Goal: Task Accomplishment & Management: Complete application form

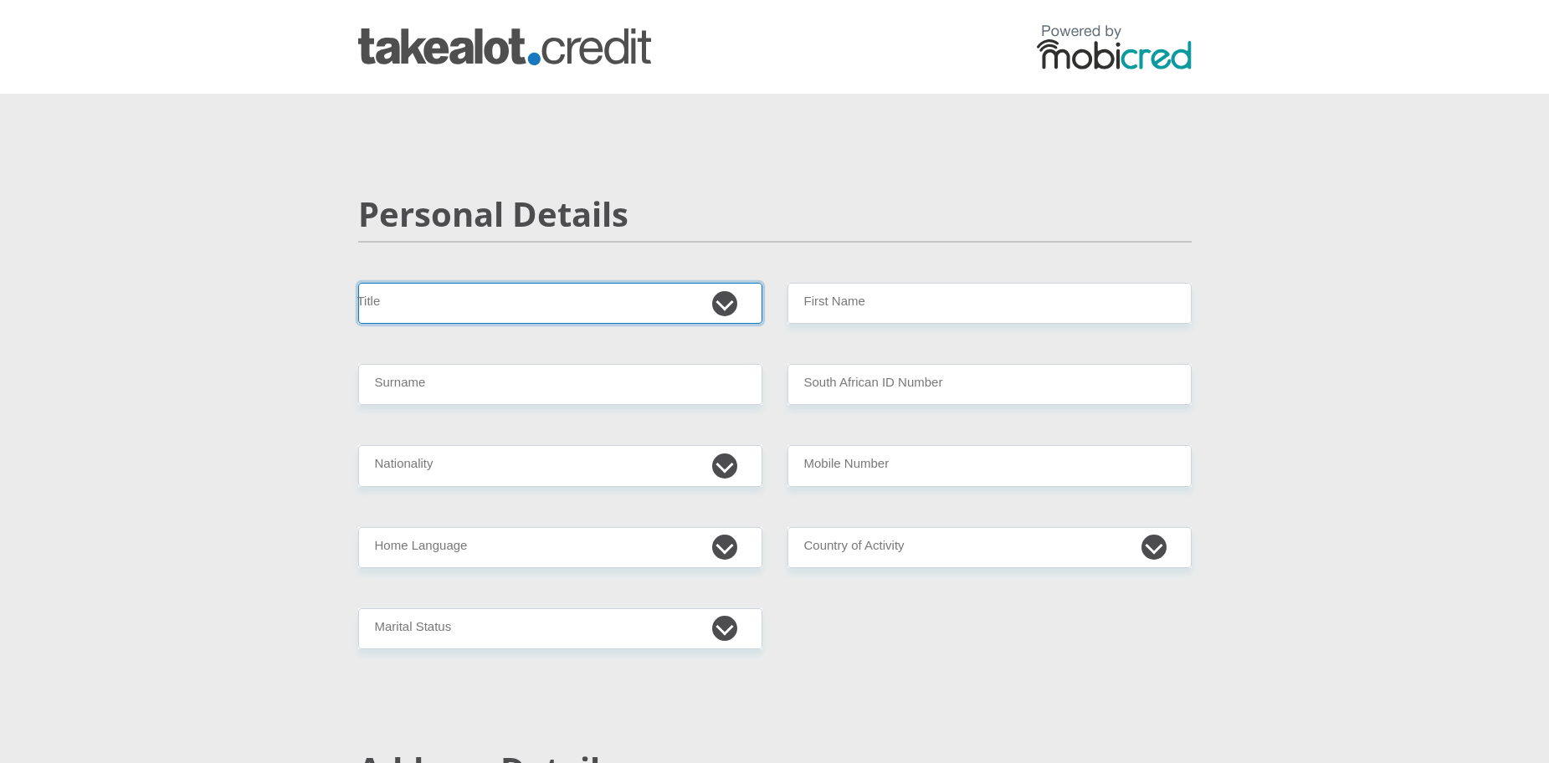
click at [736, 304] on select "Mr Ms Mrs Dr Other" at bounding box center [560, 303] width 404 height 41
select select "Ms"
click at [358, 283] on select "Mr Ms Mrs Dr Other" at bounding box center [560, 303] width 404 height 41
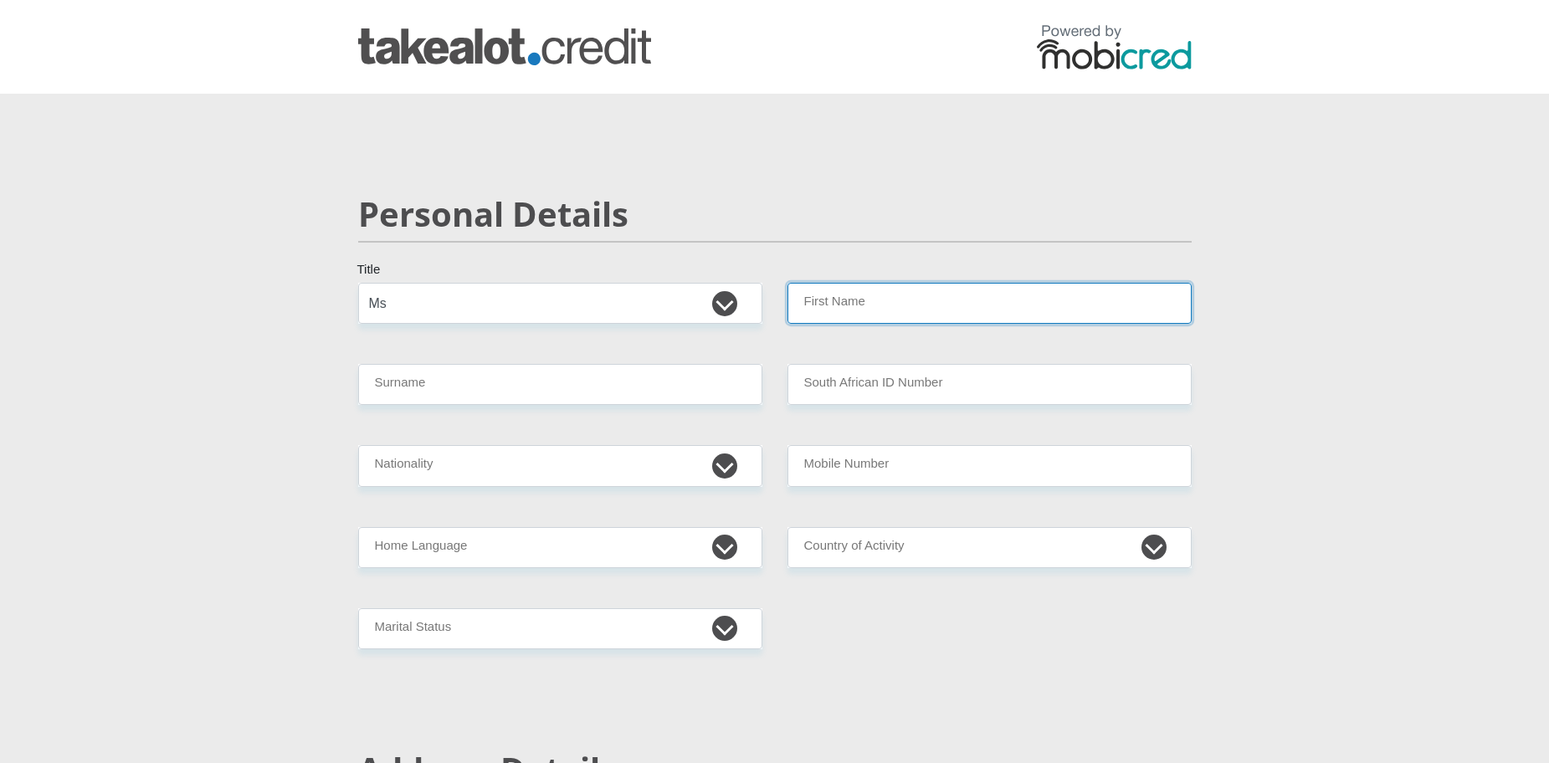
click at [949, 313] on input "First Name" at bounding box center [989, 303] width 404 height 41
type input "Mutshinyani"
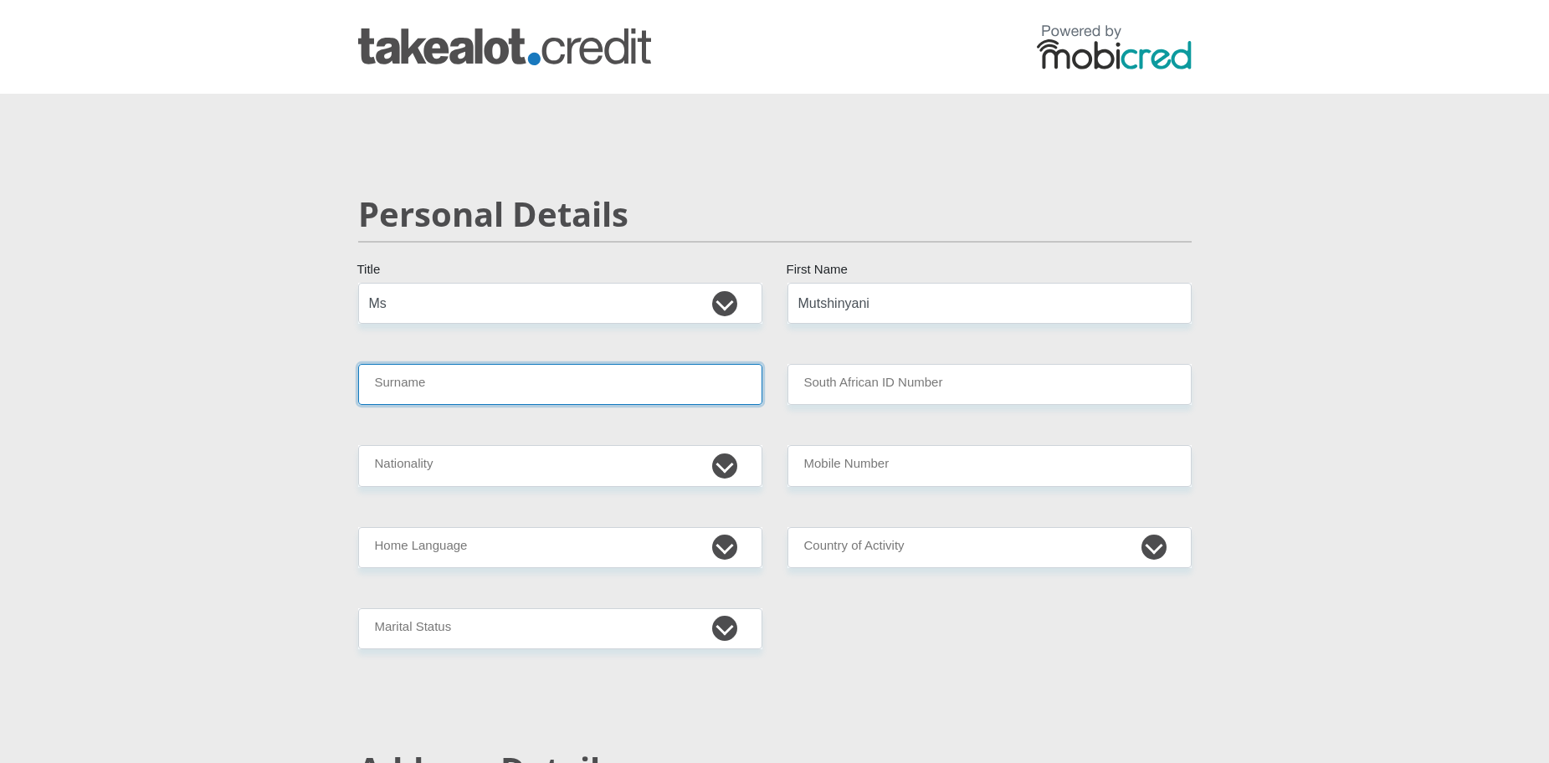
click at [536, 400] on input "Surname" at bounding box center [560, 384] width 404 height 41
type input "Mundalamo"
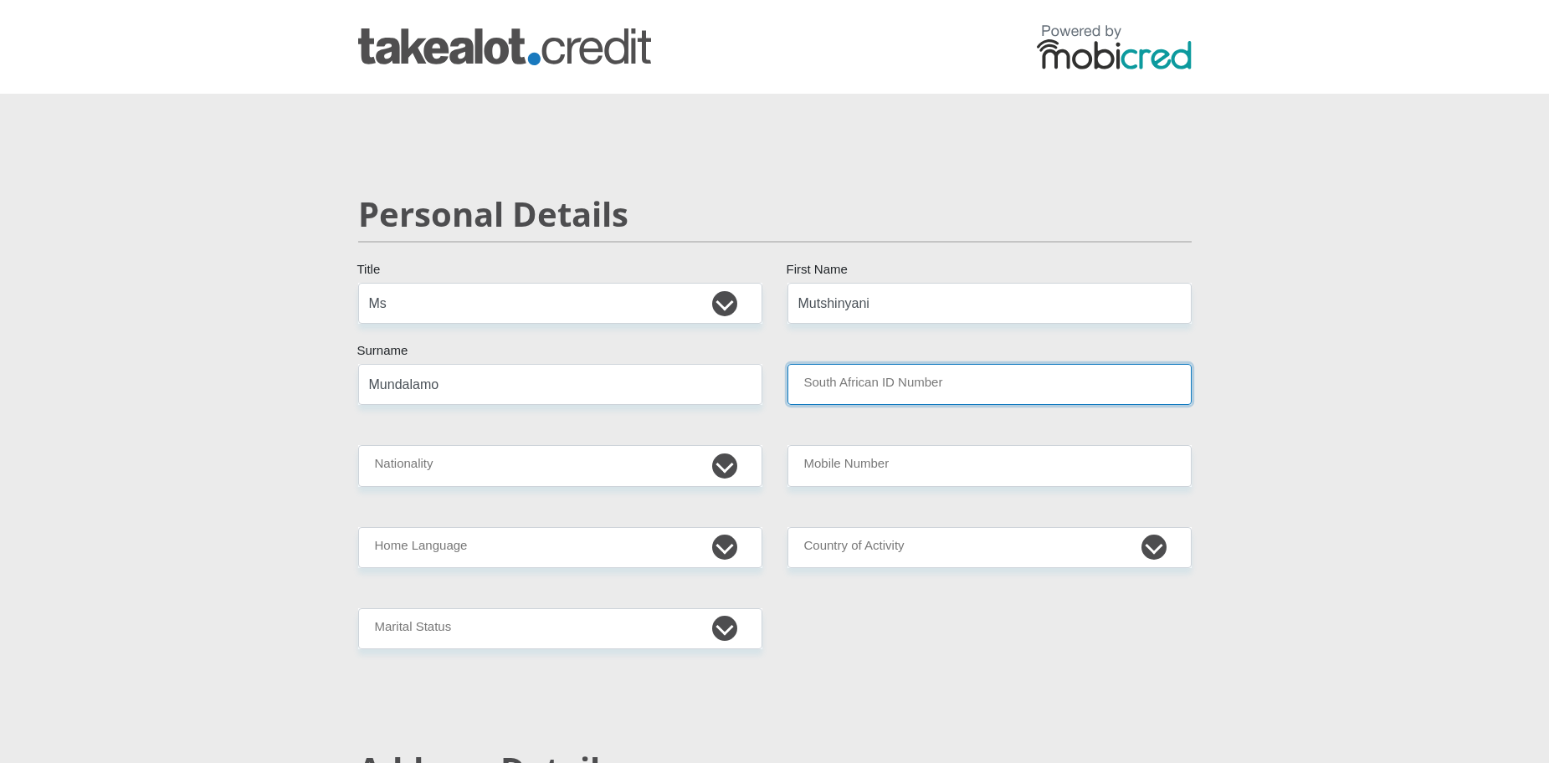
click at [838, 396] on input "South African ID Number" at bounding box center [989, 384] width 404 height 41
type input "0005270517088"
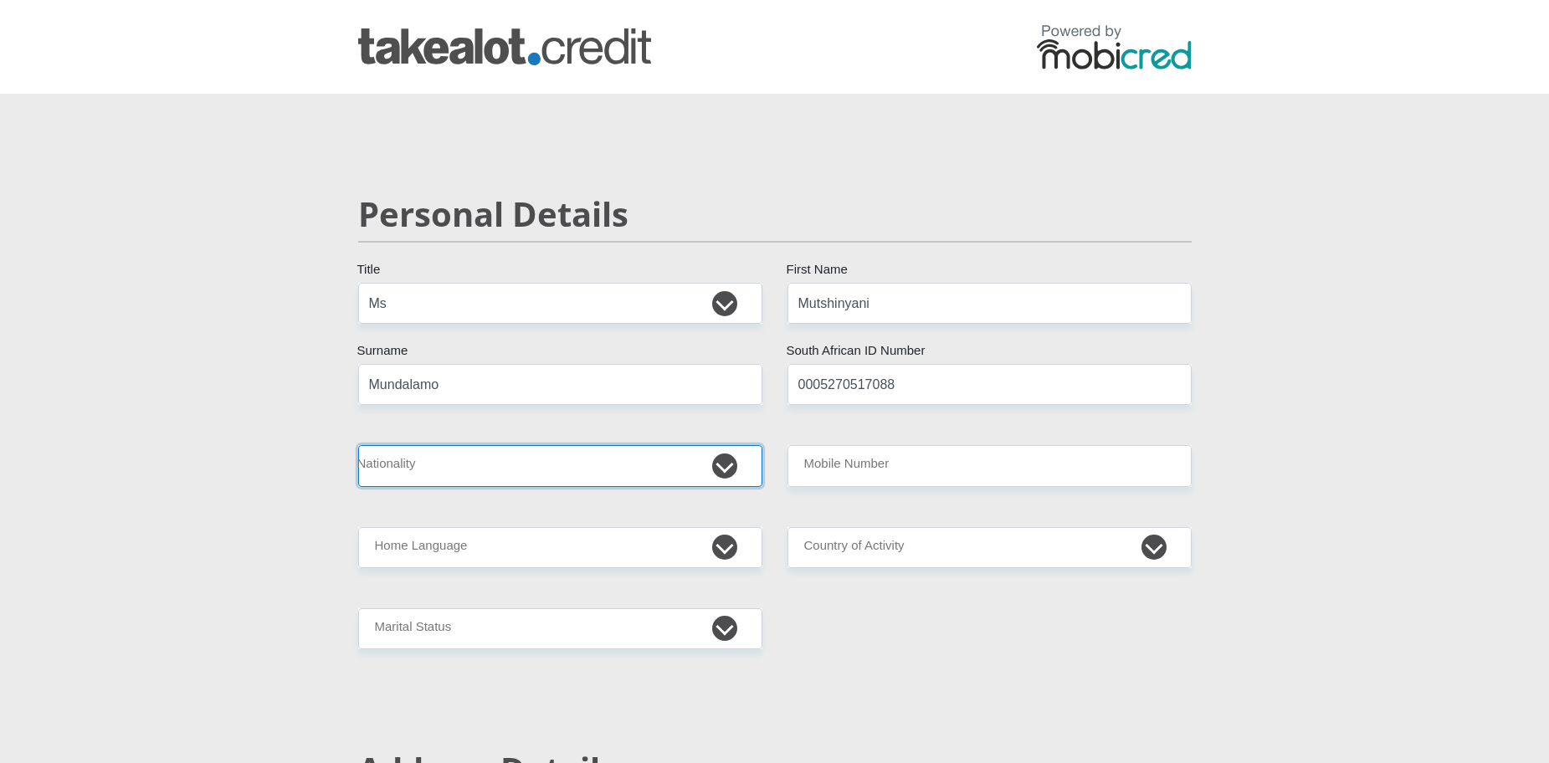
drag, startPoint x: 669, startPoint y: 461, endPoint x: 592, endPoint y: 461, distance: 77.0
click at [670, 461] on select "South Africa Afghanistan Aland Islands Albania Algeria America Samoa American V…" at bounding box center [560, 465] width 404 height 41
select select "ZAF"
click at [358, 445] on select "South Africa Afghanistan Aland Islands Albania Algeria America Samoa American V…" at bounding box center [560, 465] width 404 height 41
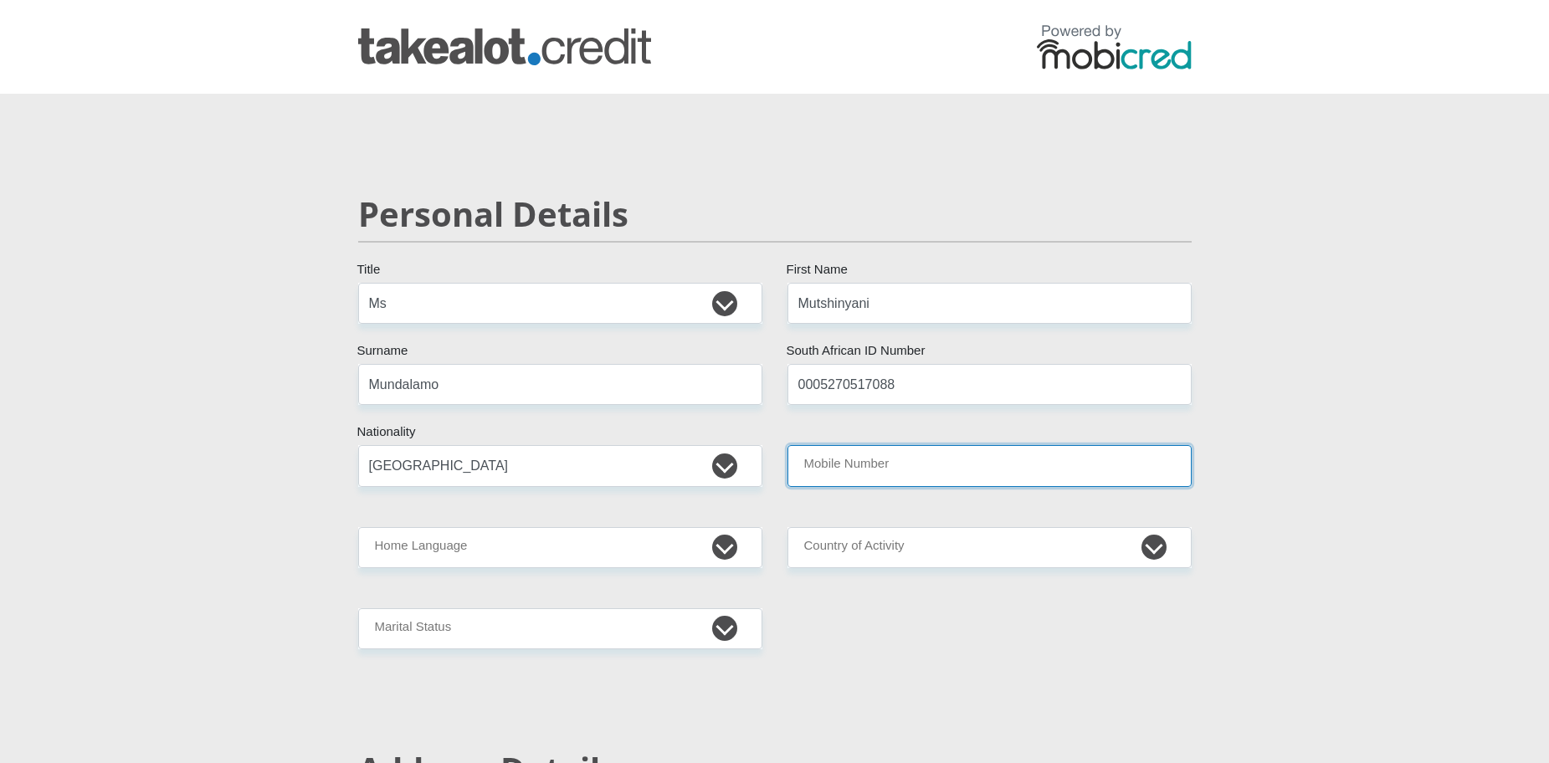
click at [875, 472] on input "Mobile Number" at bounding box center [989, 465] width 404 height 41
type input "0721645183"
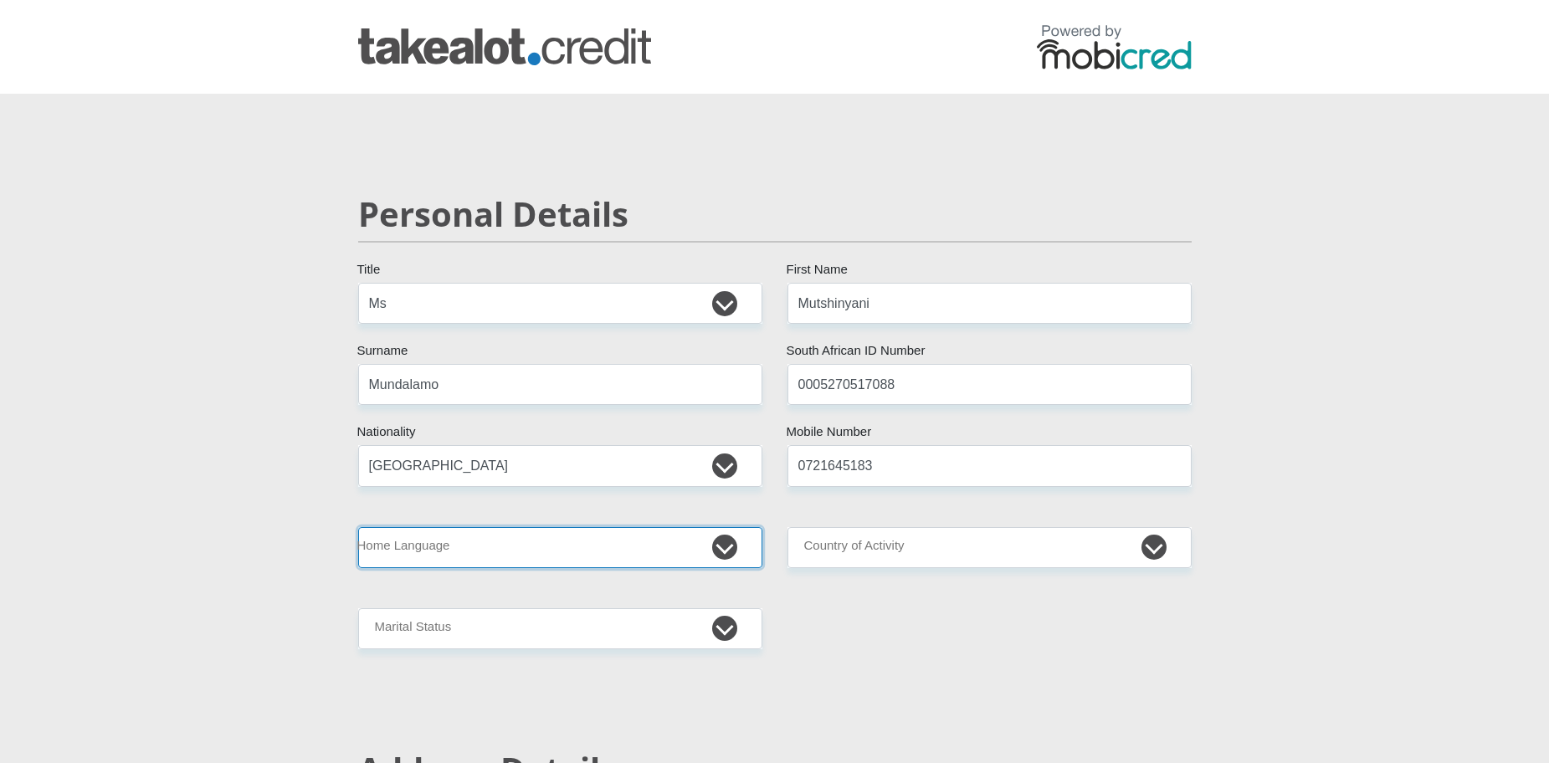
click at [661, 547] on select "Afrikaans English Sepedi South Ndebele Southern Sotho Swati Tsonga Tswana Venda…" at bounding box center [560, 547] width 404 height 41
select select "ven"
click at [358, 527] on select "Afrikaans English Sepedi South Ndebele Southern Sotho Swati Tsonga Tswana Venda…" at bounding box center [560, 547] width 404 height 41
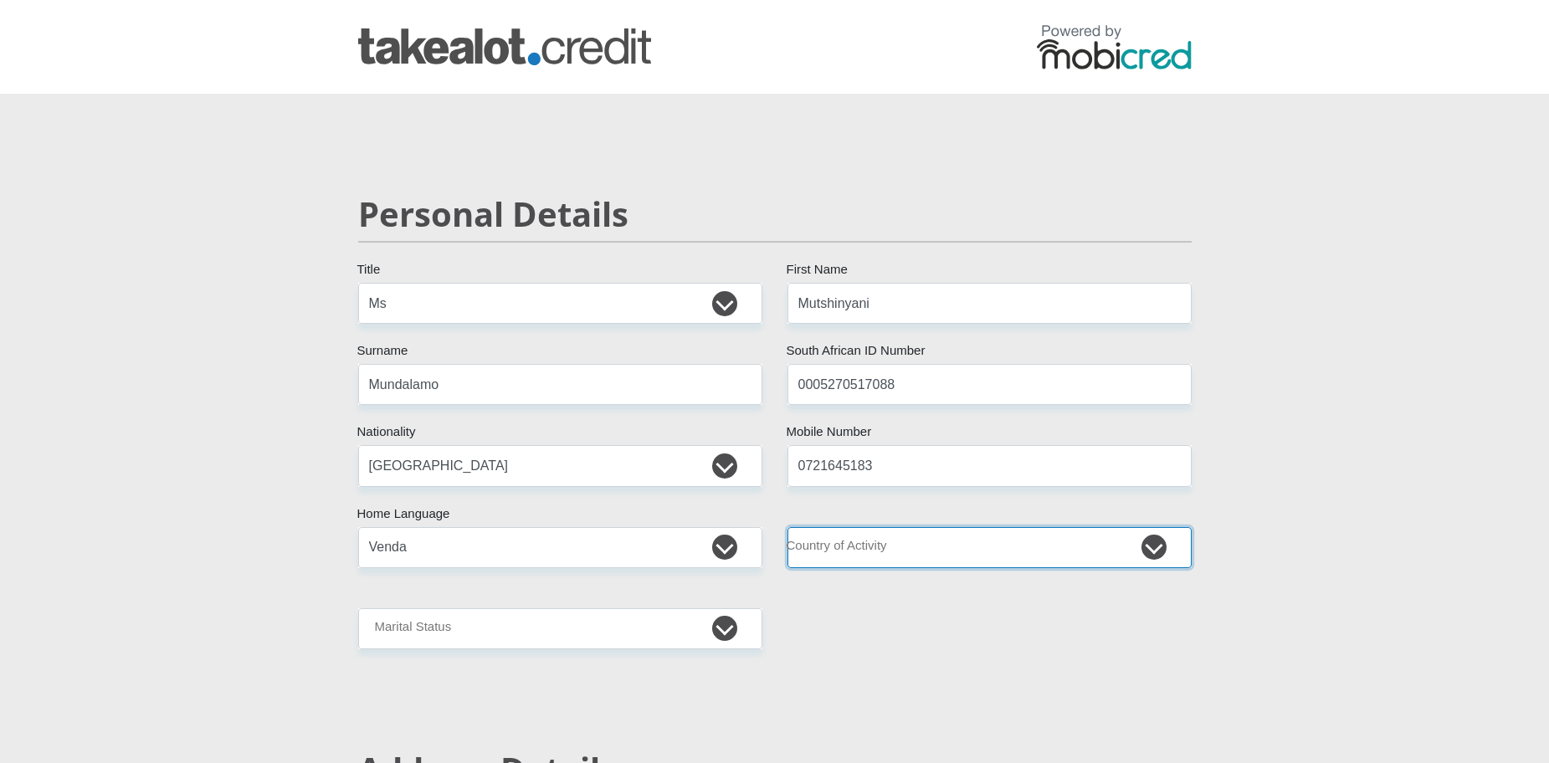
click at [869, 532] on select "South Africa Afghanistan Aland Islands Albania Algeria America Samoa American V…" at bounding box center [989, 547] width 404 height 41
select select "ZAF"
click at [787, 527] on select "South Africa Afghanistan Aland Islands Albania Algeria America Samoa American V…" at bounding box center [989, 547] width 404 height 41
click at [474, 625] on select "Married ANC Single Divorced Widowed Married COP or Customary Law" at bounding box center [560, 628] width 404 height 41
select select "2"
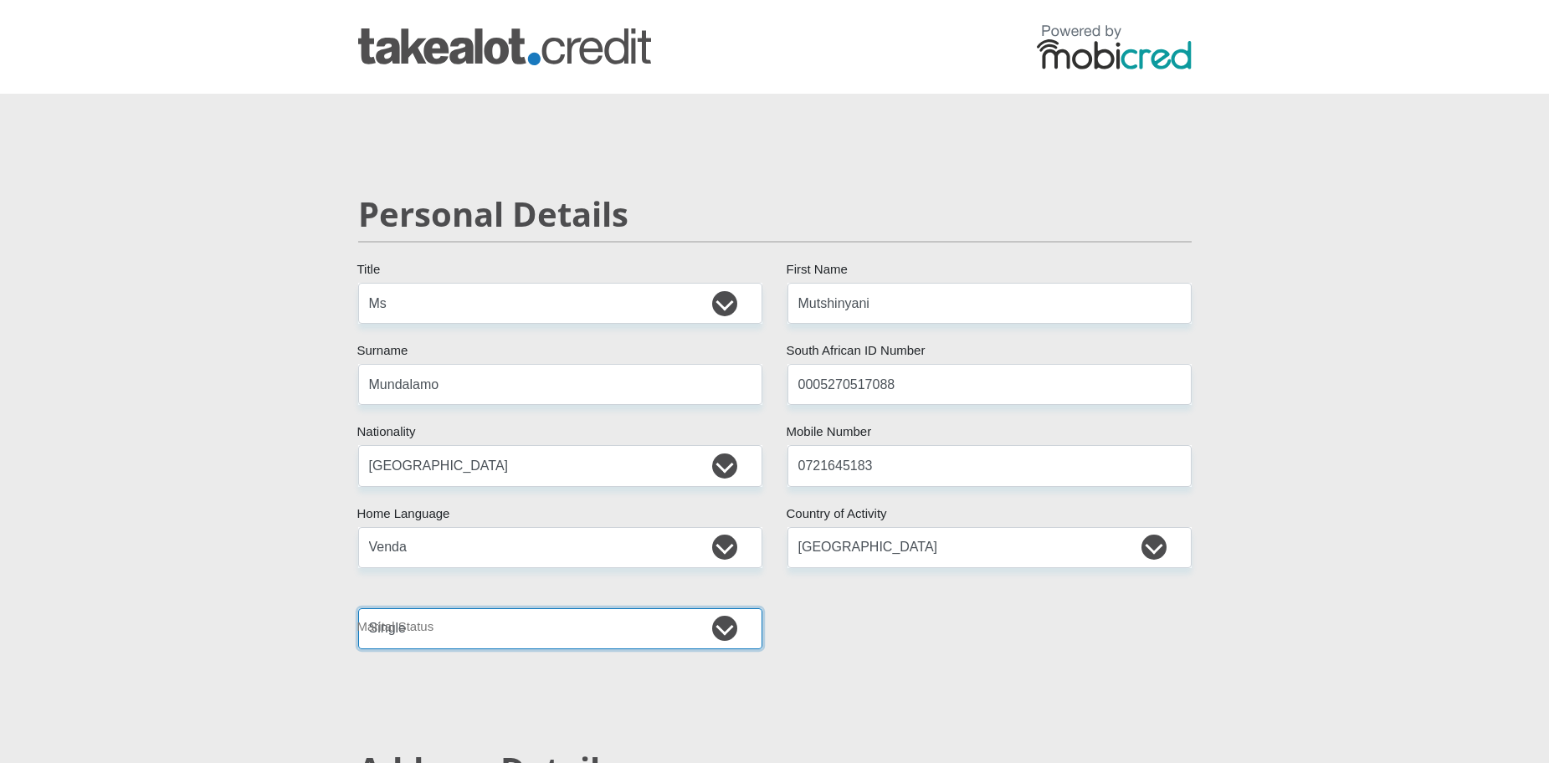
click at [358, 608] on select "Married ANC Single Divorced Widowed Married COP or Customary Law" at bounding box center [560, 628] width 404 height 41
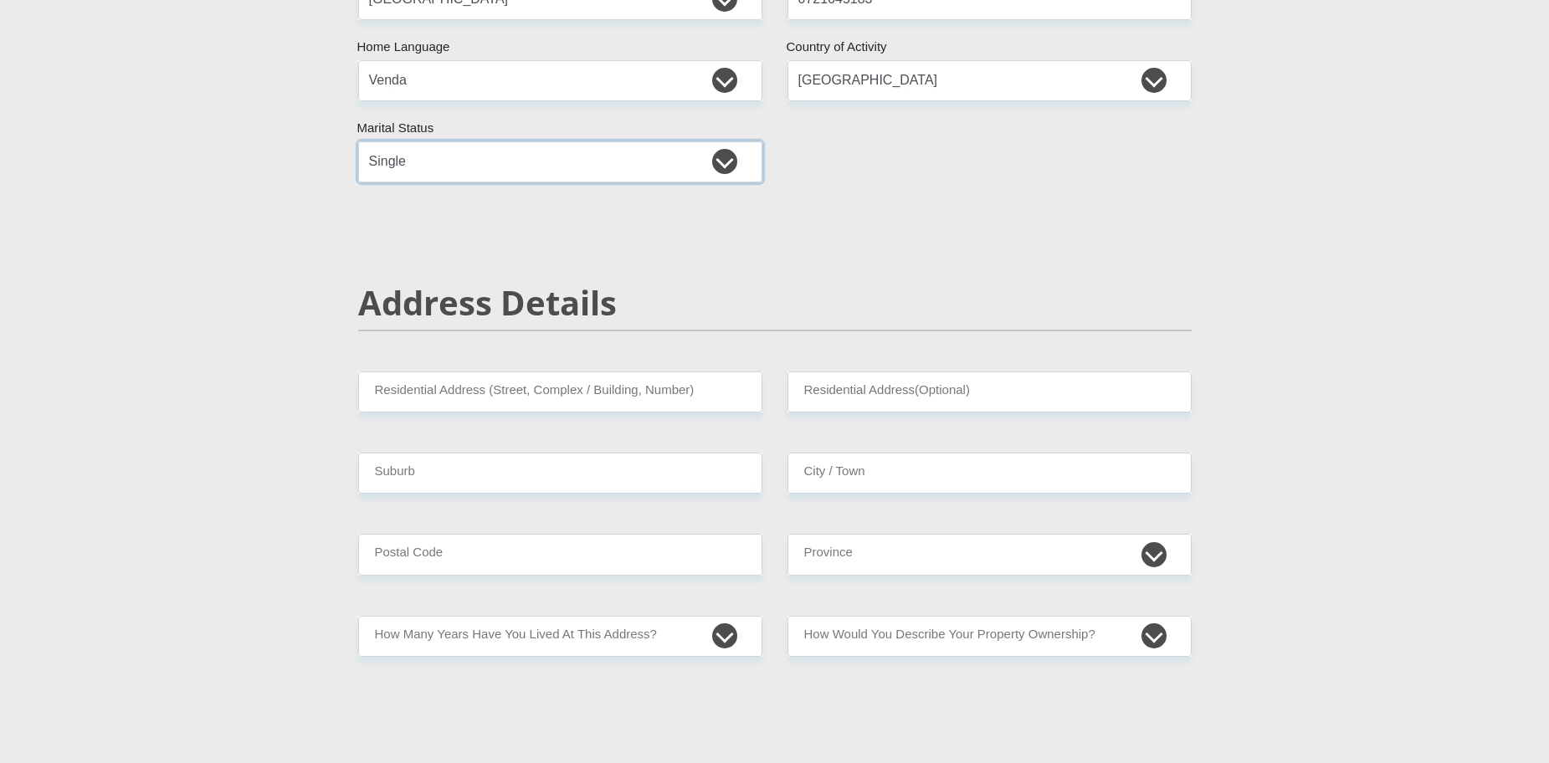
scroll to position [481, 0]
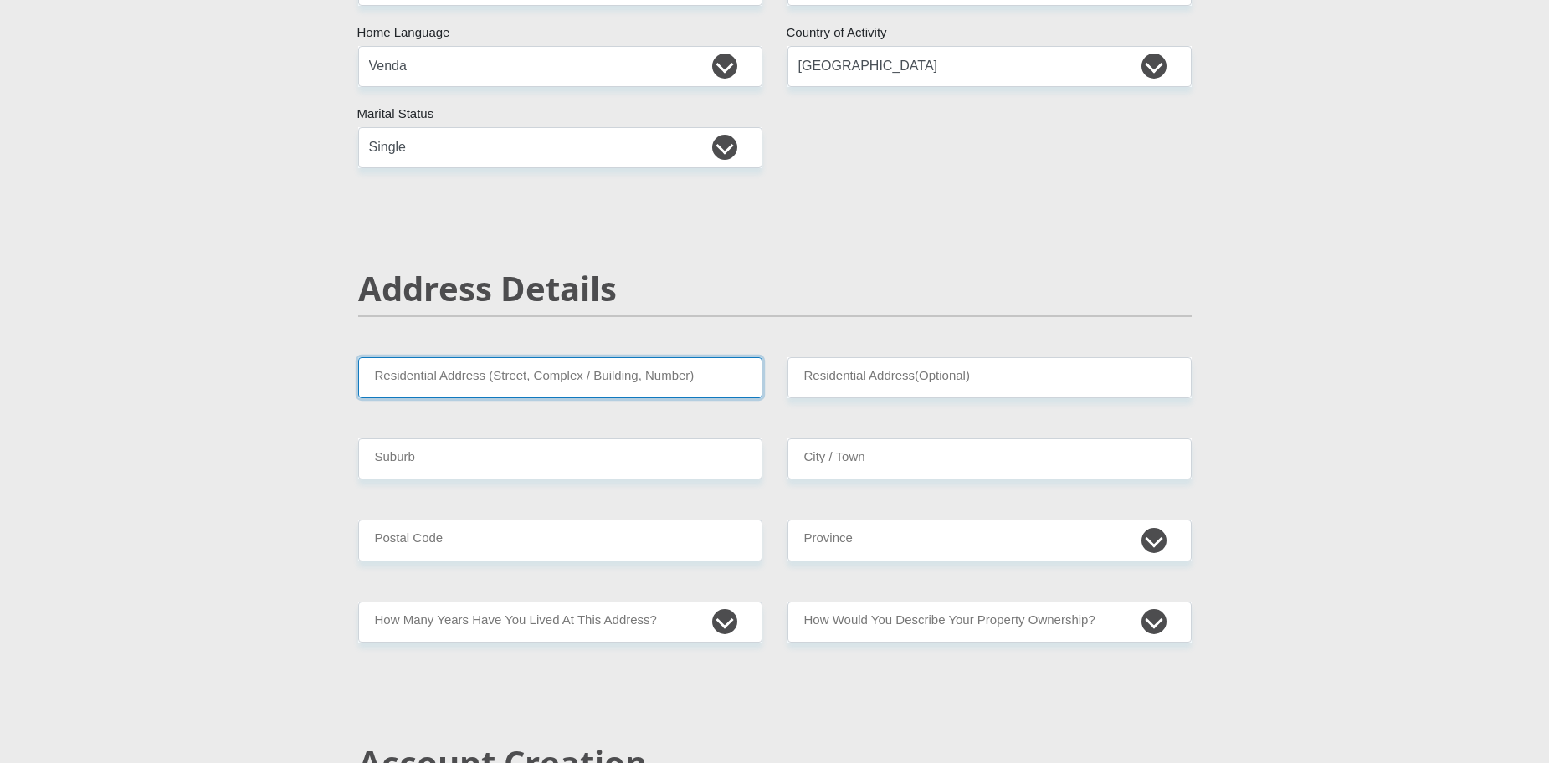
click at [641, 383] on input "Residential Address (Street, Complex / Building, Number)" at bounding box center [560, 377] width 404 height 41
click at [482, 386] on input "Residential Address (Street, Complex / Building, Number)" at bounding box center [560, 377] width 404 height 41
paste input "116 Johannes Ramokhoase StPretoria Central, Pretoria, 0002"
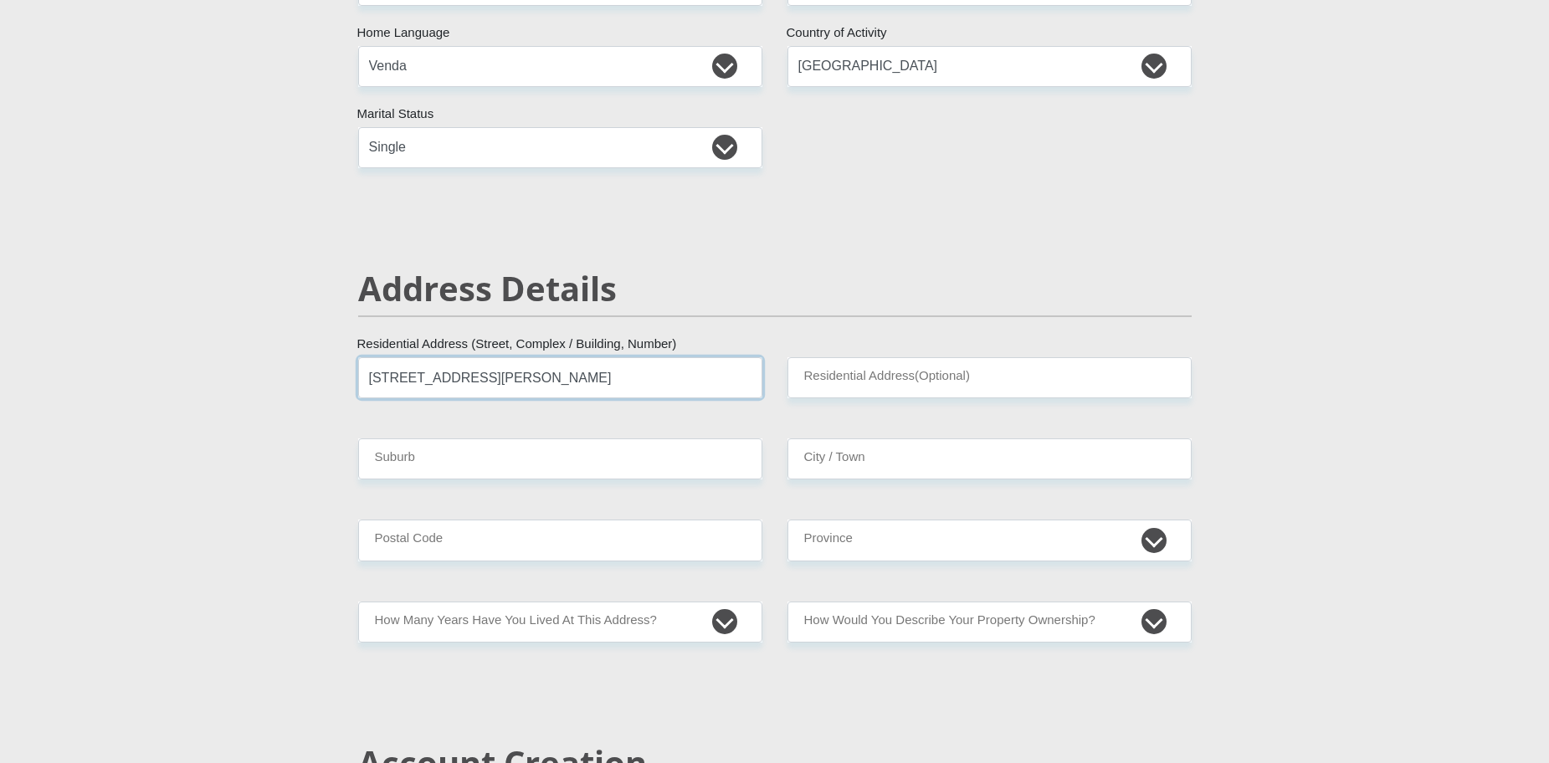
drag, startPoint x: 542, startPoint y: 380, endPoint x: 738, endPoint y: 384, distance: 195.8
click at [738, 384] on input "116 Johannes Ramokhoase StPretoria Central, Pretoria, 0002" at bounding box center [560, 377] width 404 height 41
type input "116 Johannes Ramokhoase Street"
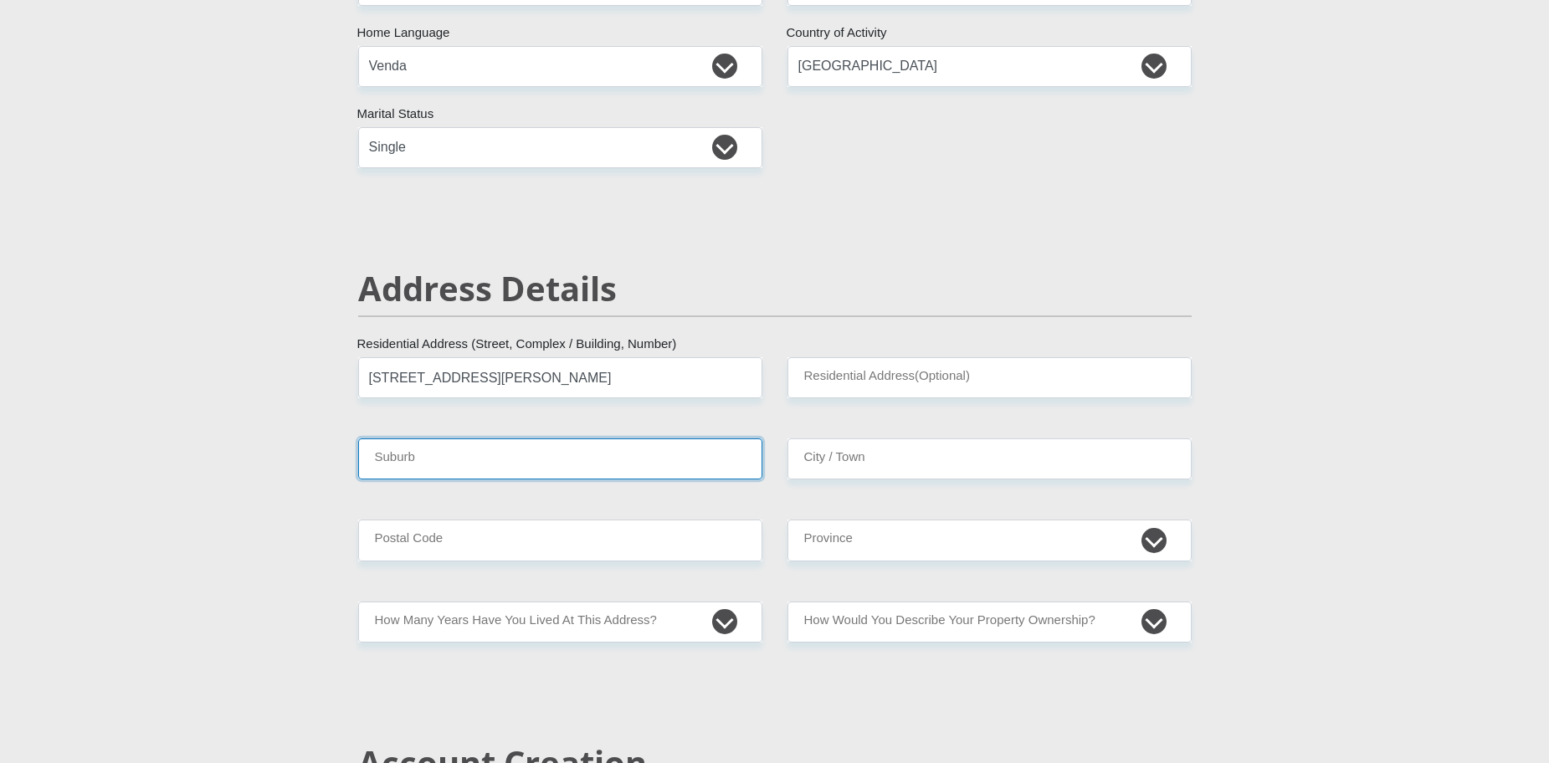
click at [690, 459] on input "Suburb" at bounding box center [560, 458] width 404 height 41
paste input "116 Johannes Ramokhoase StPretoria Central, Pretoria, 0002"
drag, startPoint x: 543, startPoint y: 460, endPoint x: 331, endPoint y: 454, distance: 212.6
drag, startPoint x: 460, startPoint y: 461, endPoint x: 583, endPoint y: 469, distance: 123.3
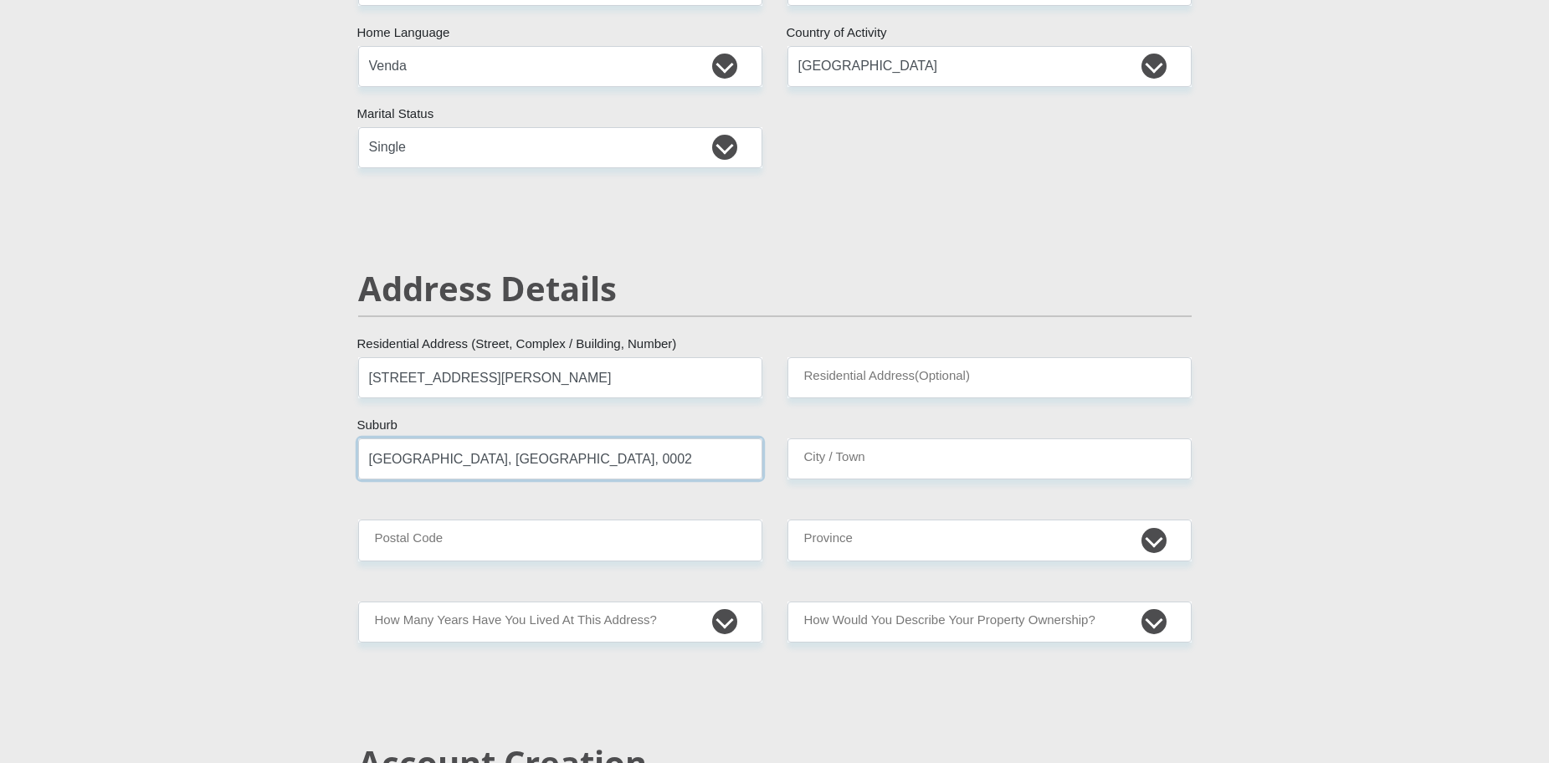
click at [583, 469] on input "Pretoria Central, Pretoria, 0002" at bounding box center [560, 458] width 404 height 41
type input "Pretoria Central"
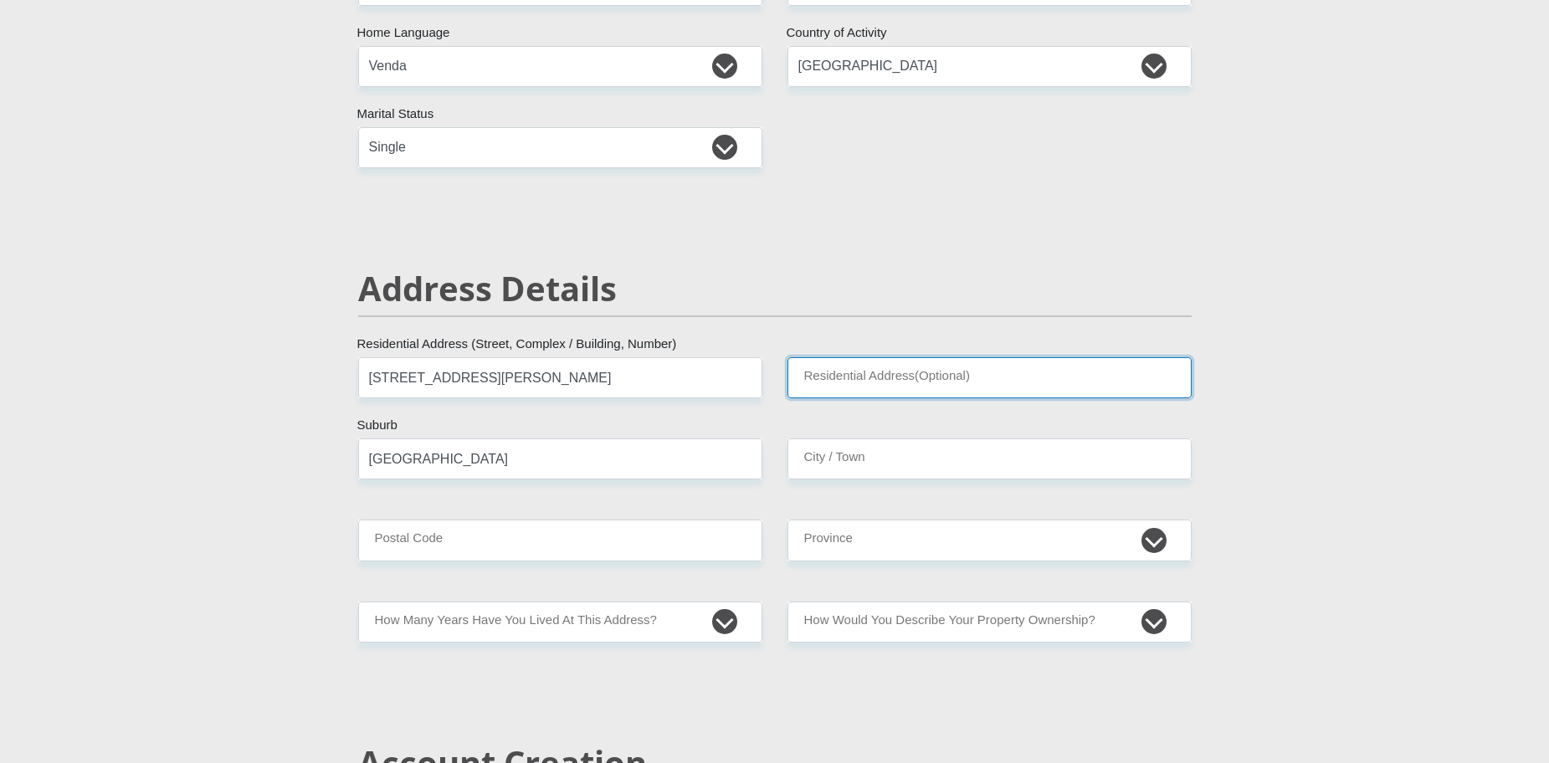
click at [905, 383] on input "Residential Address(Optional)" at bounding box center [989, 377] width 404 height 41
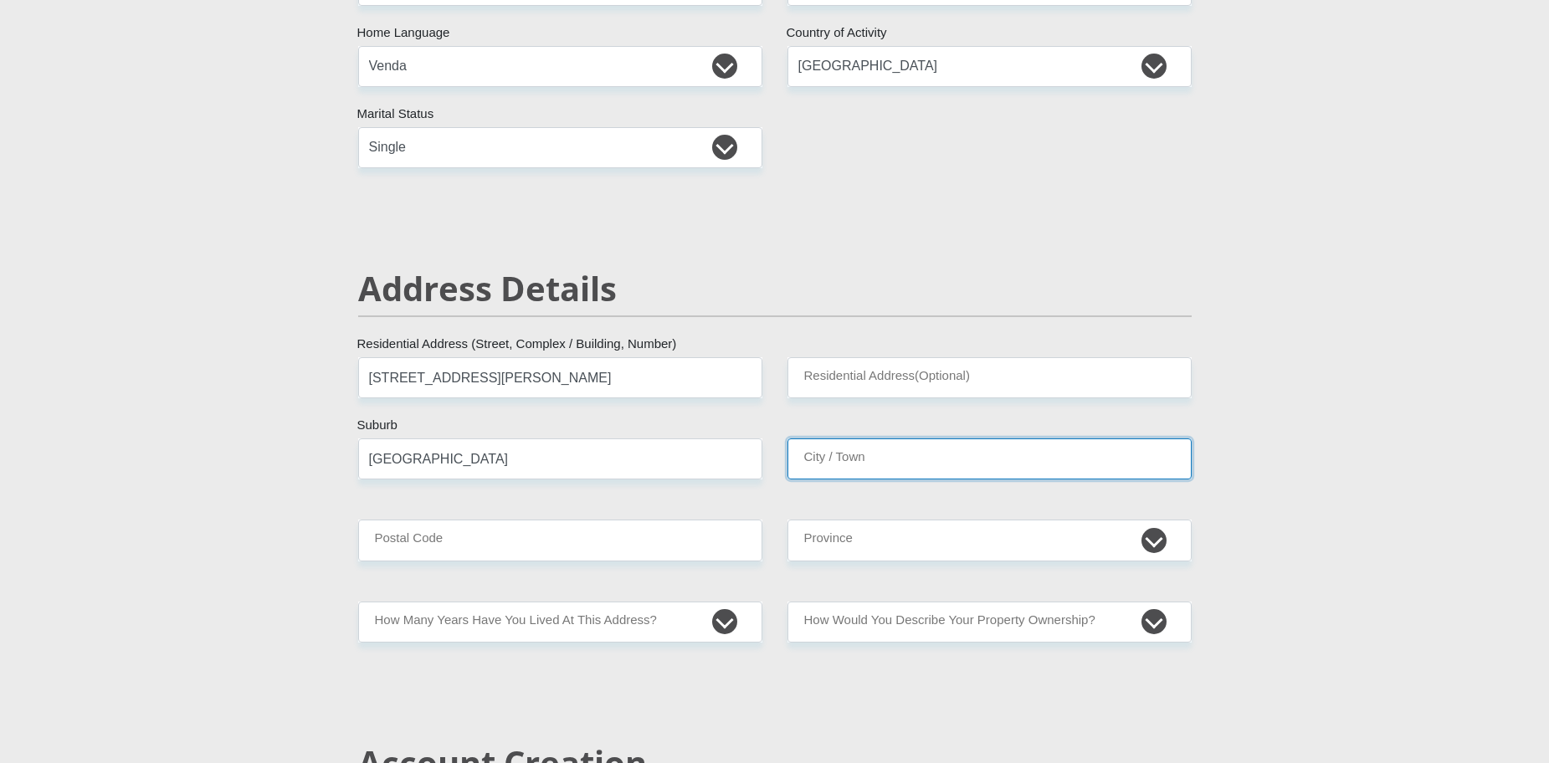
click at [842, 446] on input "City / Town" at bounding box center [989, 458] width 404 height 41
paste input "116 Johannes Ramokhoase StPretoria Central, Pretoria, 0002"
drag, startPoint x: 974, startPoint y: 461, endPoint x: 812, endPoint y: 454, distance: 161.6
click at [812, 454] on input "116 Johannes Ramokhoase StPretoria Central, Pretoria, 0002" at bounding box center [989, 458] width 404 height 41
drag, startPoint x: 810, startPoint y: 459, endPoint x: 781, endPoint y: 459, distance: 29.3
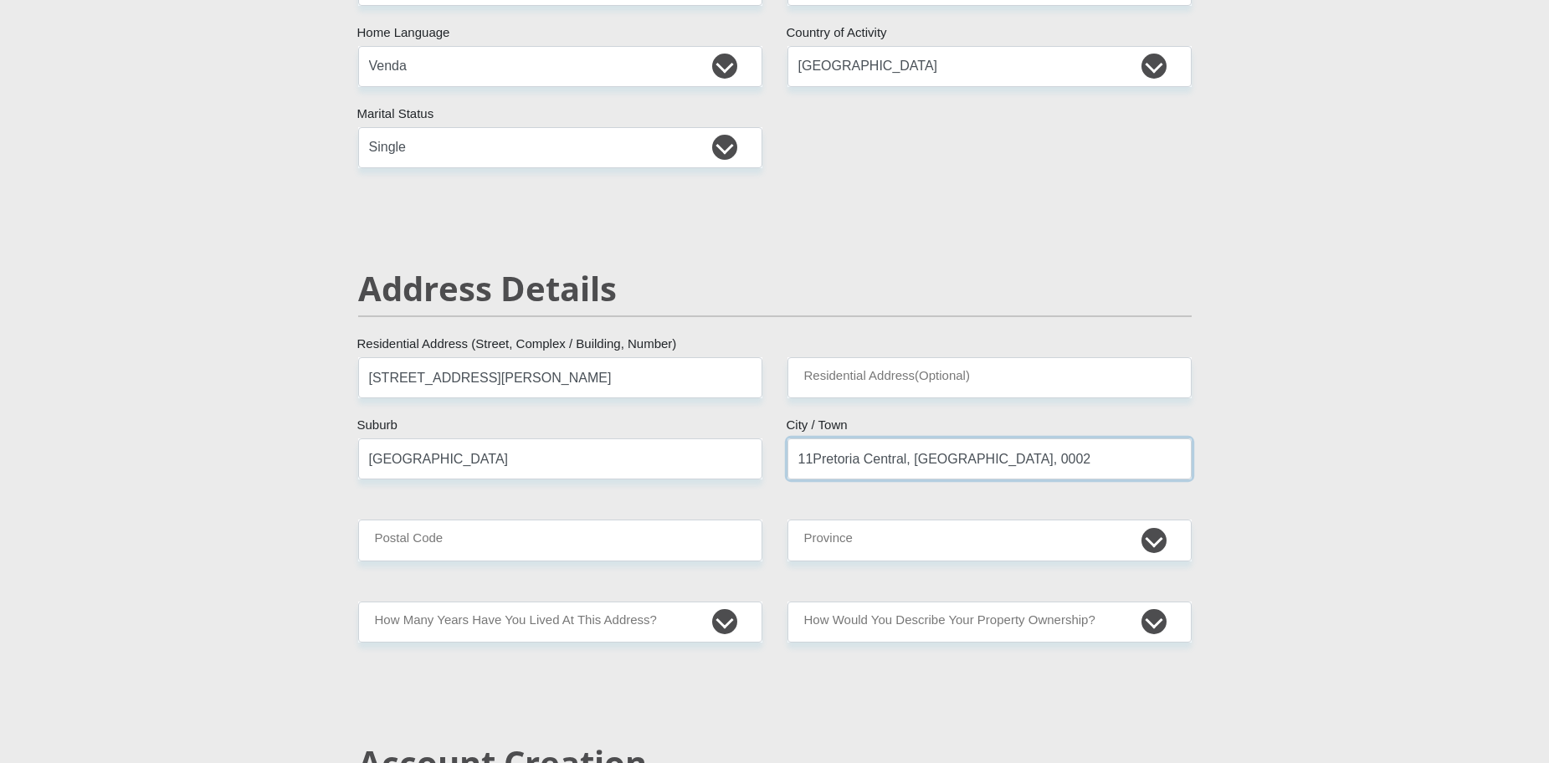
click at [781, 459] on div "11Pretoria Central, Pretoria, 0002 City / Town" at bounding box center [989, 458] width 429 height 41
drag, startPoint x: 848, startPoint y: 461, endPoint x: 1009, endPoint y: 474, distance: 162.0
click at [1009, 474] on input "Pretoria Central, Pretoria, 0002" at bounding box center [989, 458] width 404 height 41
type input "Pretoria"
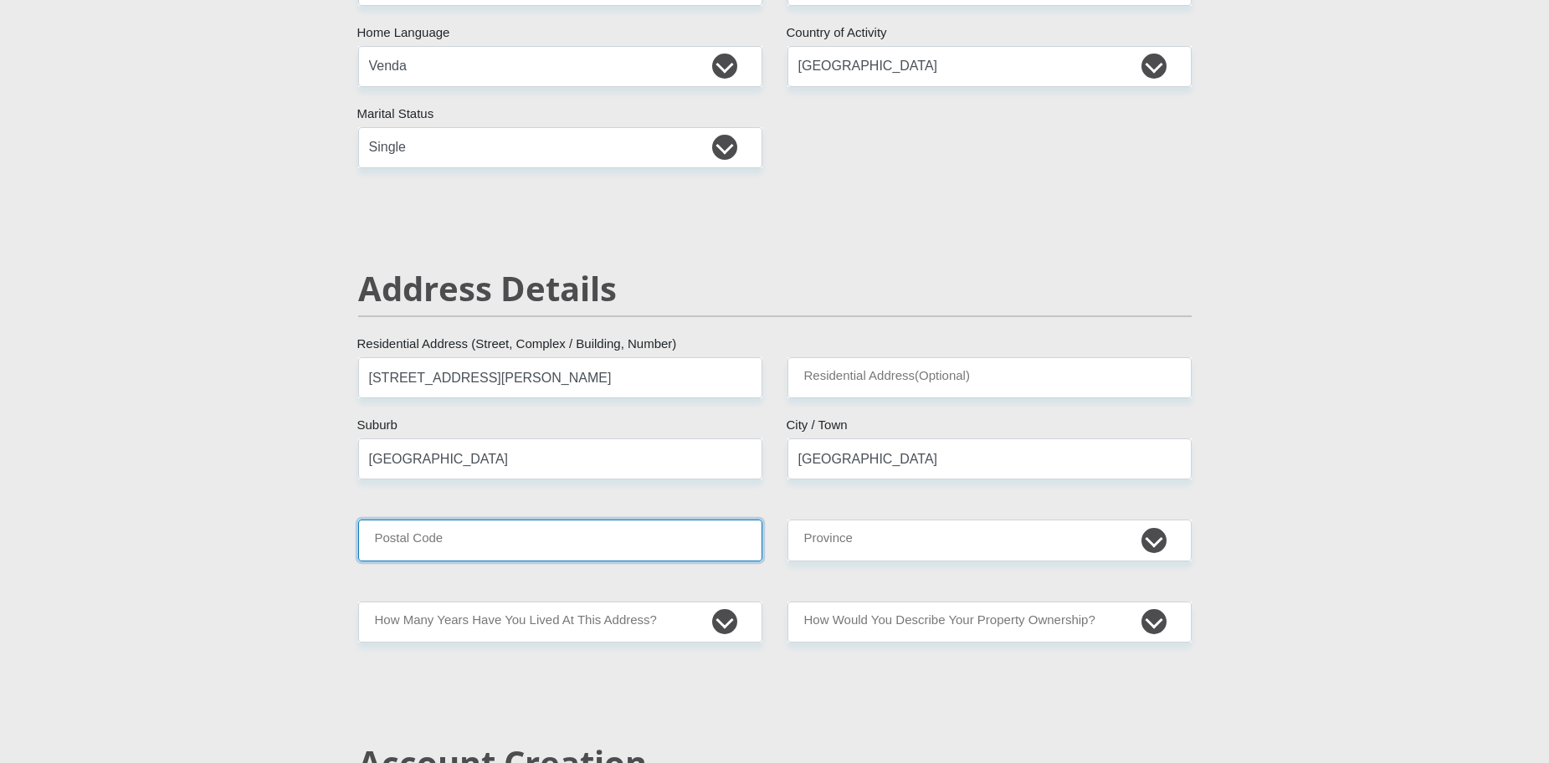
click at [505, 539] on input "Postal Code" at bounding box center [560, 540] width 404 height 41
type input "0002"
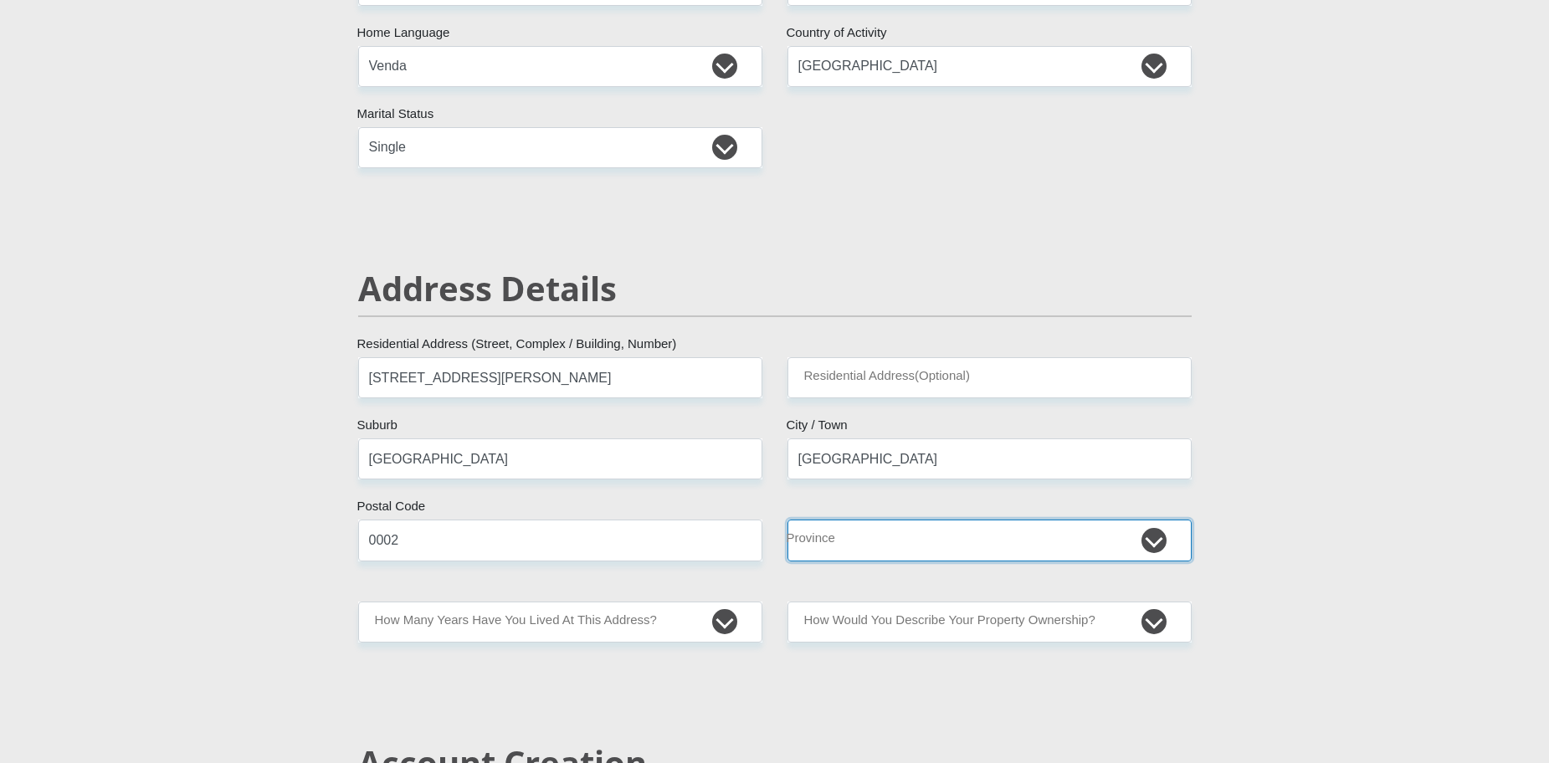
click at [968, 542] on select "Eastern Cape Free State Gauteng KwaZulu-Natal Limpopo Mpumalanga Northern Cape …" at bounding box center [989, 540] width 404 height 41
select select "Gauteng"
click at [787, 520] on select "Eastern Cape Free State Gauteng KwaZulu-Natal Limpopo Mpumalanga Northern Cape …" at bounding box center [989, 540] width 404 height 41
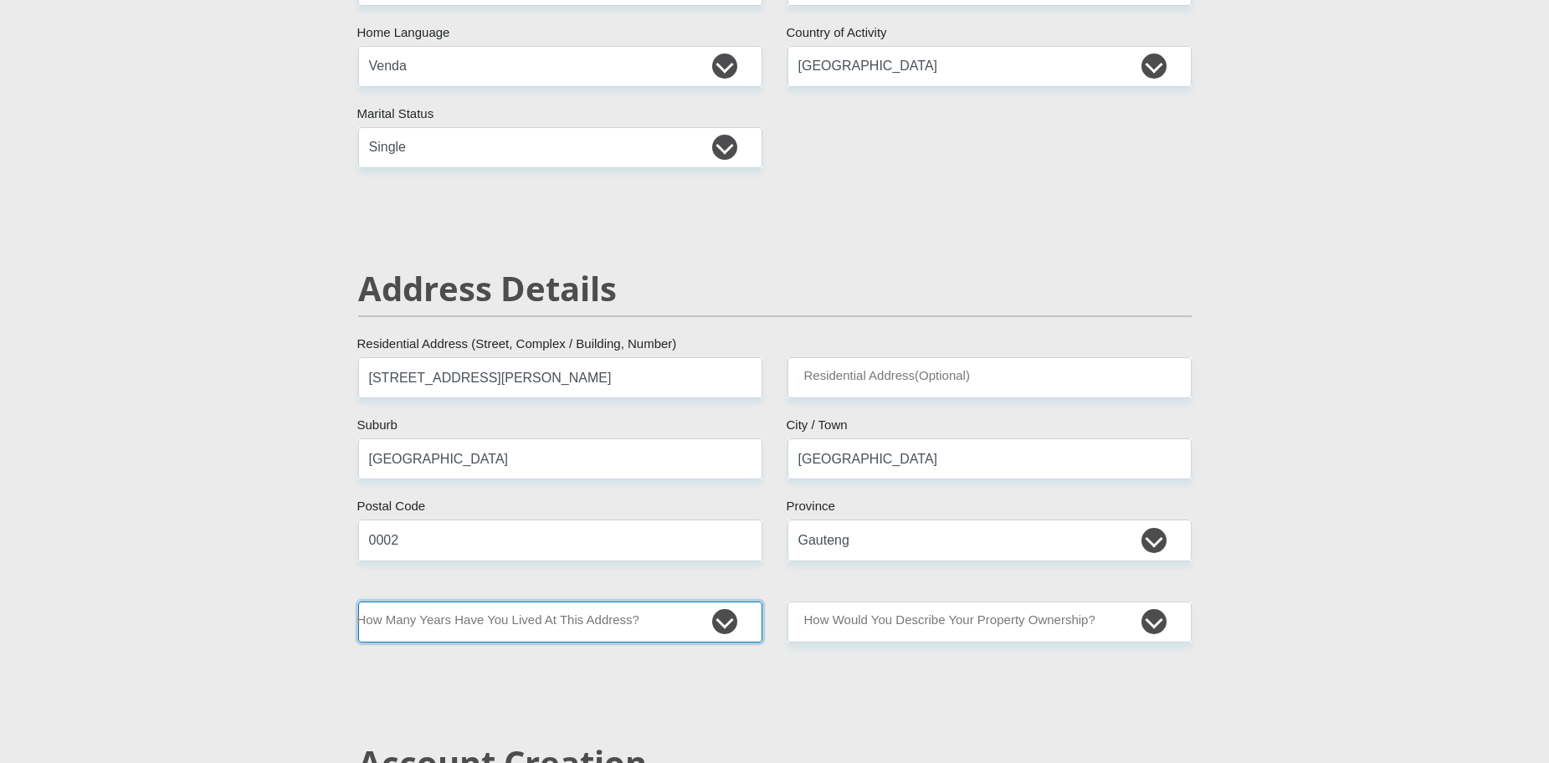
click at [715, 618] on select "less than 1 year 1-3 years 3-5 years 5+ years" at bounding box center [560, 622] width 404 height 41
select select "2"
click at [358, 602] on select "less than 1 year 1-3 years 3-5 years 5+ years" at bounding box center [560, 622] width 404 height 41
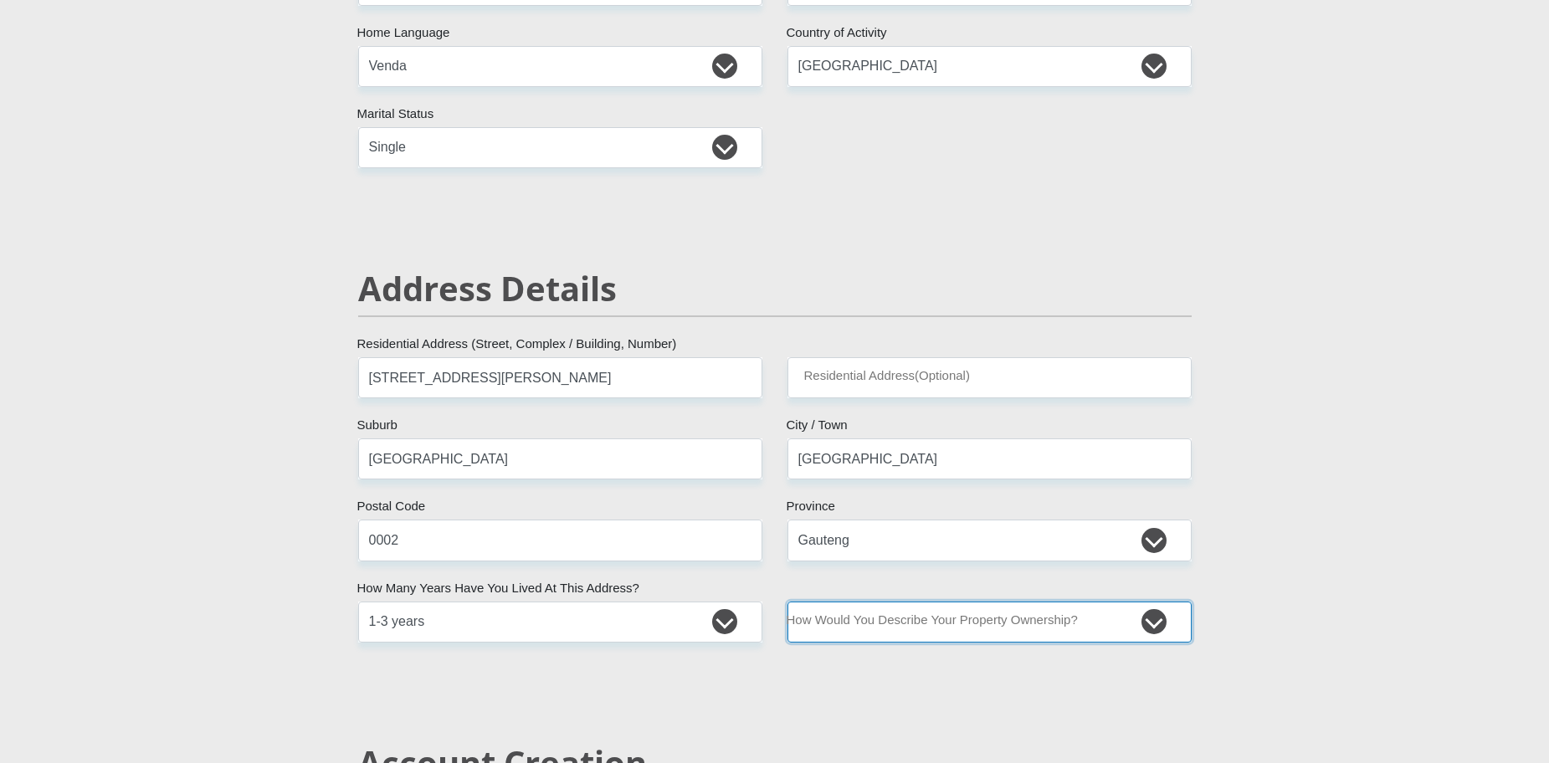
click at [1149, 623] on select "Owned Rented Family Owned Company Dwelling" at bounding box center [989, 622] width 404 height 41
select select "Rented"
click at [787, 602] on select "Owned Rented Family Owned Company Dwelling" at bounding box center [989, 622] width 404 height 41
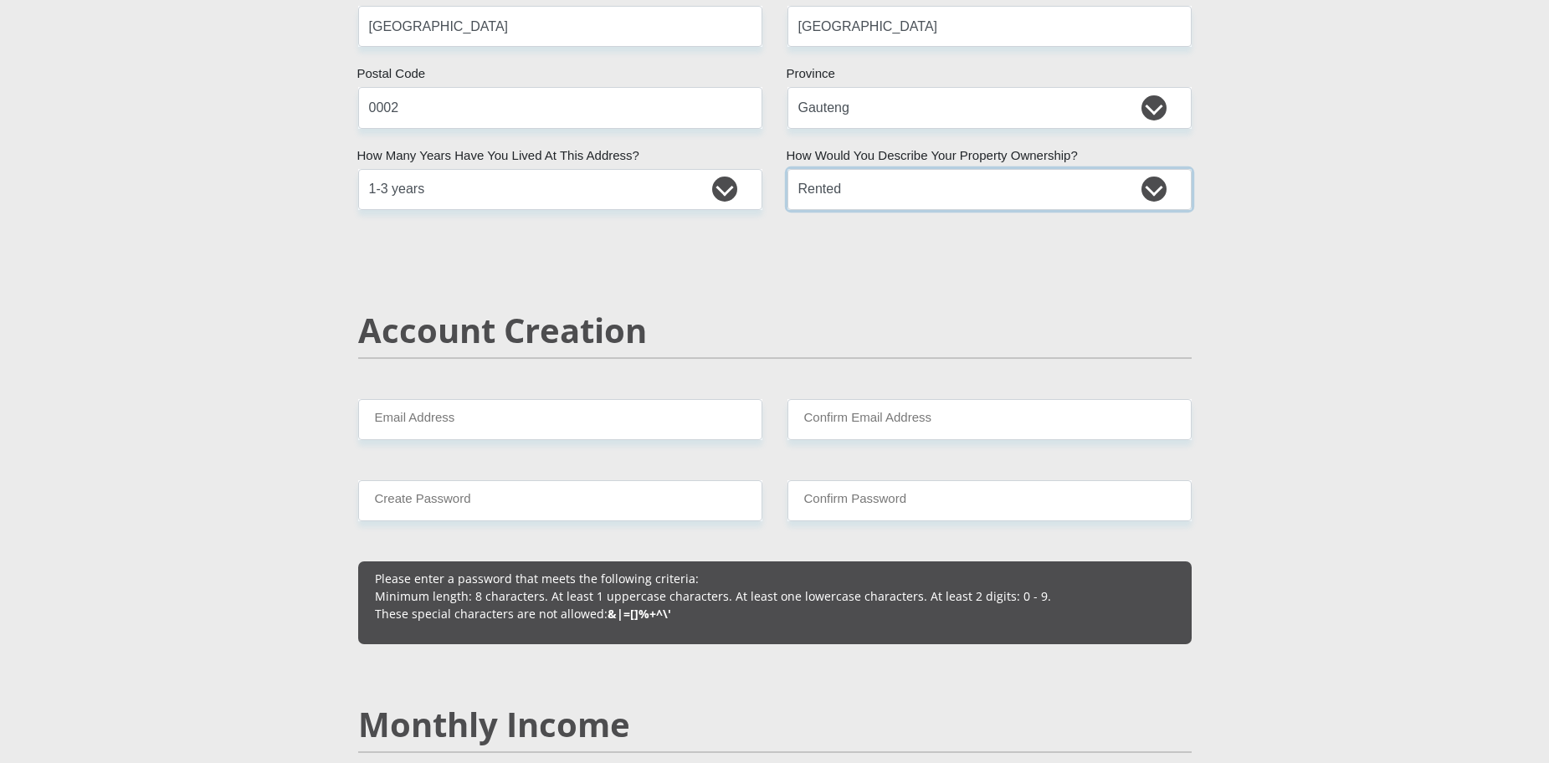
scroll to position [941, 0]
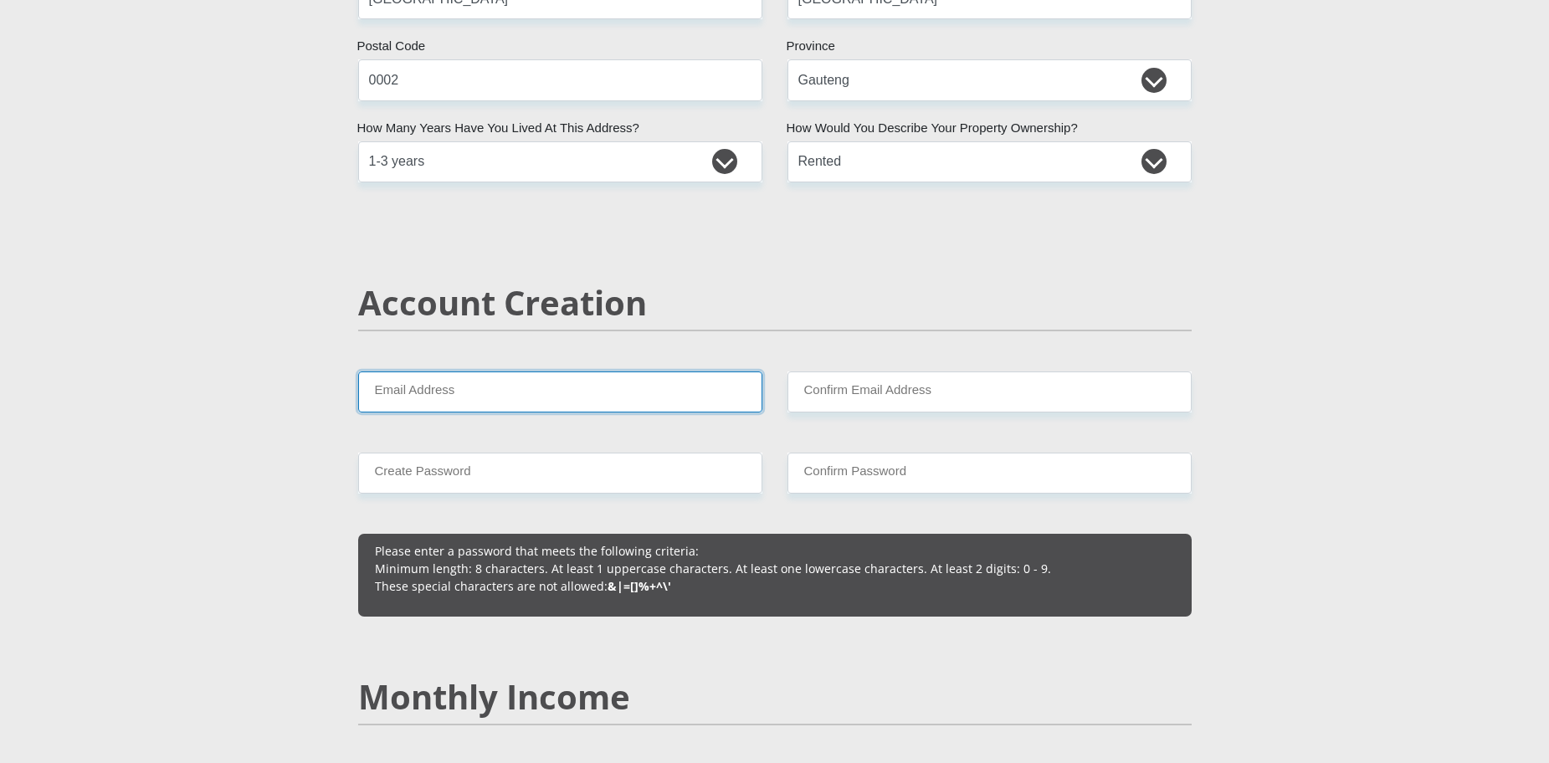
click at [490, 397] on input "Email Address" at bounding box center [560, 392] width 404 height 41
type input "mundalamoc27@gmail.com"
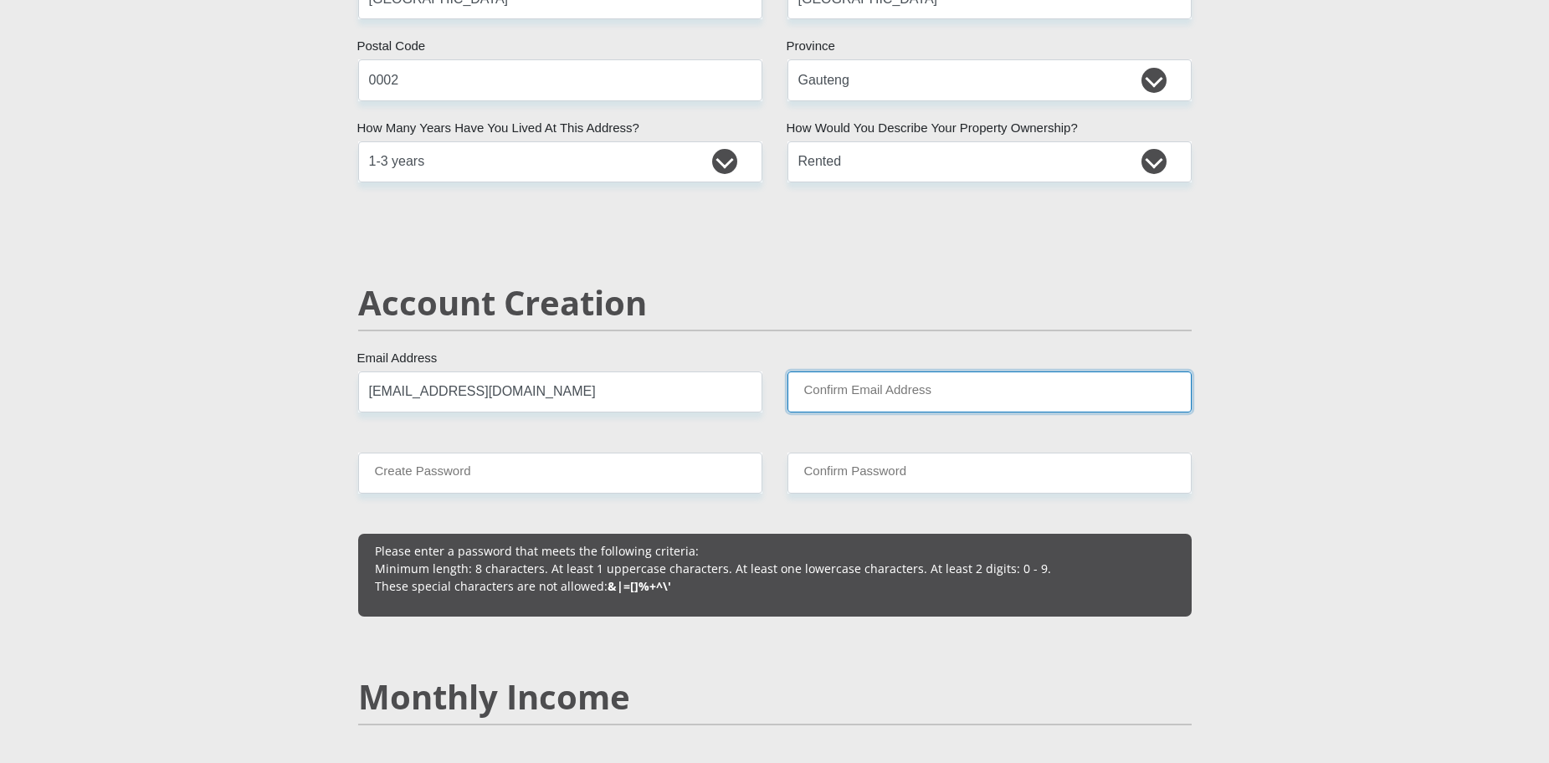
click at [816, 386] on input "Confirm Email Address" at bounding box center [989, 392] width 404 height 41
type input "mundalamoc27@gmail.com"
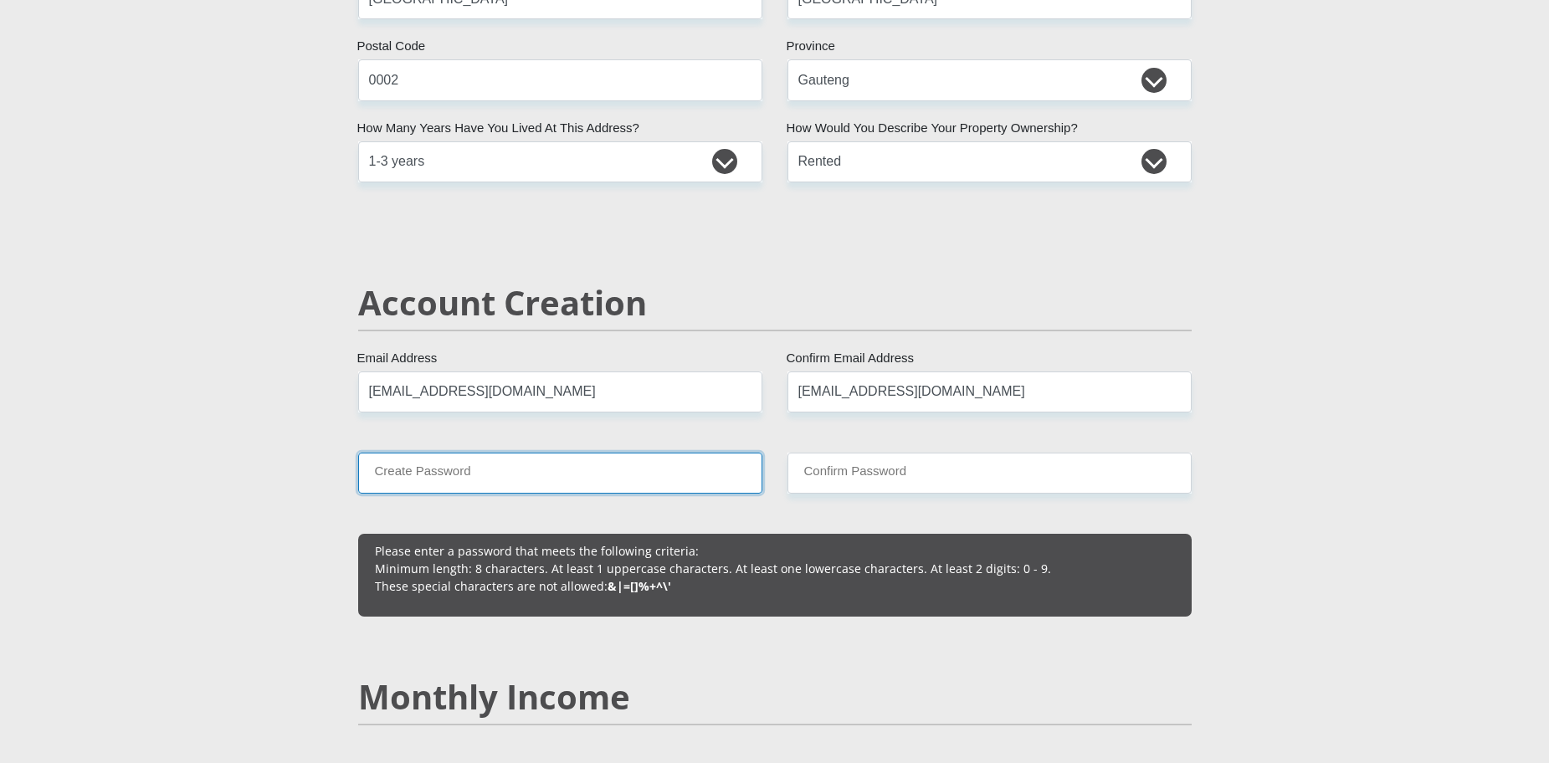
click at [654, 477] on input "Create Password" at bounding box center [560, 473] width 404 height 41
type input "Connie2347/"
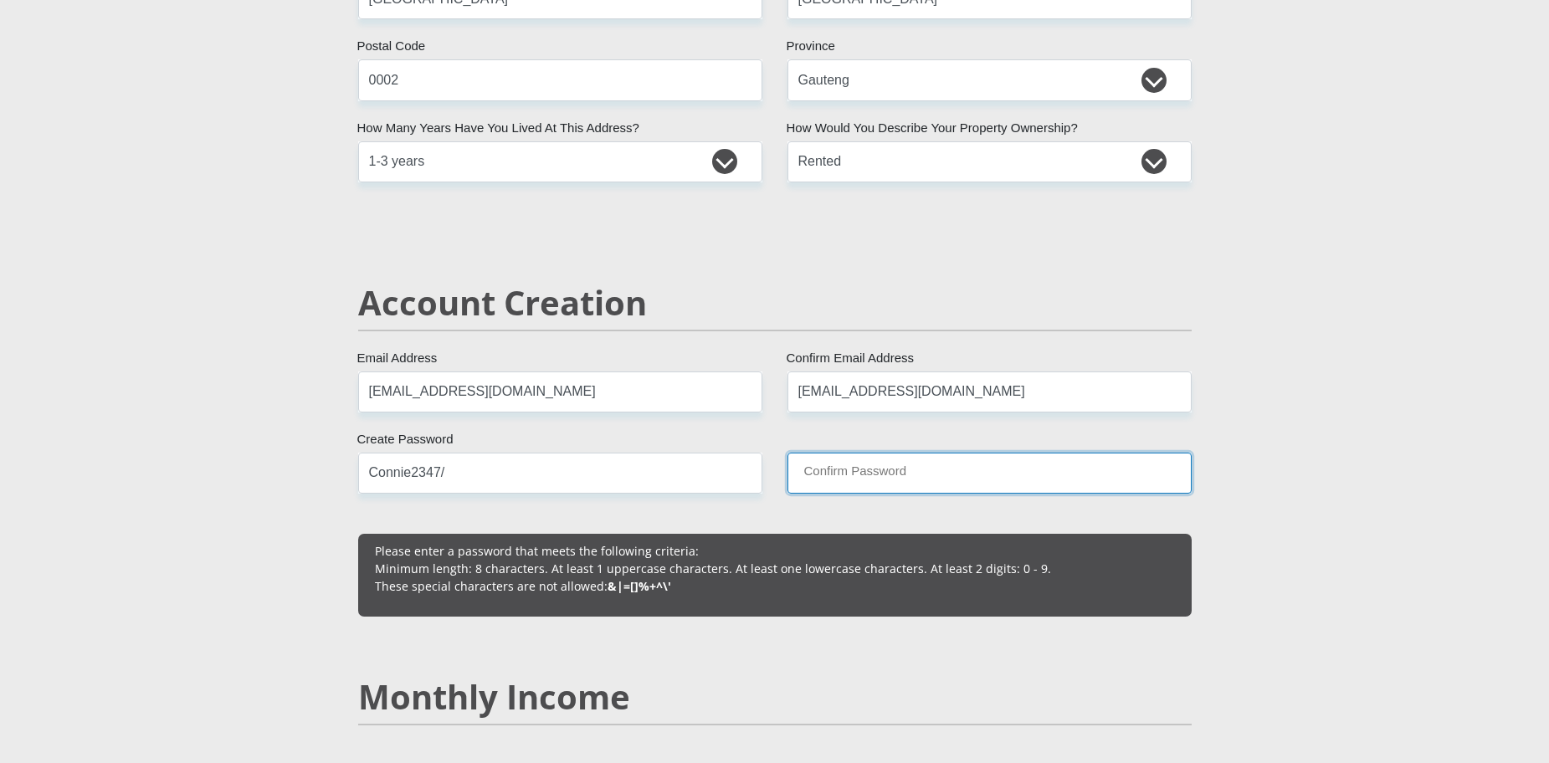
click at [864, 459] on input "Confirm Password" at bounding box center [989, 473] width 404 height 41
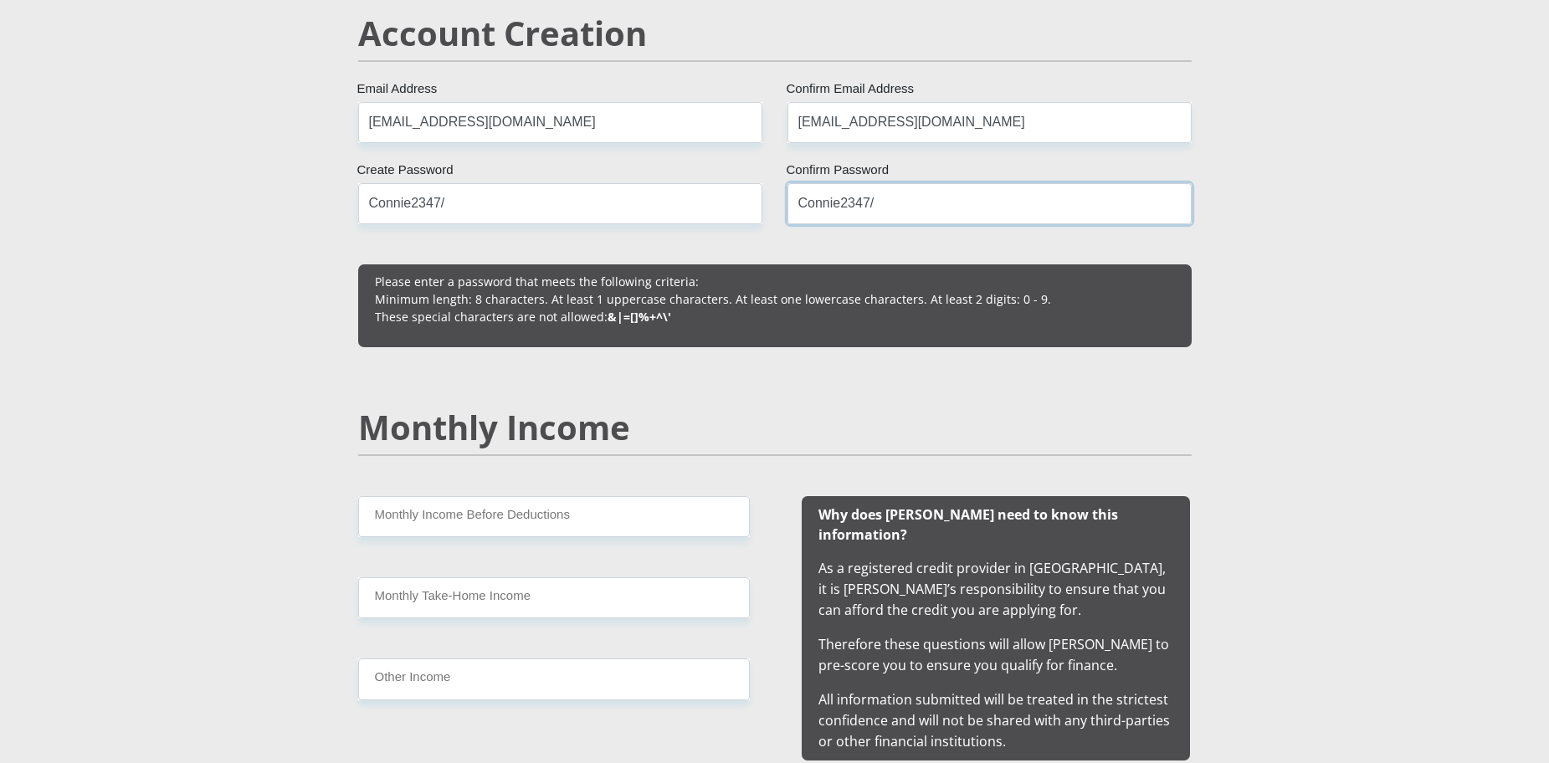
scroll to position [1213, 0]
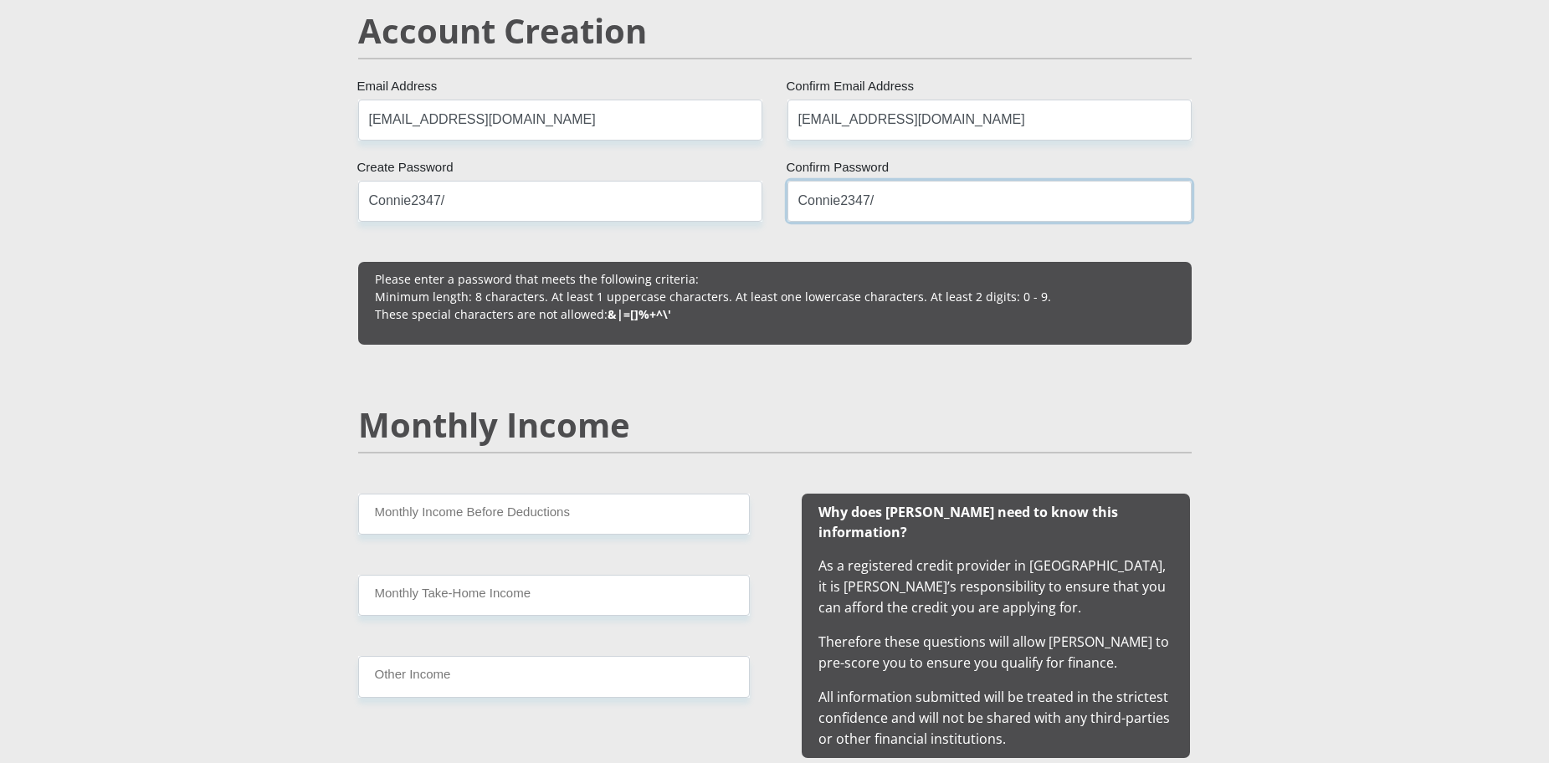
type input "Connie2347/"
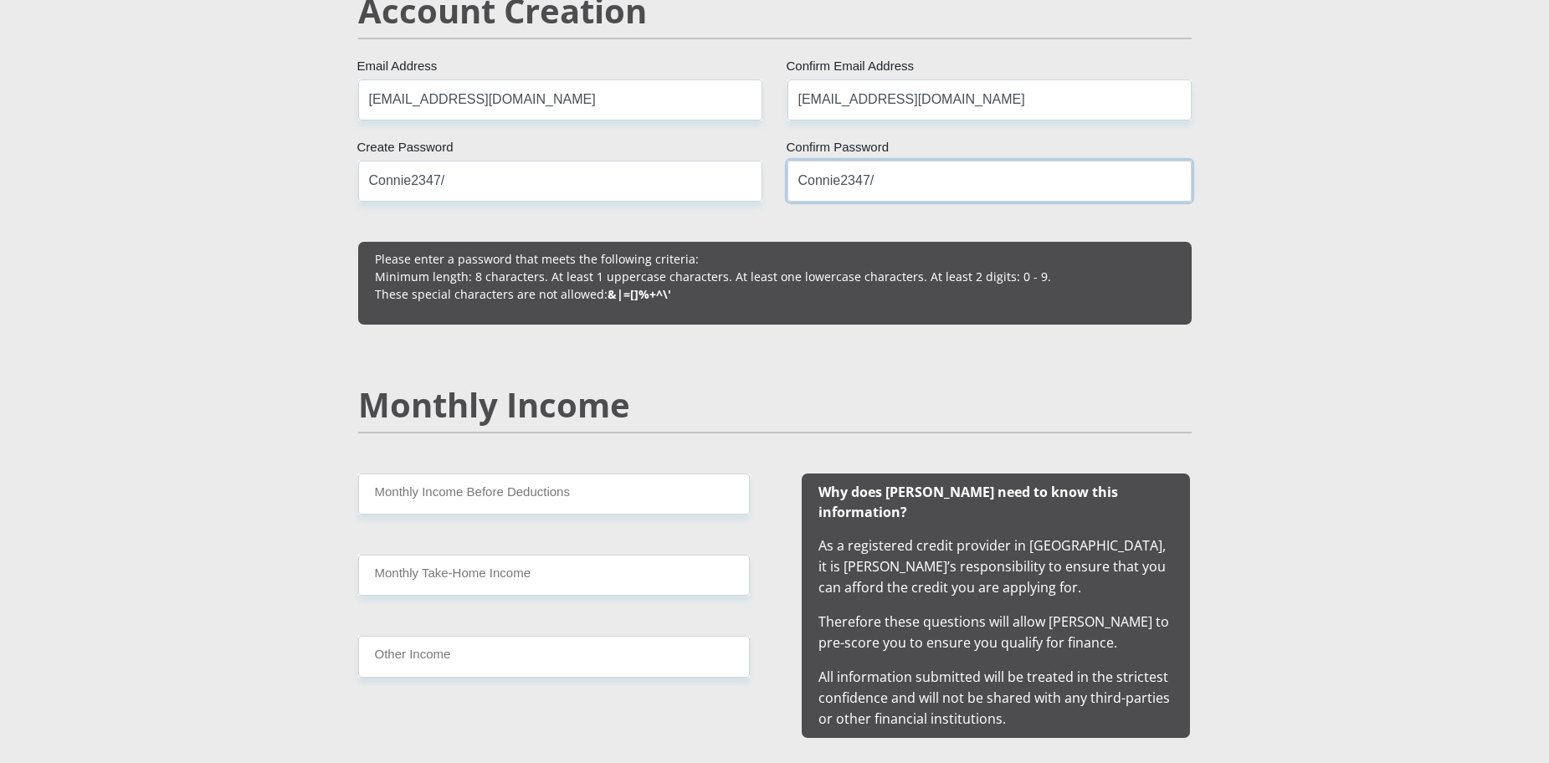
scroll to position [1234, 0]
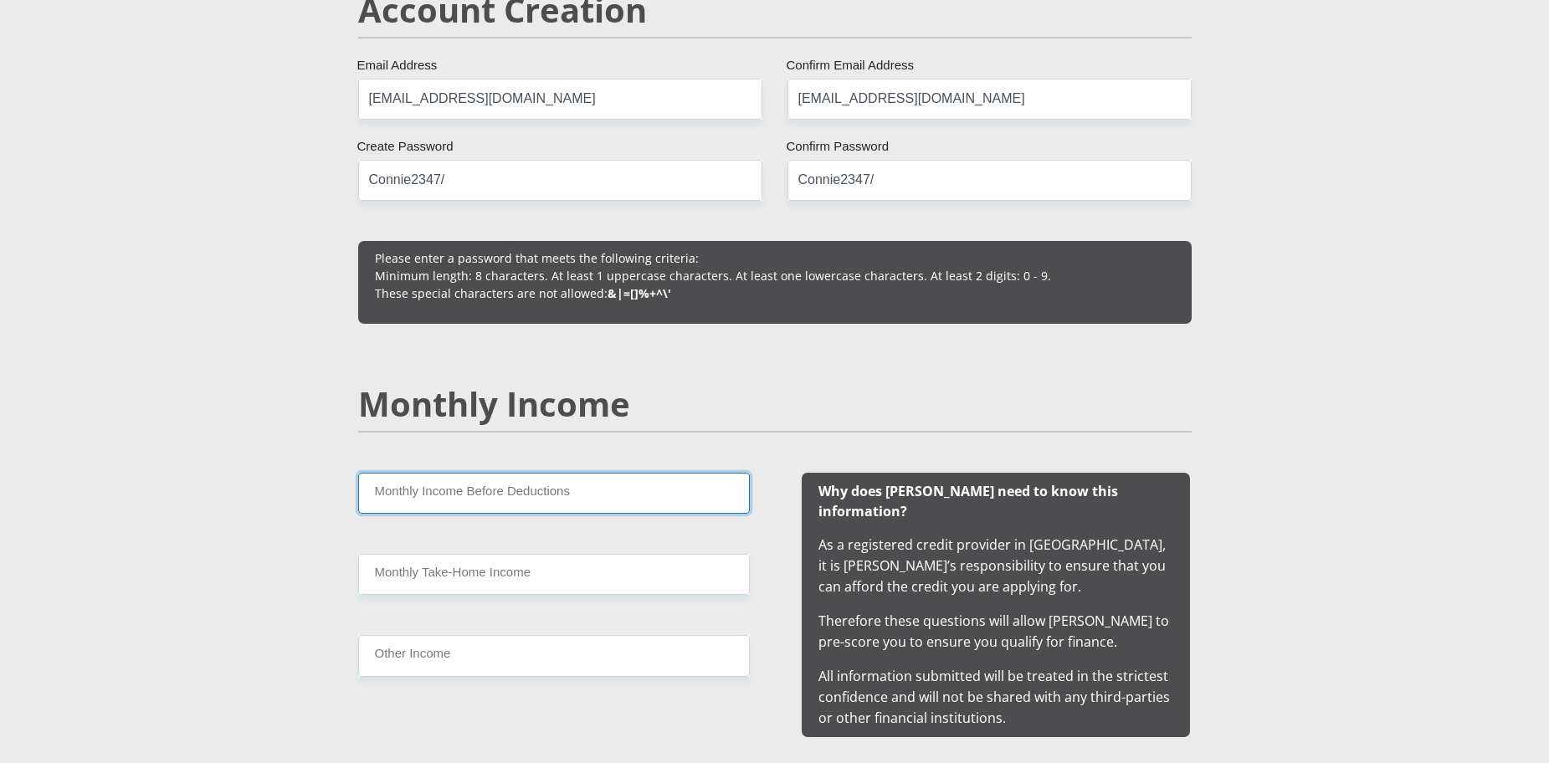
click at [577, 485] on input "Monthly Income Before Deductions" at bounding box center [554, 493] width 392 height 41
type input "12500"
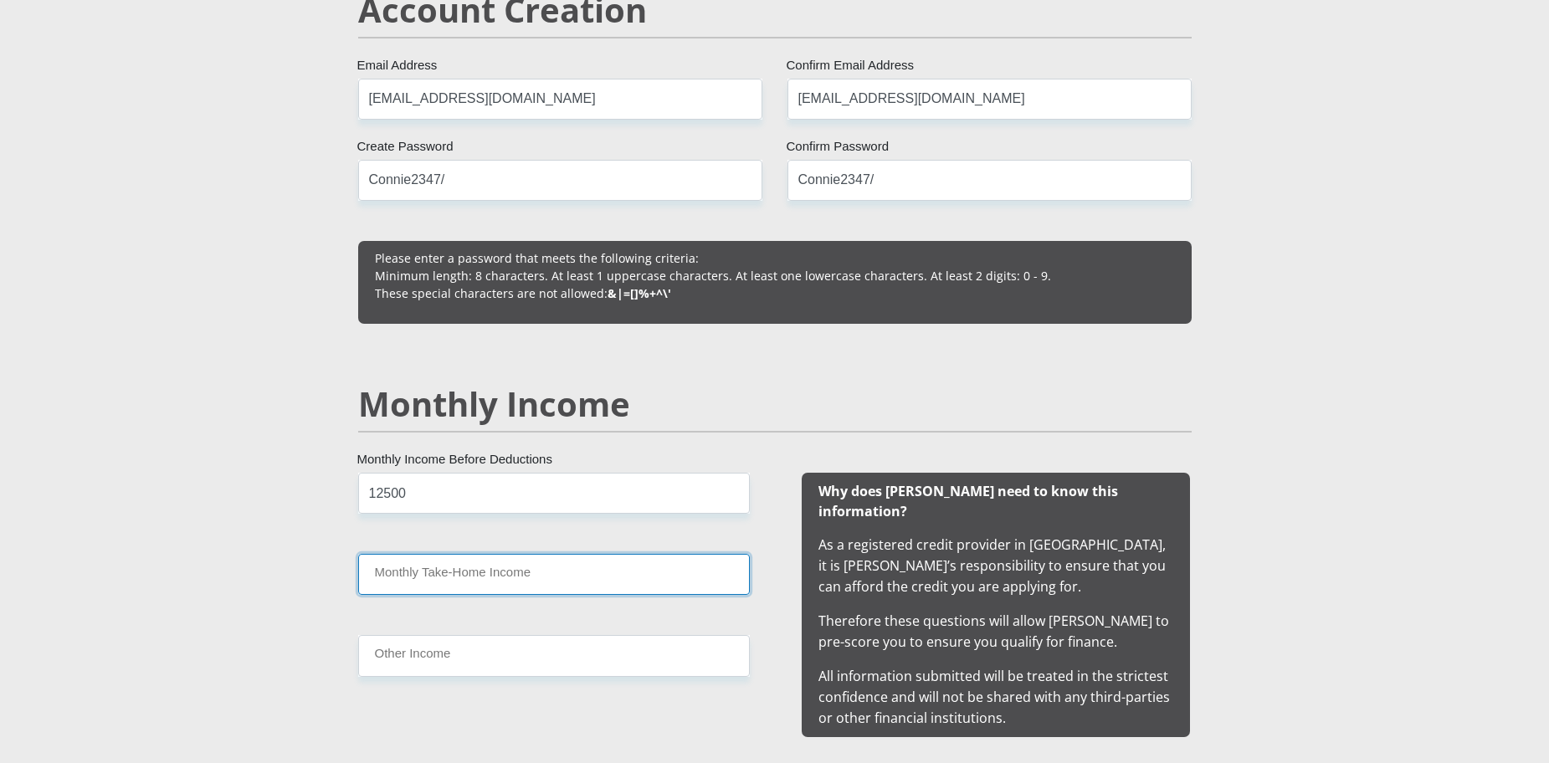
click at [491, 566] on input "Monthly Take-Home Income" at bounding box center [554, 574] width 392 height 41
type input "12000"
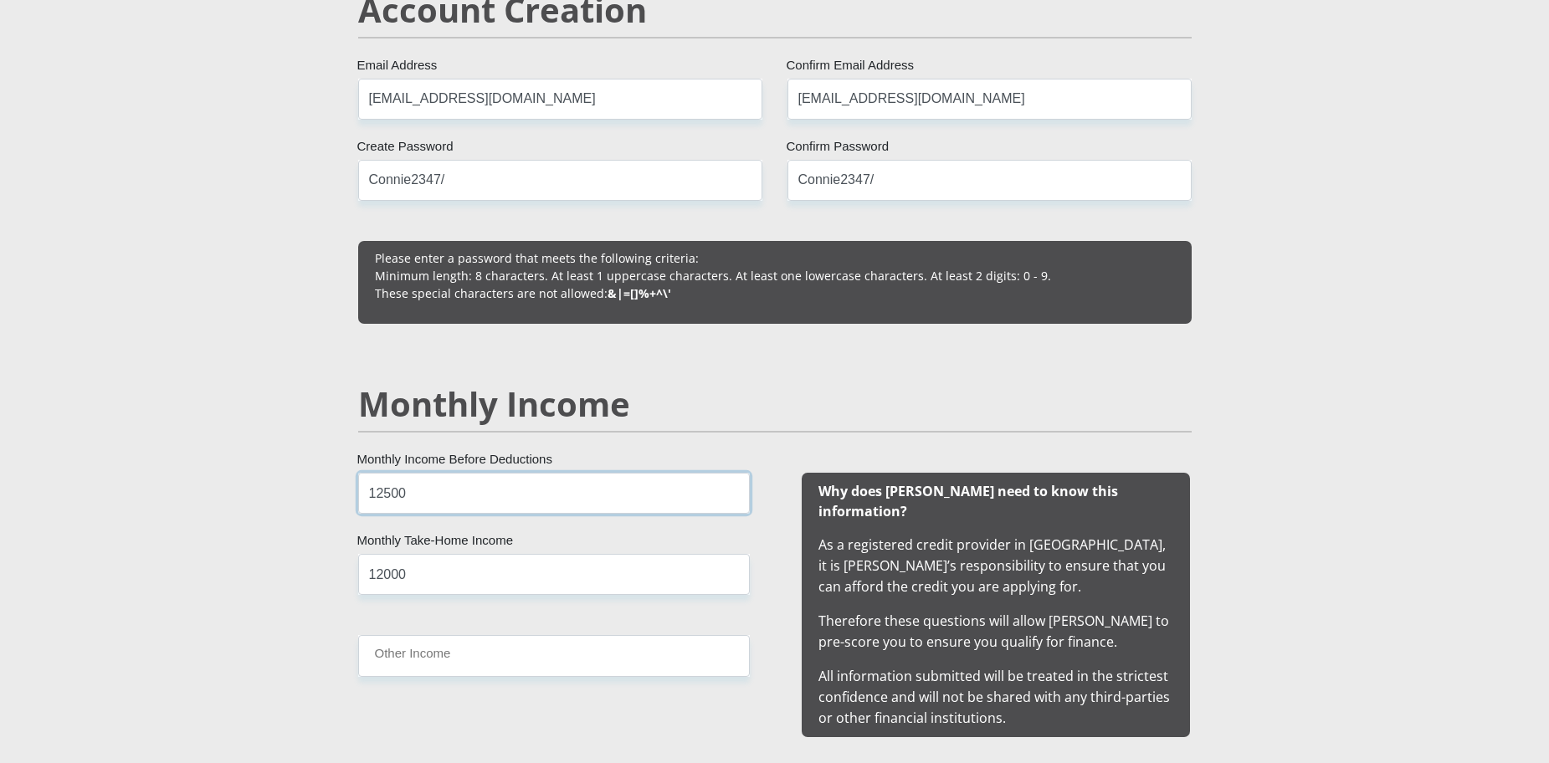
drag, startPoint x: 414, startPoint y: 496, endPoint x: 327, endPoint y: 505, distance: 87.4
type input "13000"
click at [423, 659] on input "Other Income" at bounding box center [554, 655] width 392 height 41
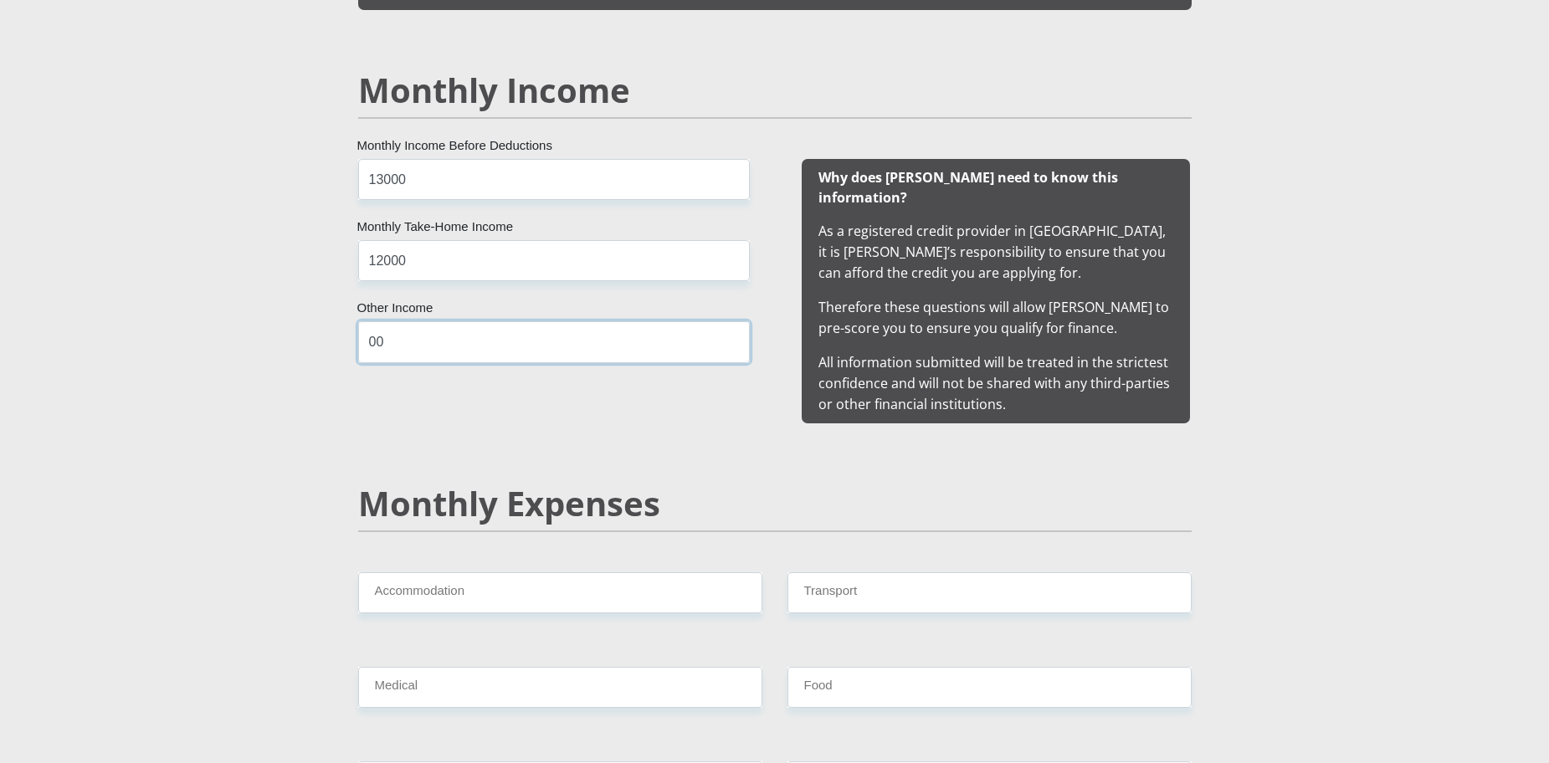
type input "00"
click at [335, 349] on div "13000 Monthly Income Before Deductions 12000 Monthly Take-Home Income 00 Other …" at bounding box center [554, 291] width 442 height 264
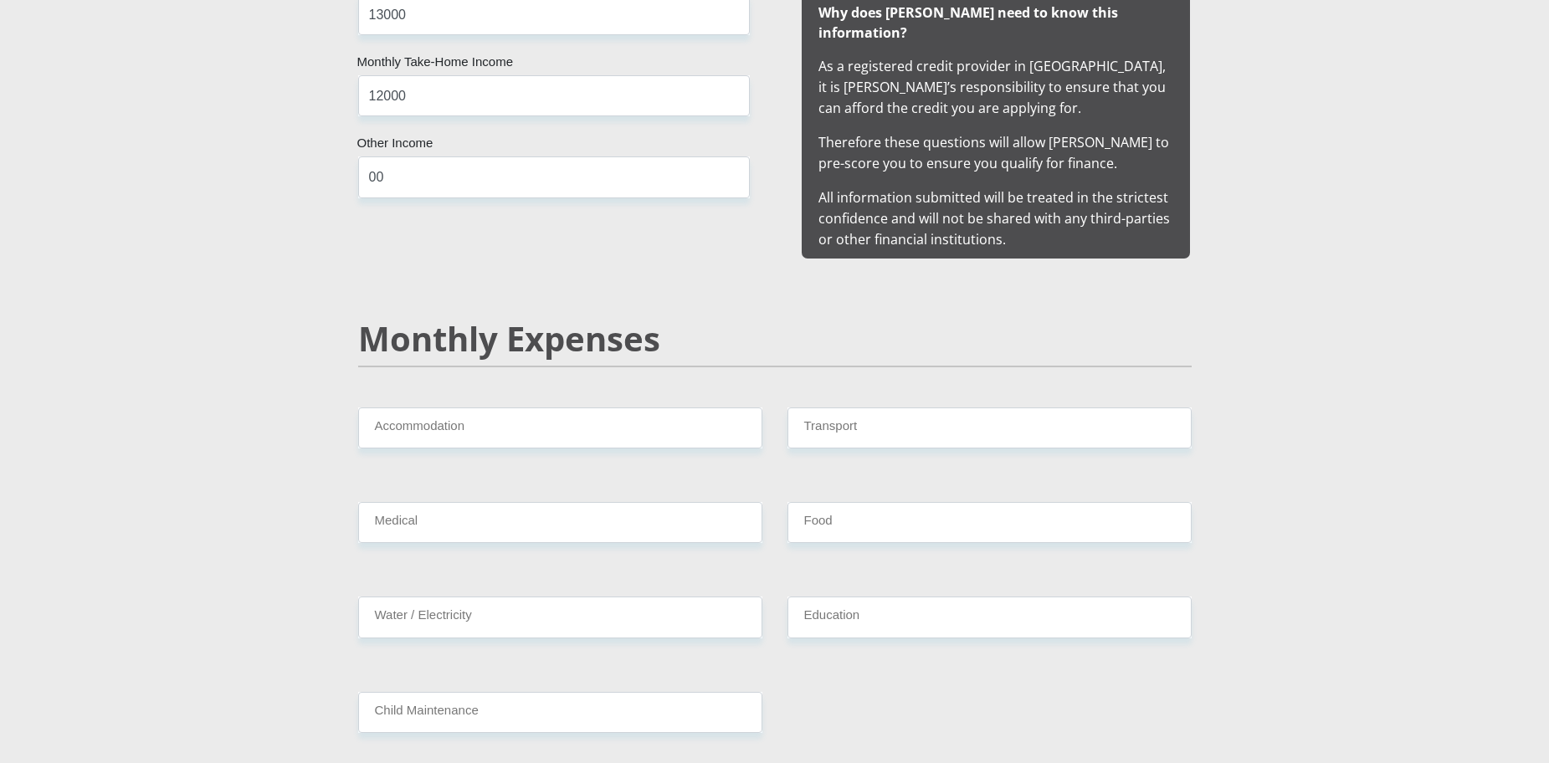
scroll to position [1736, 0]
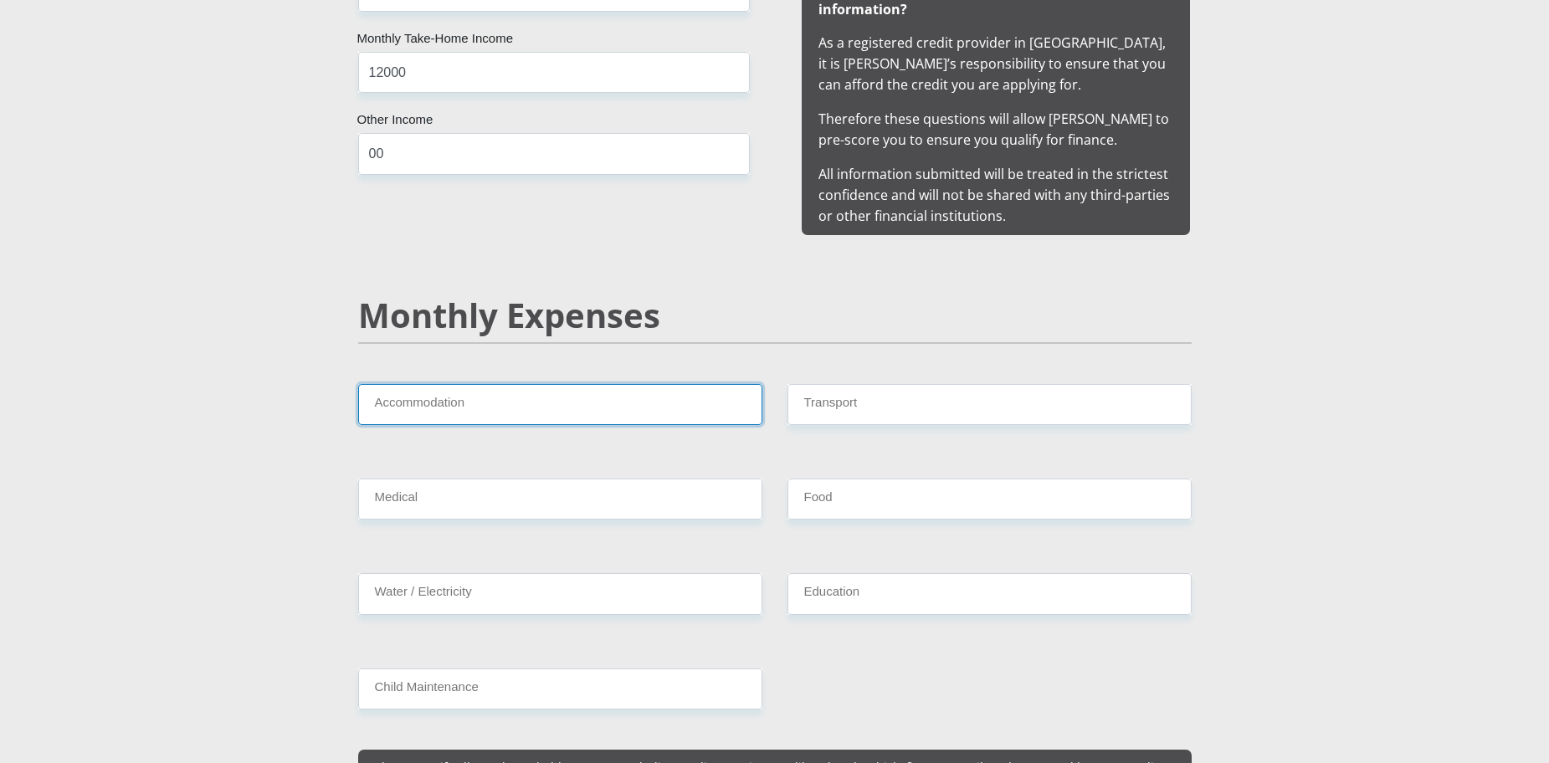
click at [496, 386] on input "Accommodation" at bounding box center [560, 404] width 404 height 41
drag, startPoint x: 497, startPoint y: 397, endPoint x: 408, endPoint y: 377, distance: 90.8
click at [408, 384] on input "Accommodation" at bounding box center [560, 404] width 404 height 41
click at [413, 384] on input "Accommodation" at bounding box center [560, 404] width 404 height 41
type input "3500"
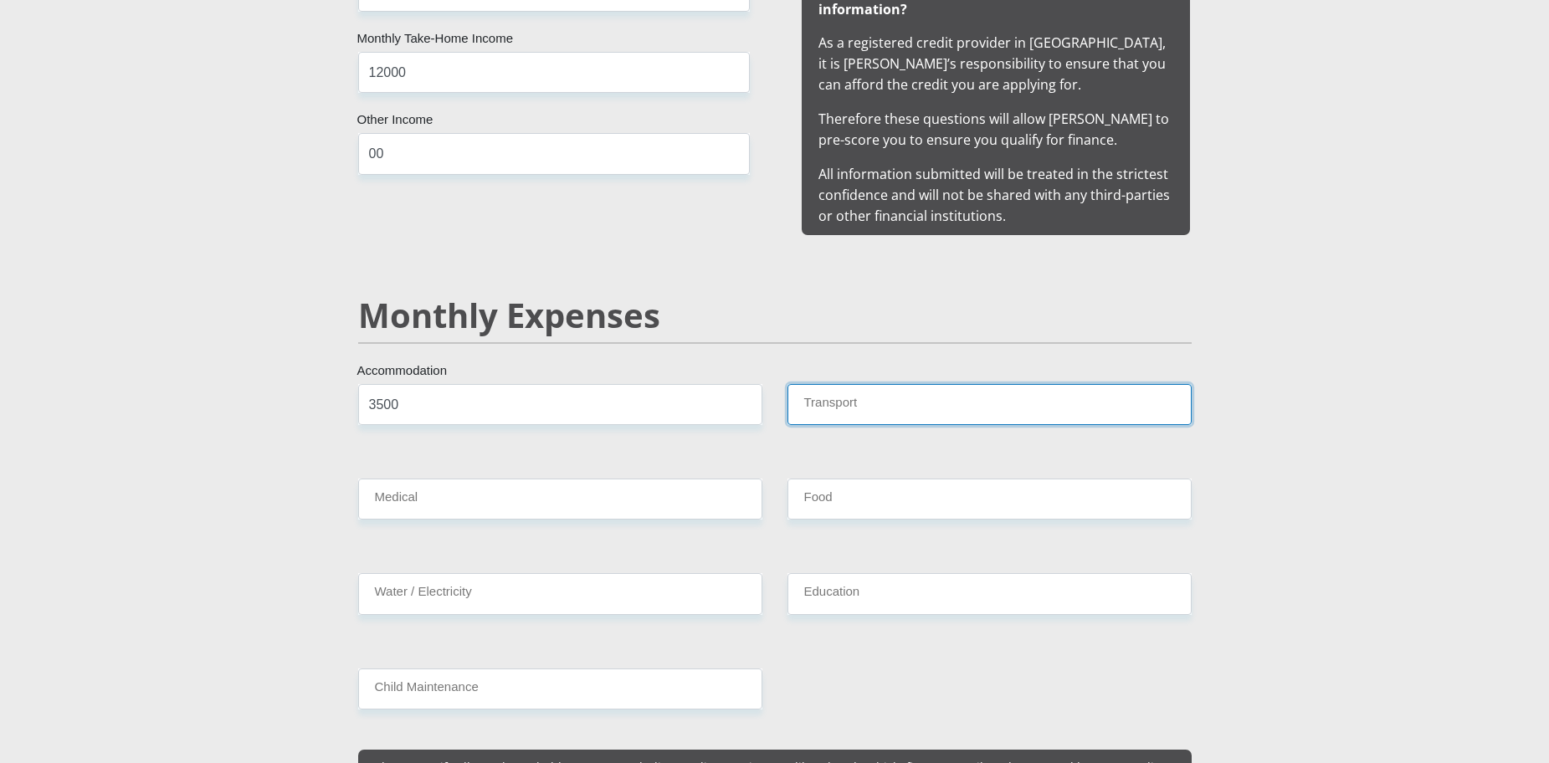
click at [792, 391] on input "Transport" at bounding box center [989, 404] width 404 height 41
type input "500"
click at [410, 479] on input "Medical" at bounding box center [560, 499] width 404 height 41
type input "00"
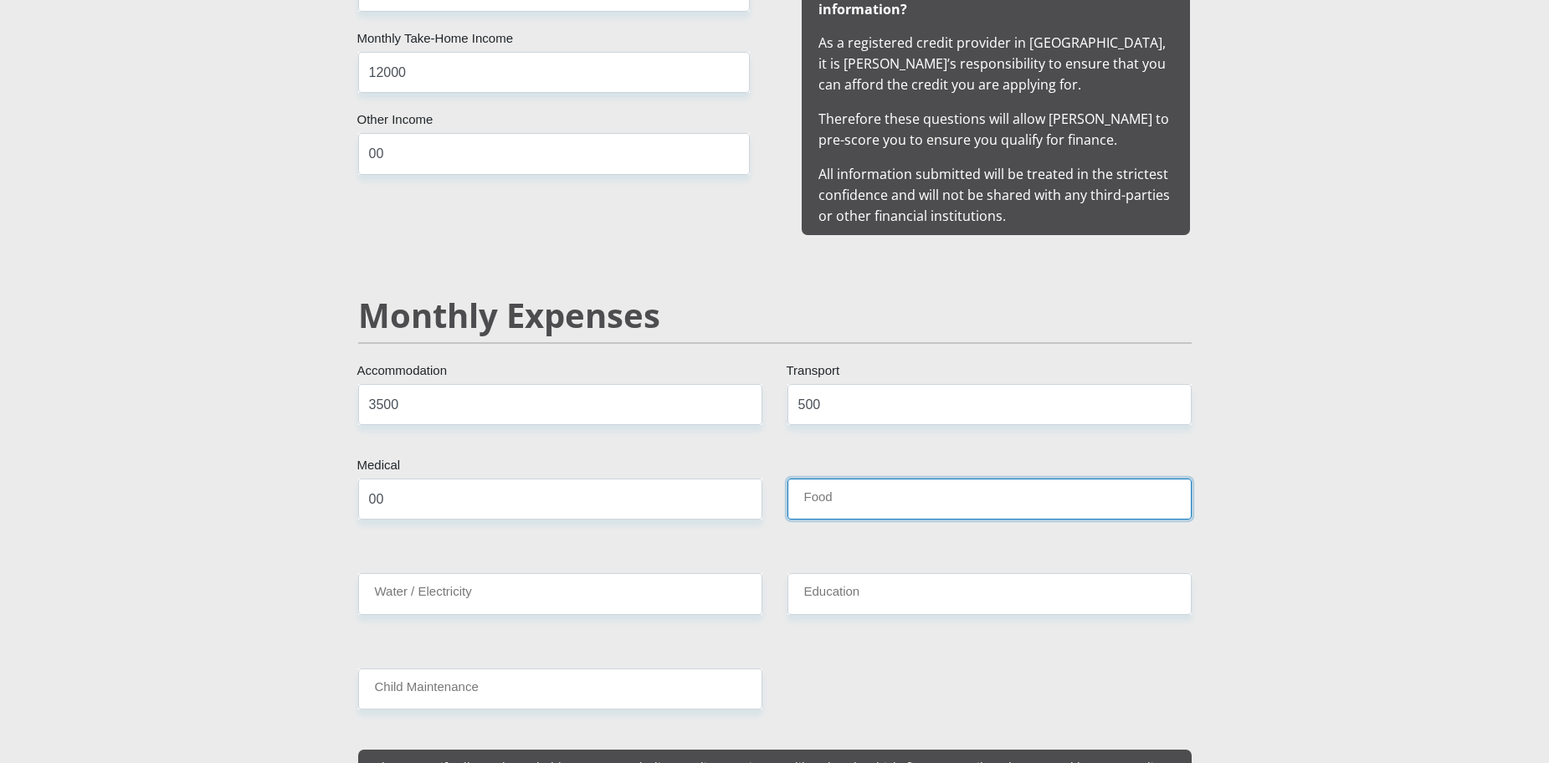
click at [814, 488] on input "Food" at bounding box center [989, 499] width 404 height 41
click at [814, 482] on input "Food" at bounding box center [989, 499] width 404 height 41
type input "500"
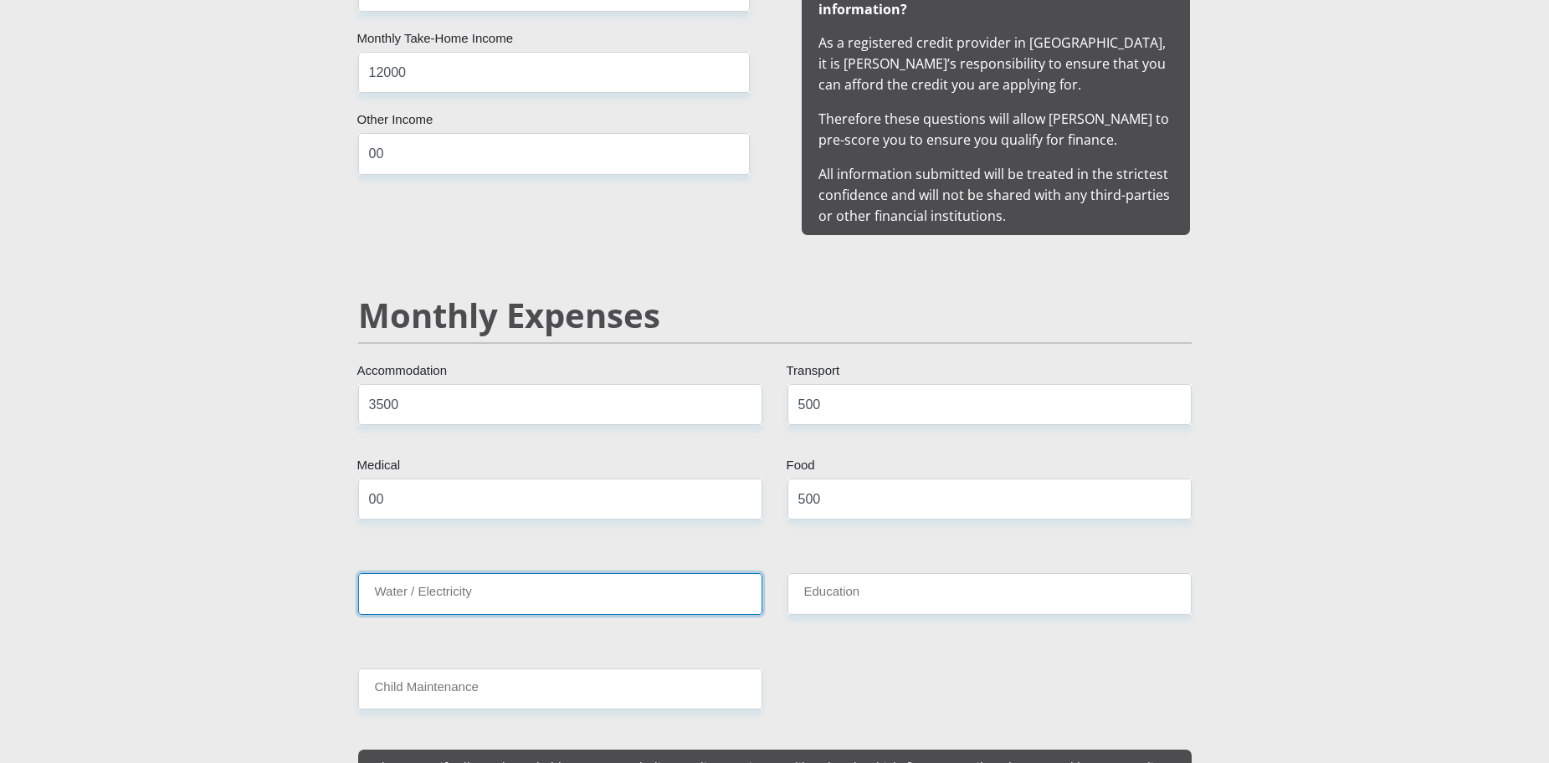
click at [477, 579] on input "Water / Electricity" at bounding box center [560, 593] width 404 height 41
drag, startPoint x: 368, startPoint y: 579, endPoint x: 350, endPoint y: 572, distance: 19.9
click at [346, 576] on div "500 Water / Electricity" at bounding box center [560, 600] width 429 height 54
type input "350"
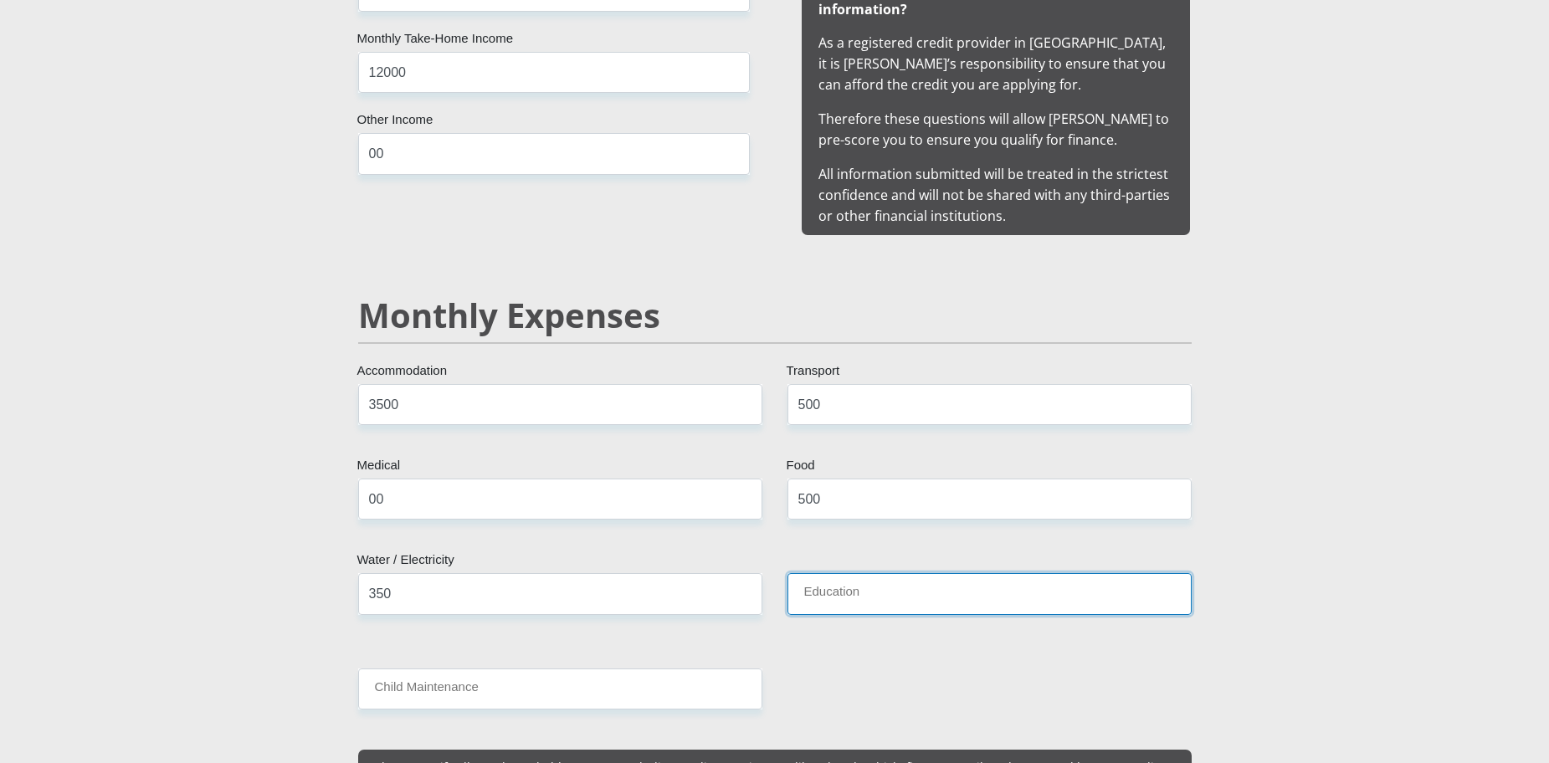
click at [929, 573] on input "Education" at bounding box center [989, 593] width 404 height 41
type input "00"
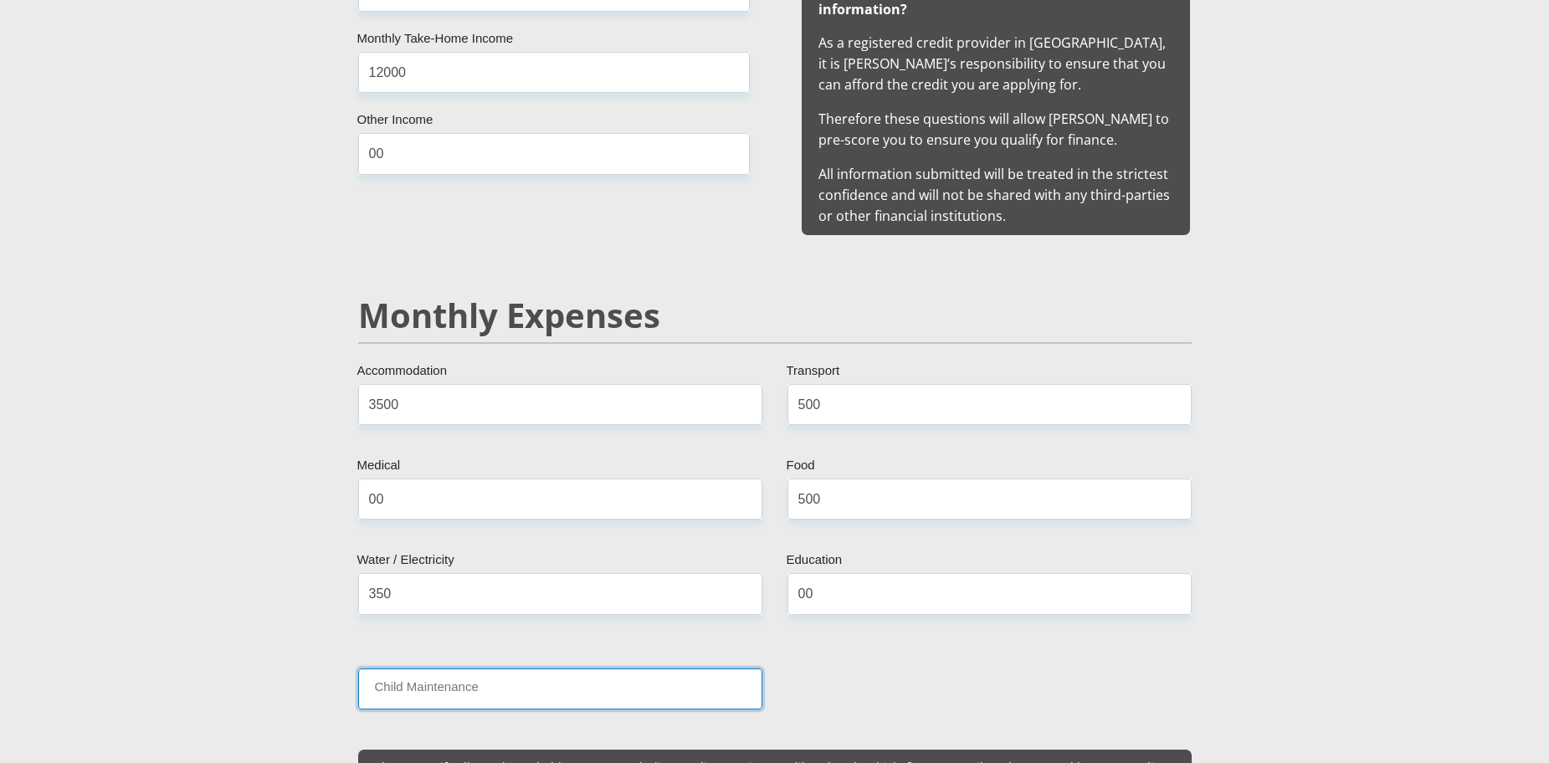
click at [520, 669] on input "Child Maintenance" at bounding box center [560, 689] width 404 height 41
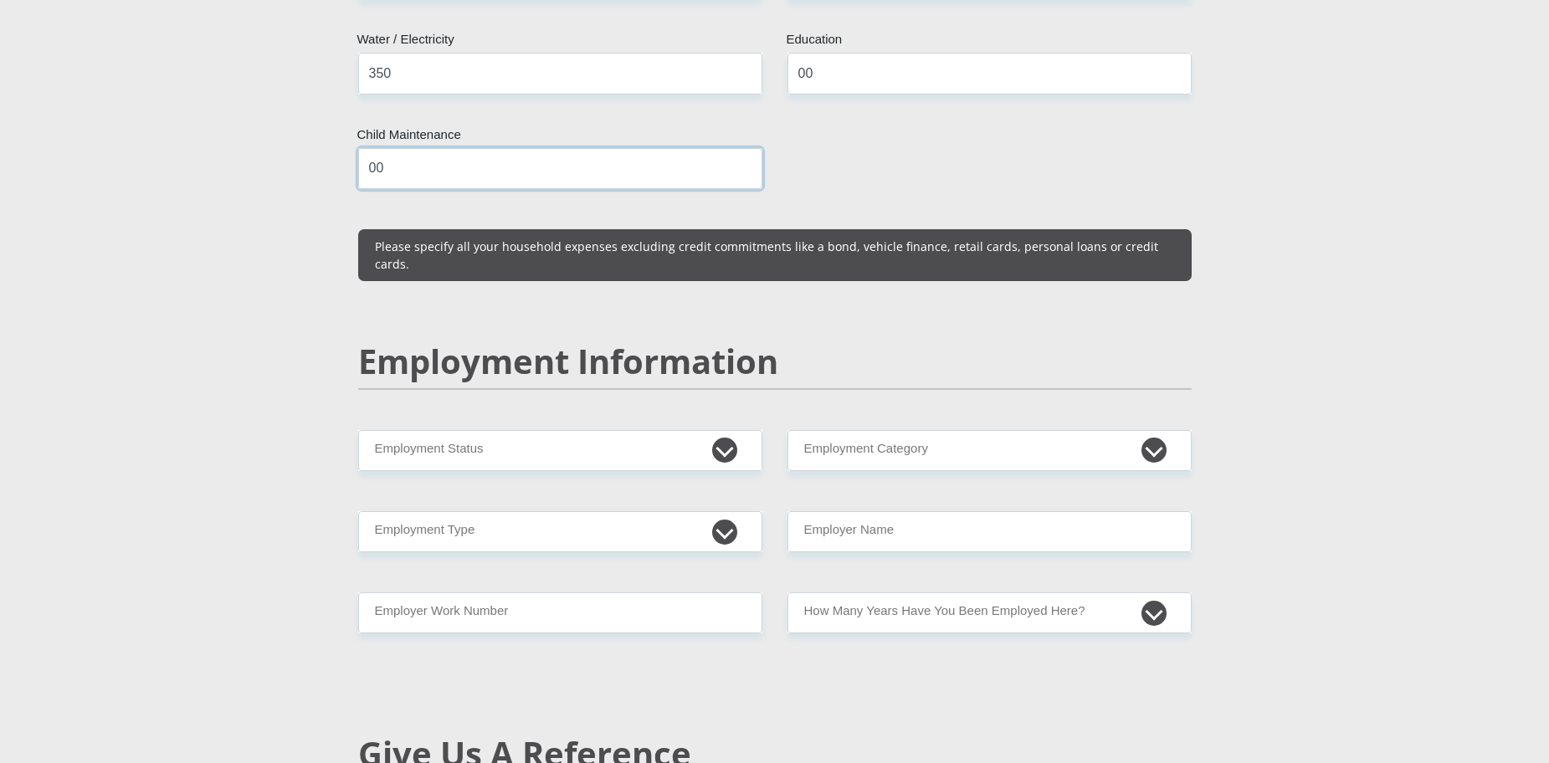
scroll to position [2259, 0]
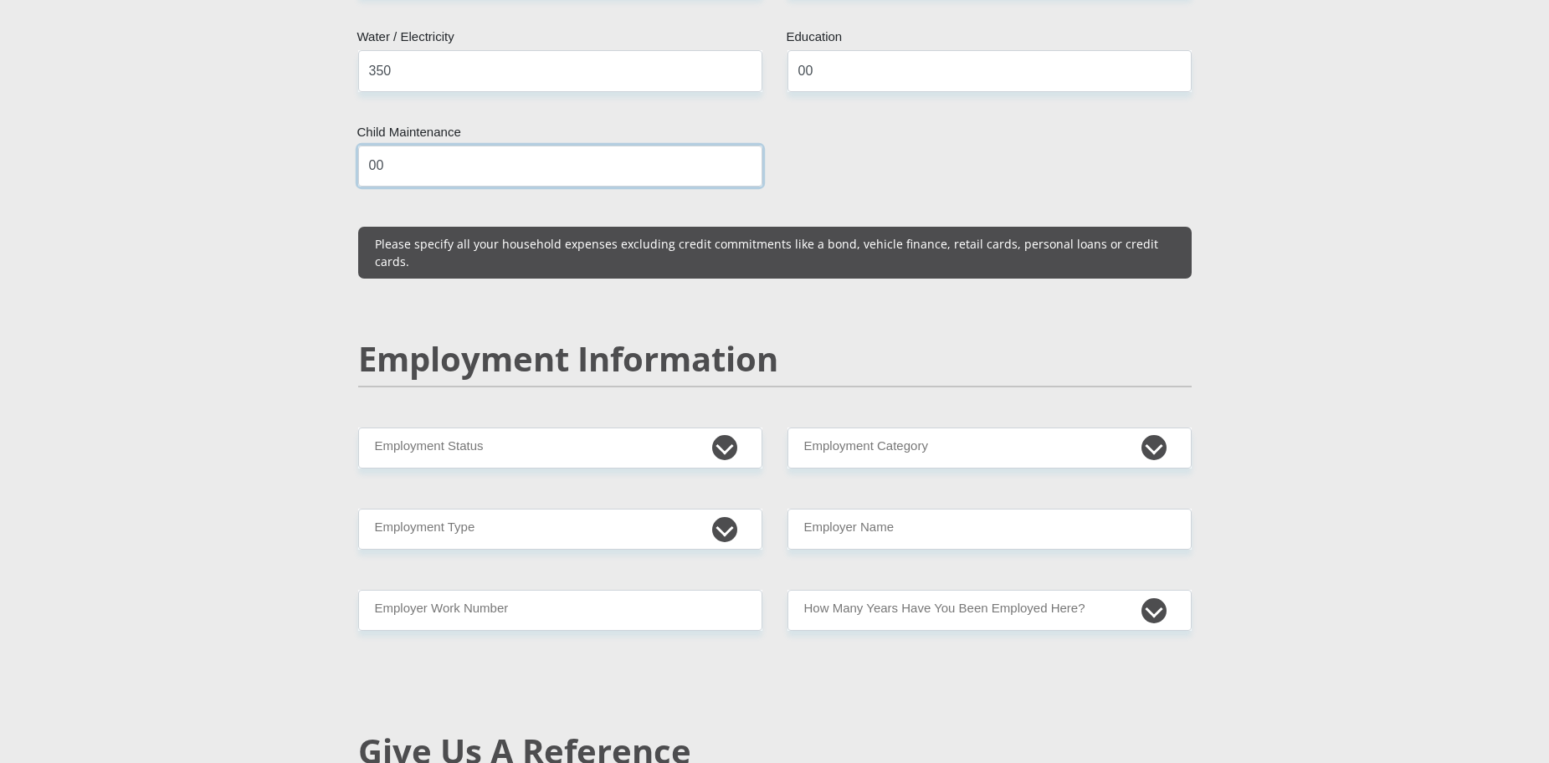
type input "00"
click at [730, 428] on select "Permanent/Full-time Part-time/Casual Contract Worker Self-Employed Housewife Re…" at bounding box center [560, 448] width 404 height 41
select select "1"
click at [358, 428] on select "Permanent/Full-time Part-time/Casual Contract Worker Self-Employed Housewife Re…" at bounding box center [560, 448] width 404 height 41
drag, startPoint x: 1018, startPoint y: 402, endPoint x: 1010, endPoint y: 413, distance: 13.2
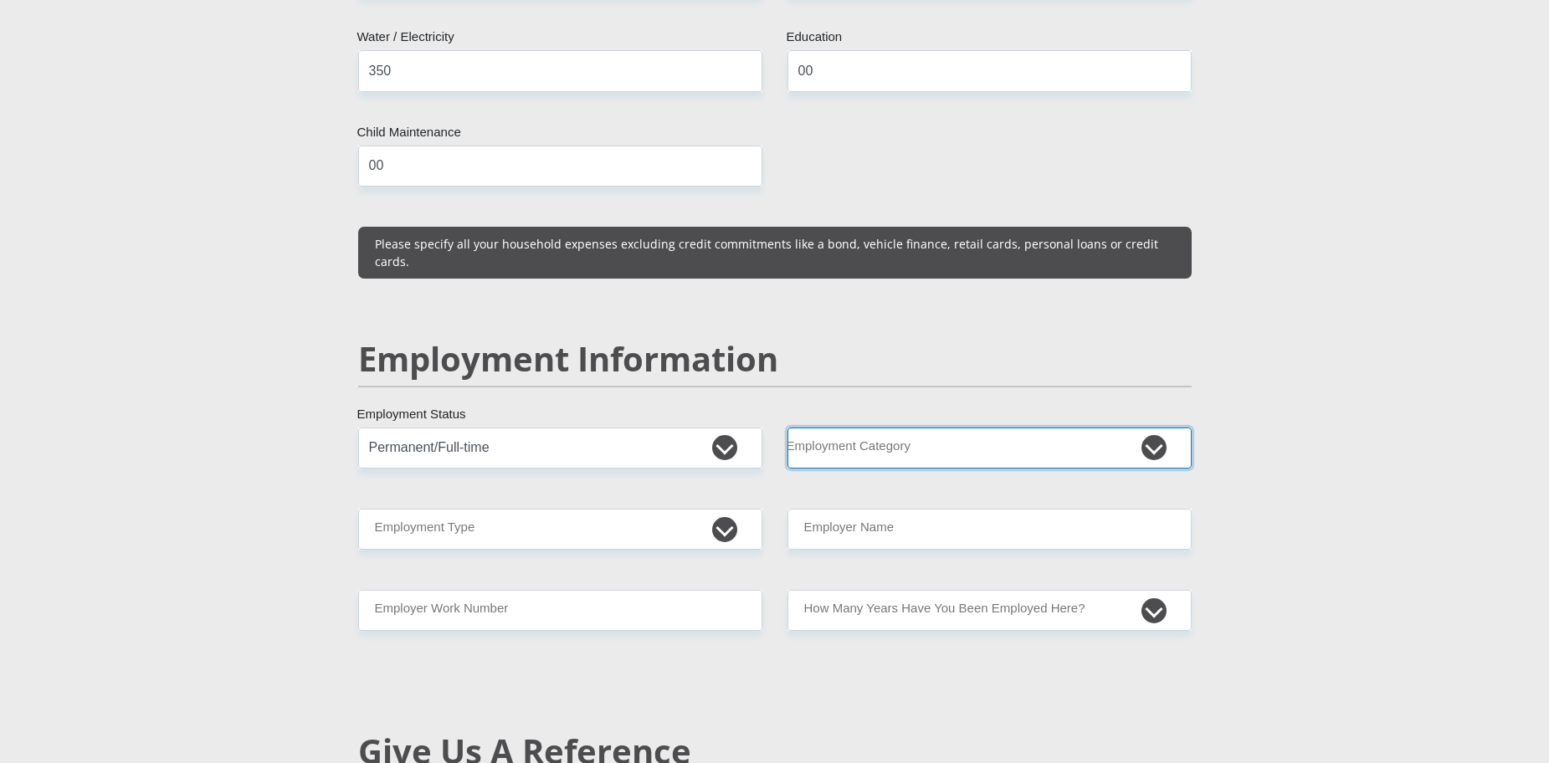
click at [1018, 428] on select "AGRICULTURE ALCOHOL & TOBACCO CONSTRUCTION MATERIALS METALLURGY EQUIPMENT FOR R…" at bounding box center [989, 448] width 404 height 41
select select "73"
click at [787, 428] on select "AGRICULTURE ALCOHOL & TOBACCO CONSTRUCTION MATERIALS METALLURGY EQUIPMENT FOR R…" at bounding box center [989, 448] width 404 height 41
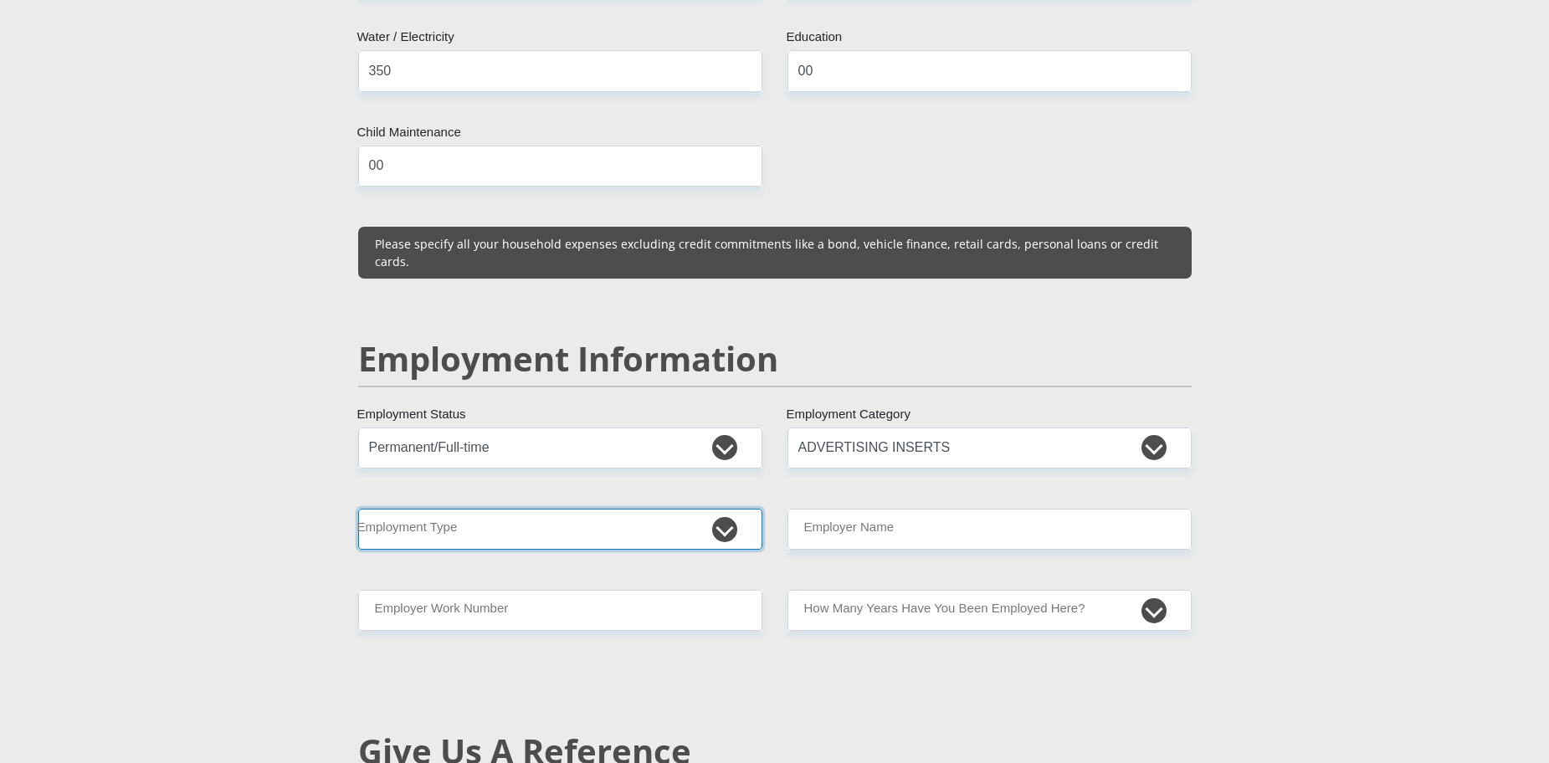
click at [495, 509] on select "College/Lecturer Craft Seller Creative Driver Executive Farmer Forces - Non Com…" at bounding box center [560, 529] width 404 height 41
select select "Office Staff/Clerk"
click at [358, 509] on select "College/Lecturer Craft Seller Creative Driver Executive Farmer Forces - Non Com…" at bounding box center [560, 529] width 404 height 41
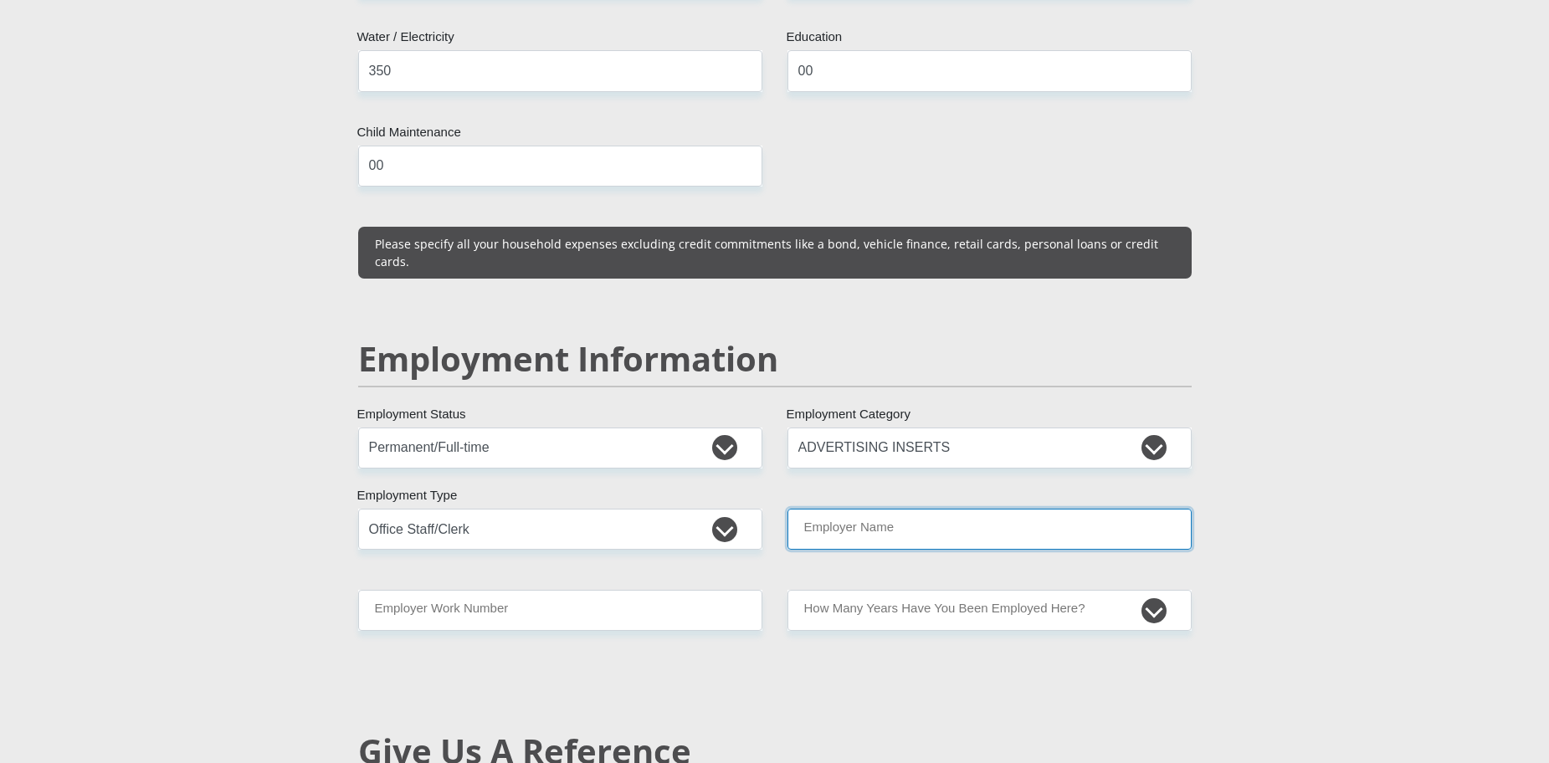
click at [982, 509] on input "Employer Name" at bounding box center [989, 529] width 404 height 41
type input "Shiraz"
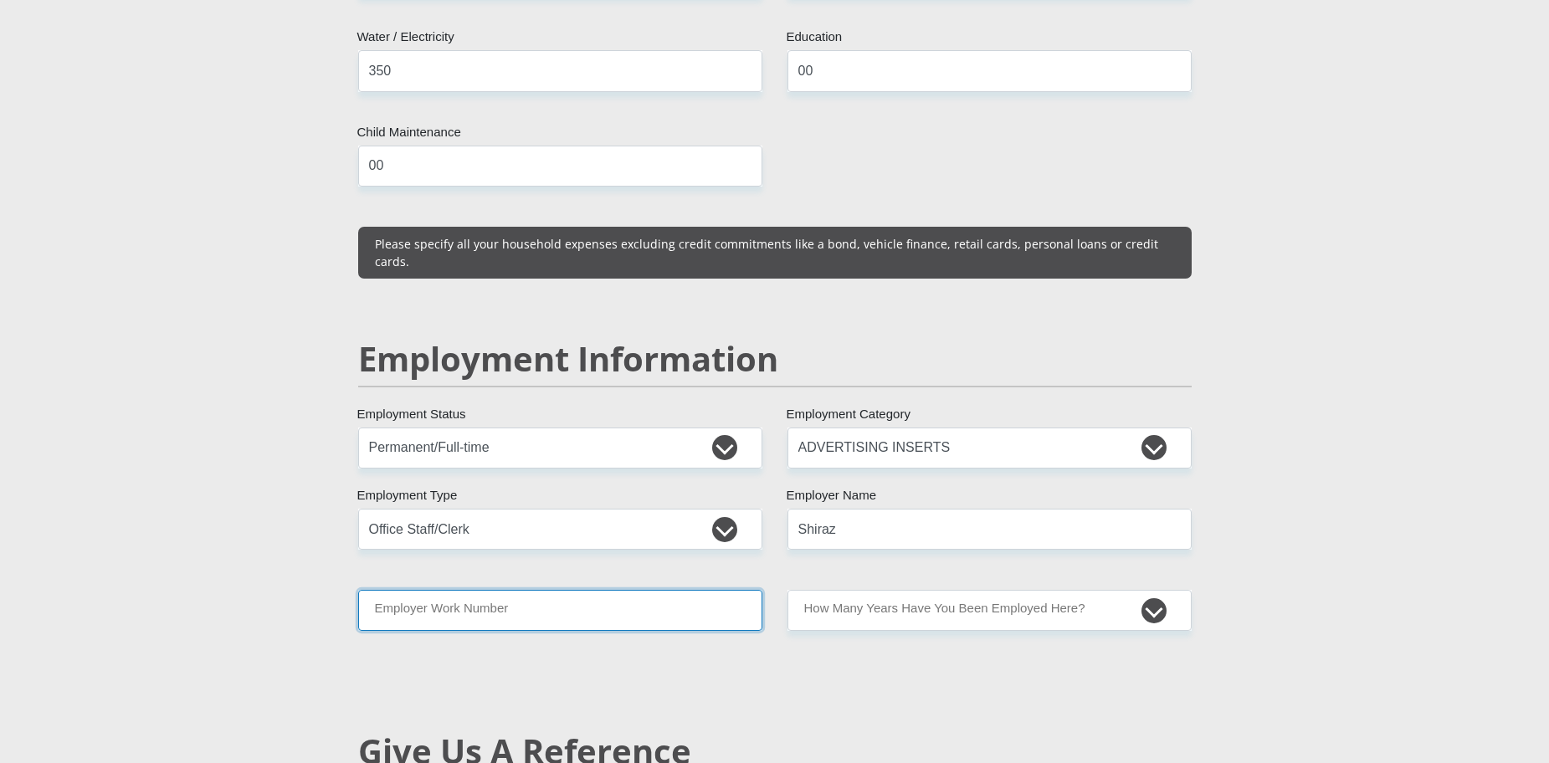
click at [638, 590] on input "Employer Work Number" at bounding box center [560, 610] width 404 height 41
click at [435, 590] on input "Employer Work Number" at bounding box center [560, 610] width 404 height 41
paste input "64 501 8322"
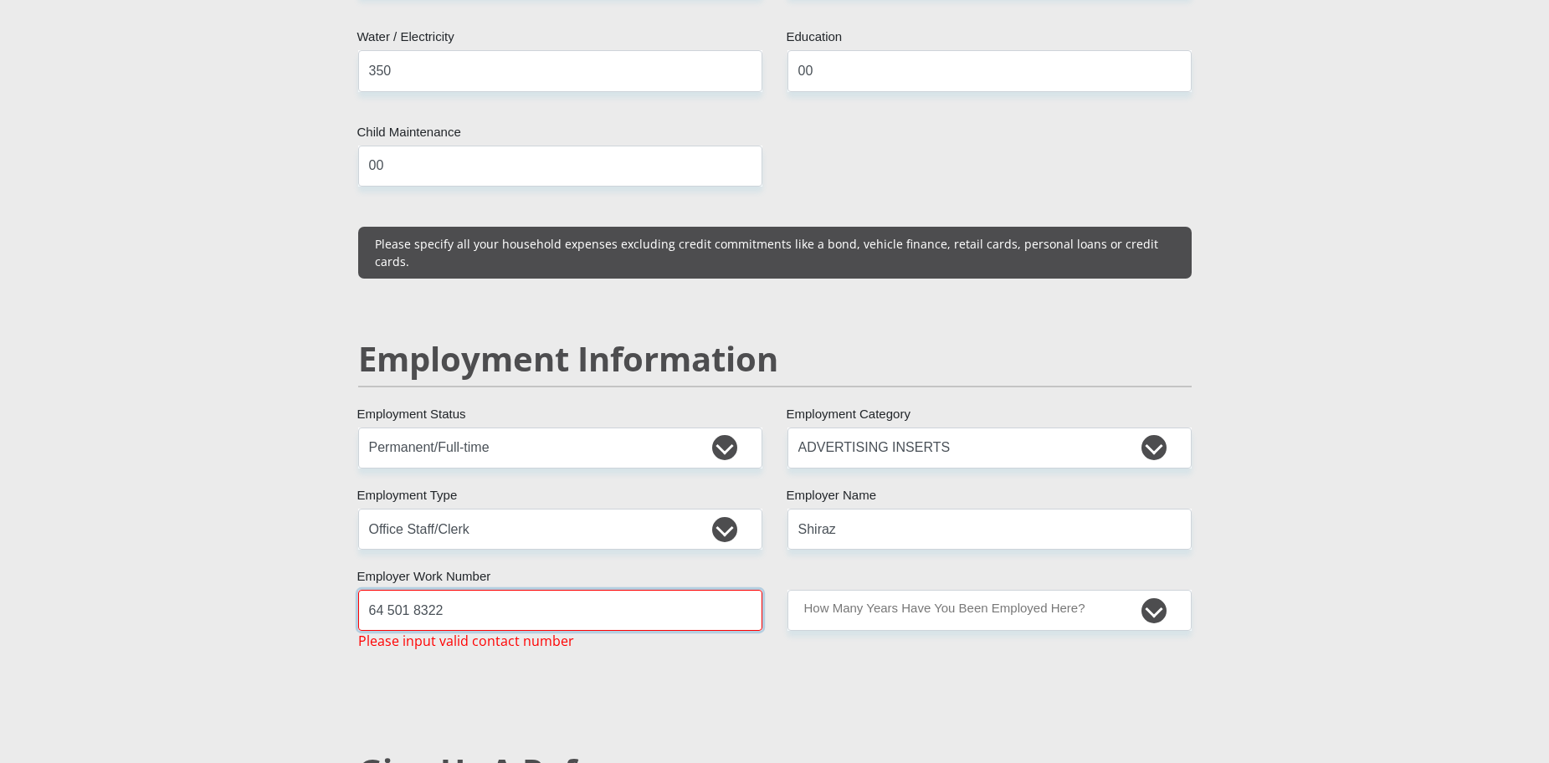
click at [370, 590] on input "64 501 8322" at bounding box center [560, 610] width 404 height 41
click at [396, 590] on input "064 501 8322" at bounding box center [560, 610] width 404 height 41
click at [418, 590] on input "064501 8322" at bounding box center [560, 610] width 404 height 41
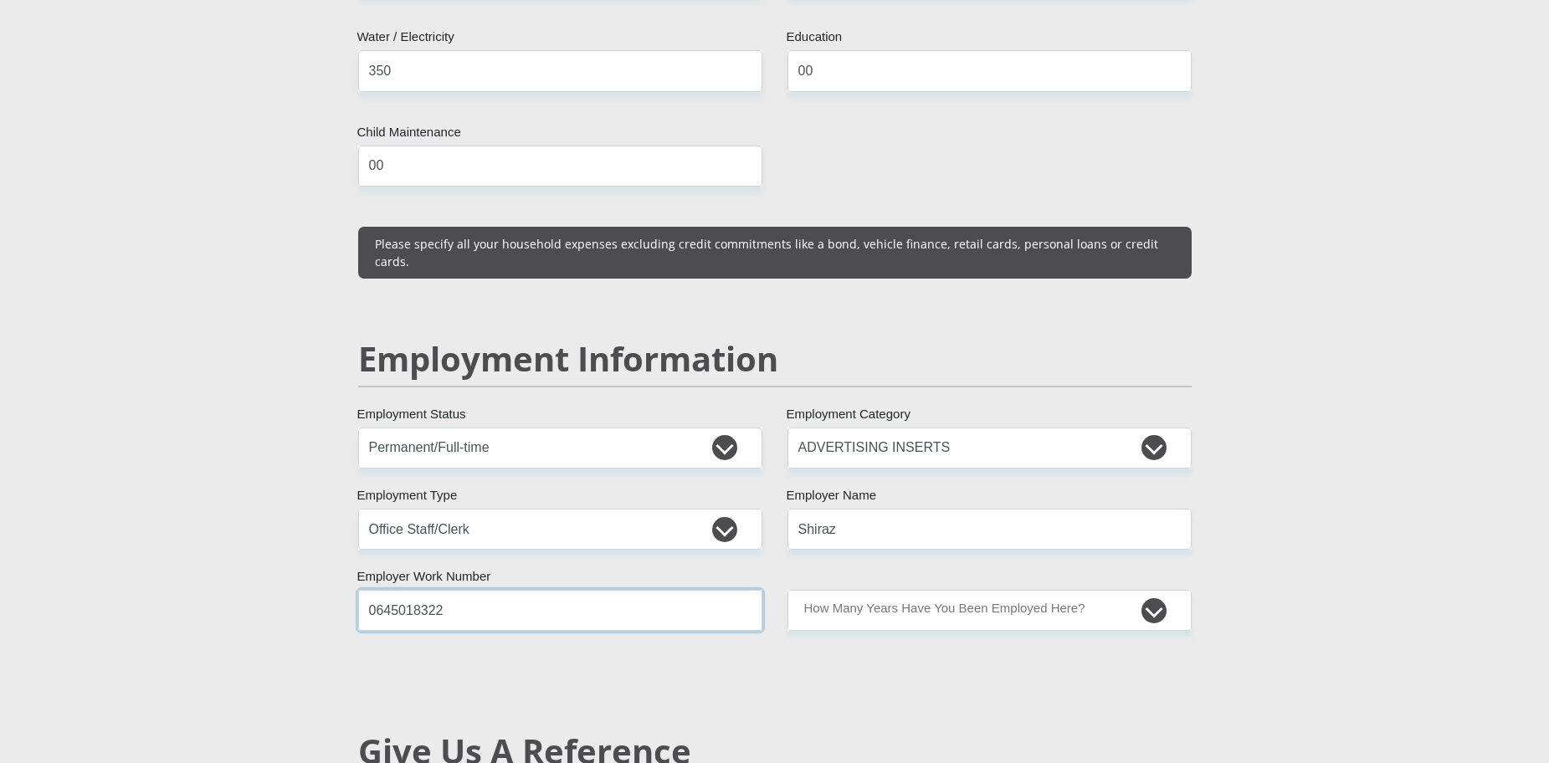
click at [494, 590] on input "0645018322" at bounding box center [560, 610] width 404 height 41
type input "0645018322"
click at [577, 661] on div "Mr Ms Mrs Dr Other Title Mutshinyani First Name Mundalamo Surname 0005270517088…" at bounding box center [775, 410] width 859 height 4773
click at [1092, 590] on select "less than 1 year 1-3 years 3-5 years 5+ years" at bounding box center [989, 610] width 404 height 41
select select "48"
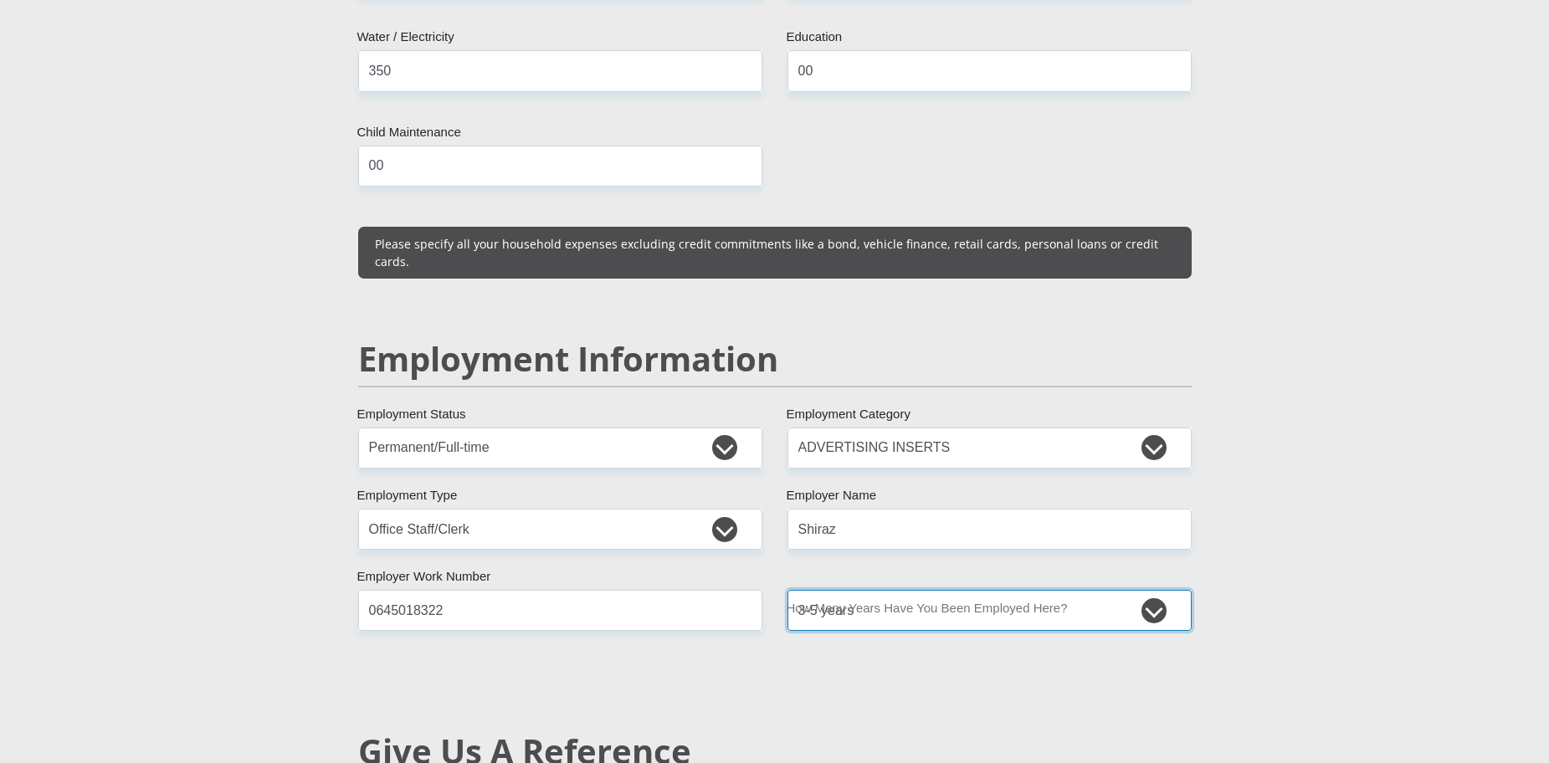
click at [787, 590] on select "less than 1 year 1-3 years 3-5 years 5+ years" at bounding box center [989, 610] width 404 height 41
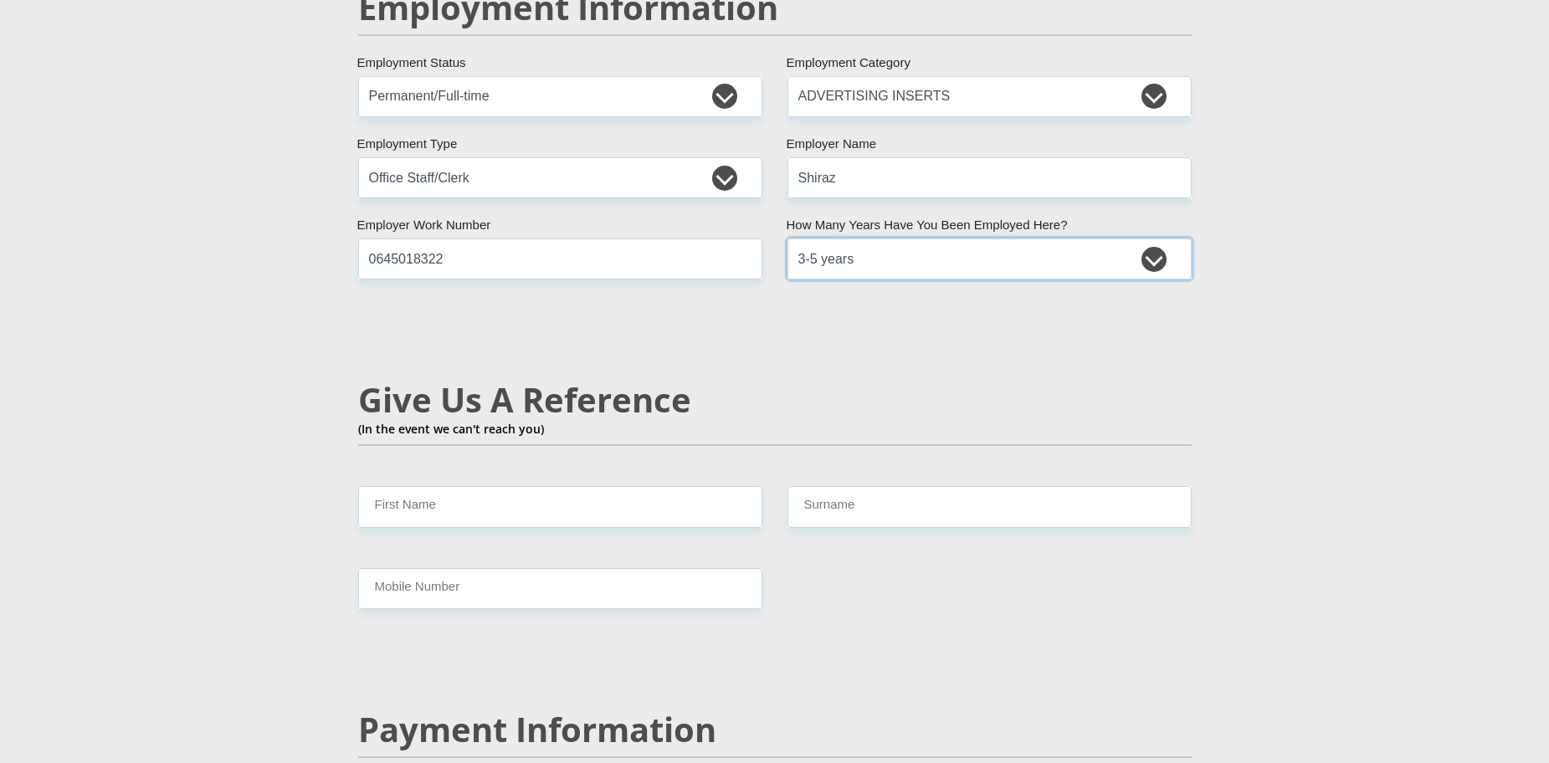
scroll to position [2636, 0]
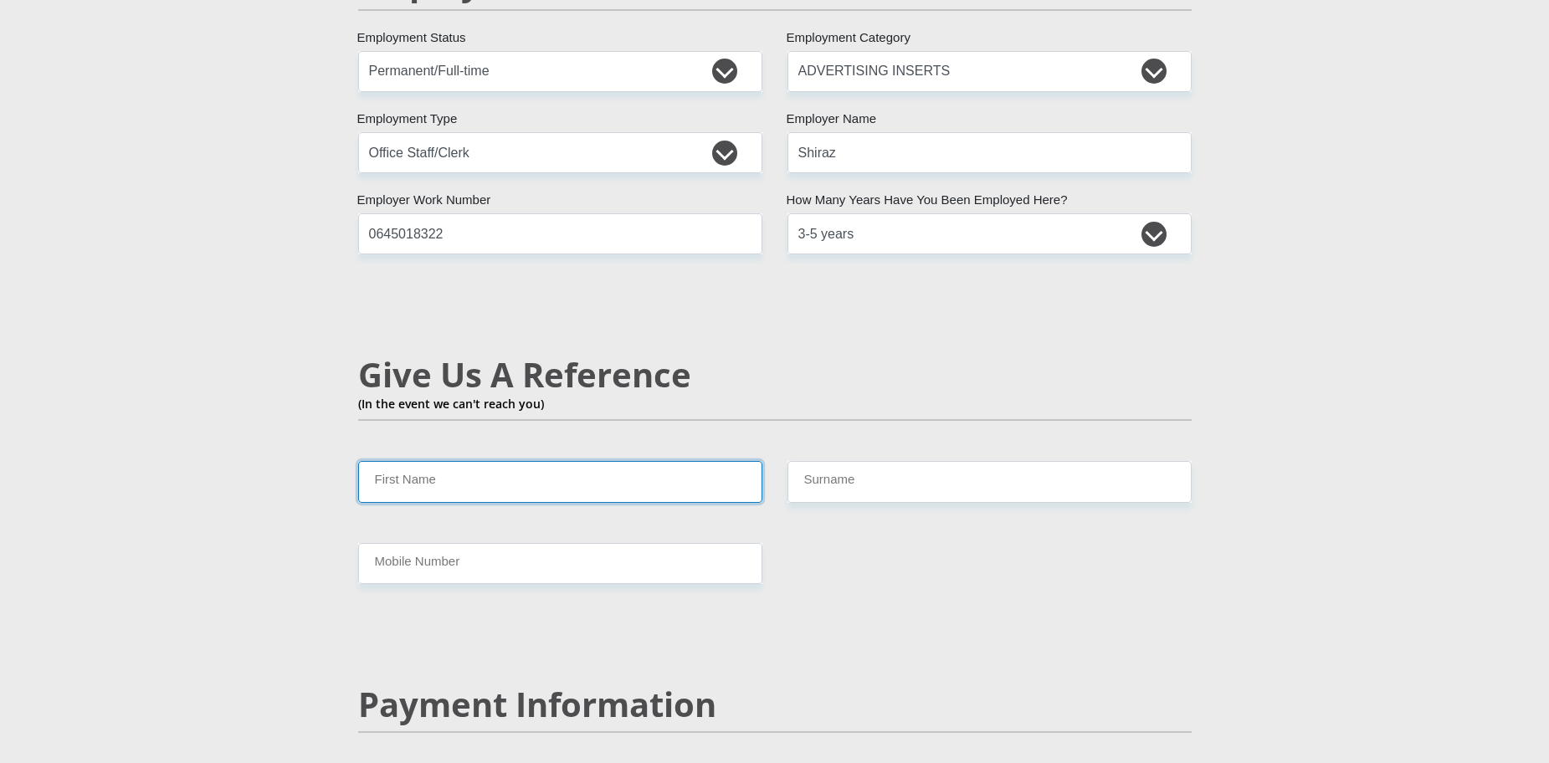
click at [433, 461] on input "First Name" at bounding box center [560, 481] width 404 height 41
type input "Rosinah"
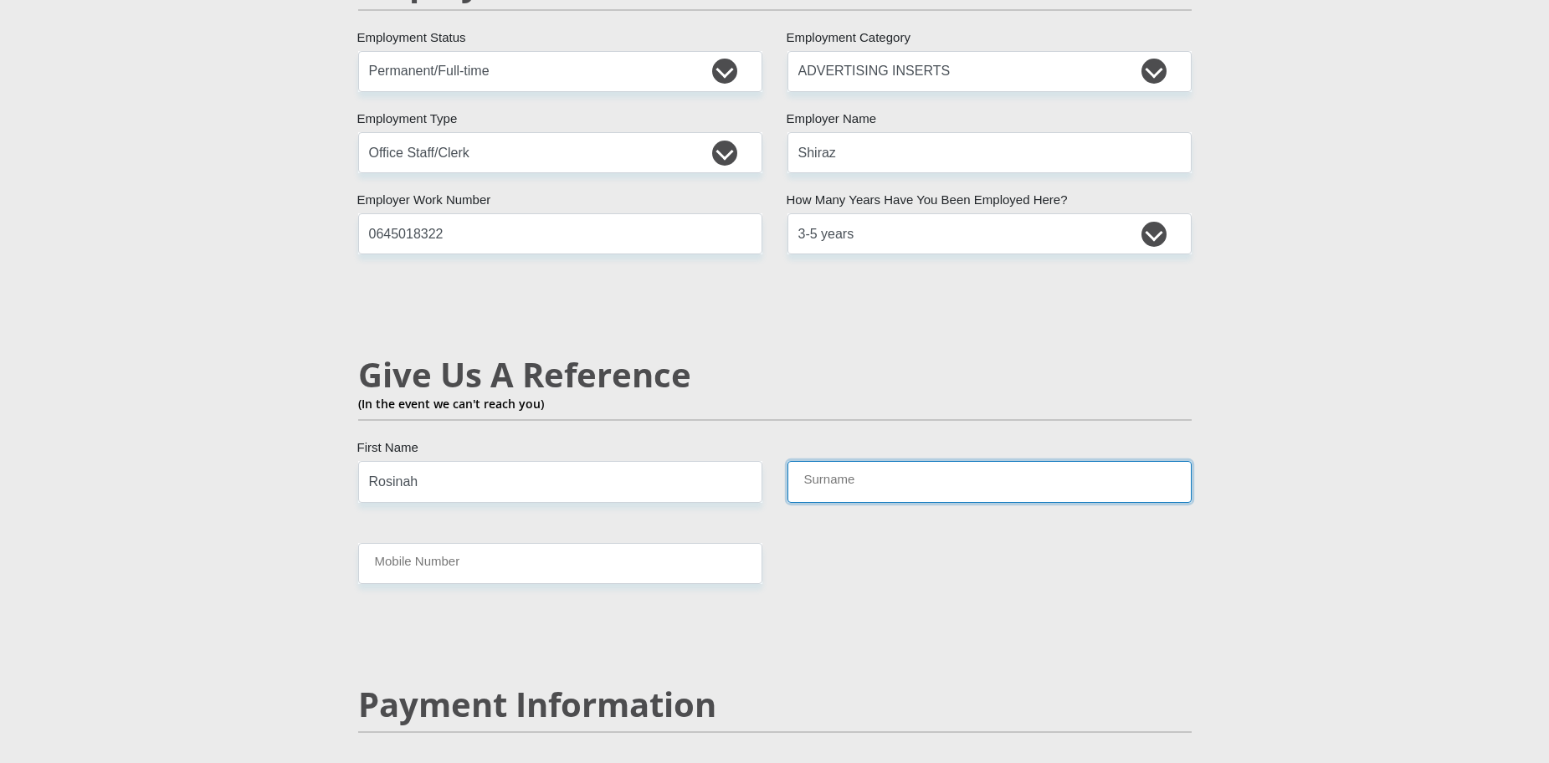
click at [874, 461] on input "Surname" at bounding box center [989, 481] width 404 height 41
type input "Mundalamo"
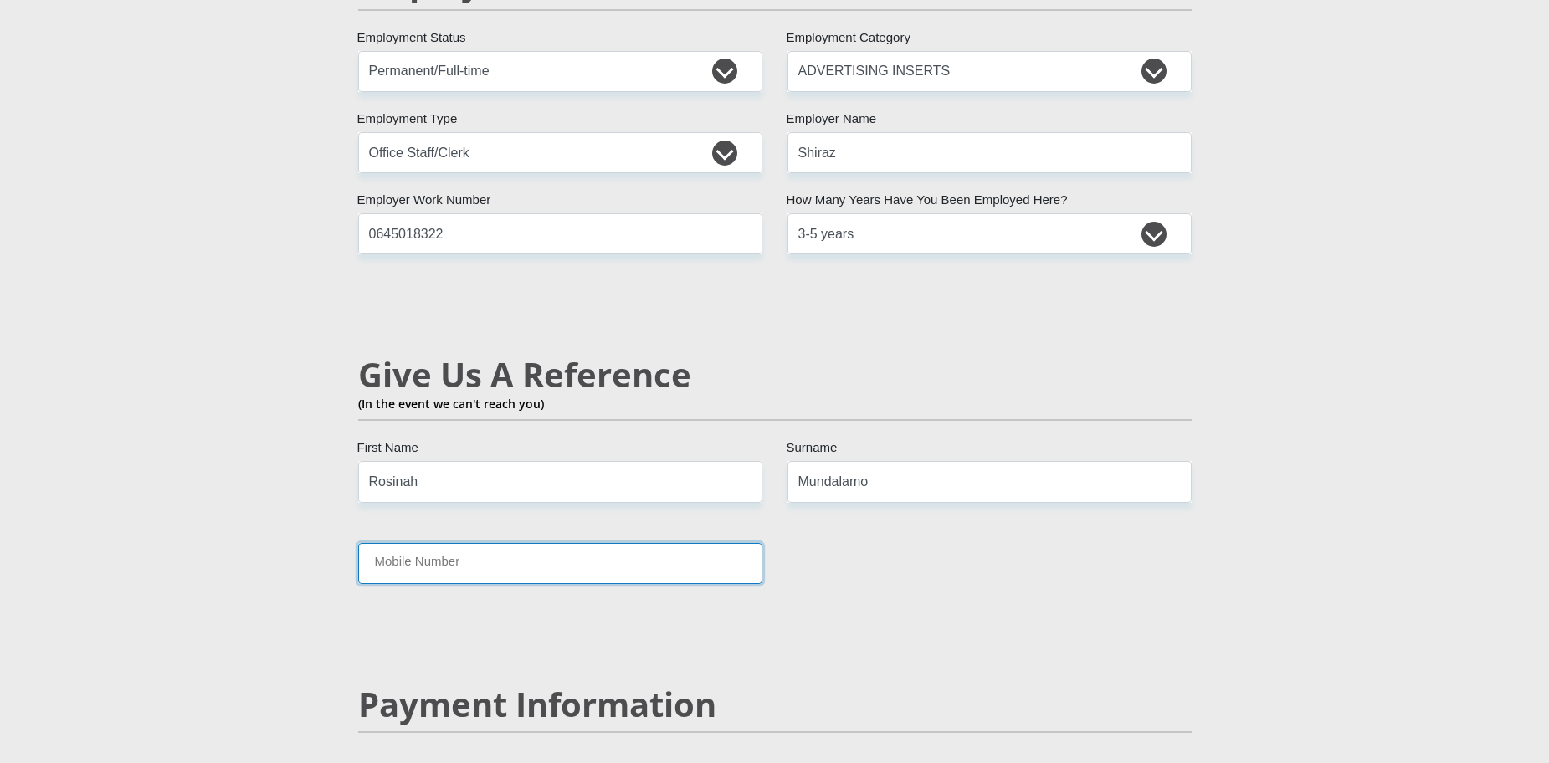
click at [517, 543] on input "Mobile Number" at bounding box center [560, 563] width 404 height 41
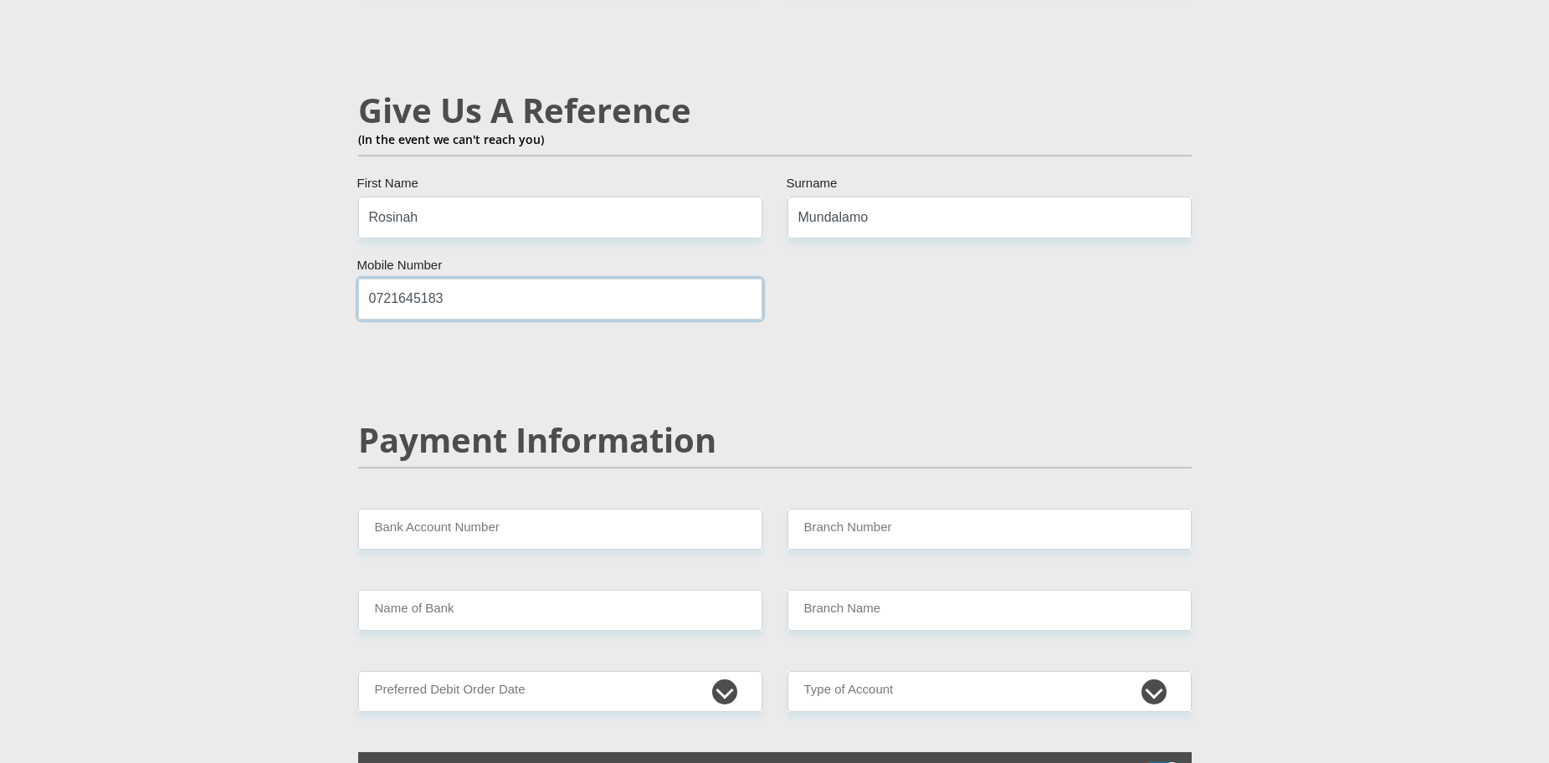
scroll to position [2991, 0]
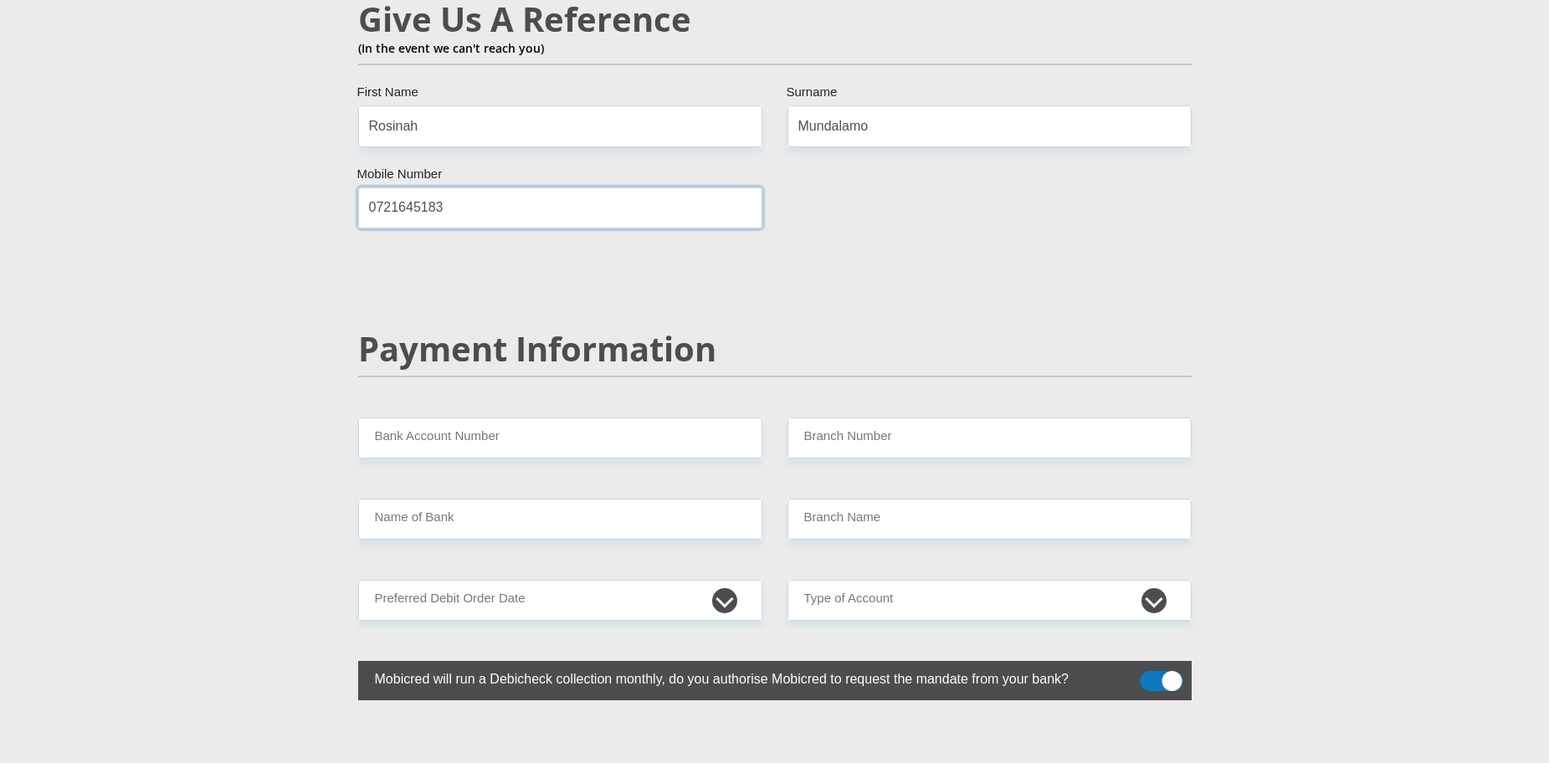
type input "0721645183"
click at [524, 418] on input "Bank Account Number" at bounding box center [560, 438] width 404 height 41
type input "1489762734"
click at [843, 418] on input "Branch Number" at bounding box center [989, 438] width 404 height 41
click at [593, 499] on input "Name of Bank" at bounding box center [560, 519] width 404 height 41
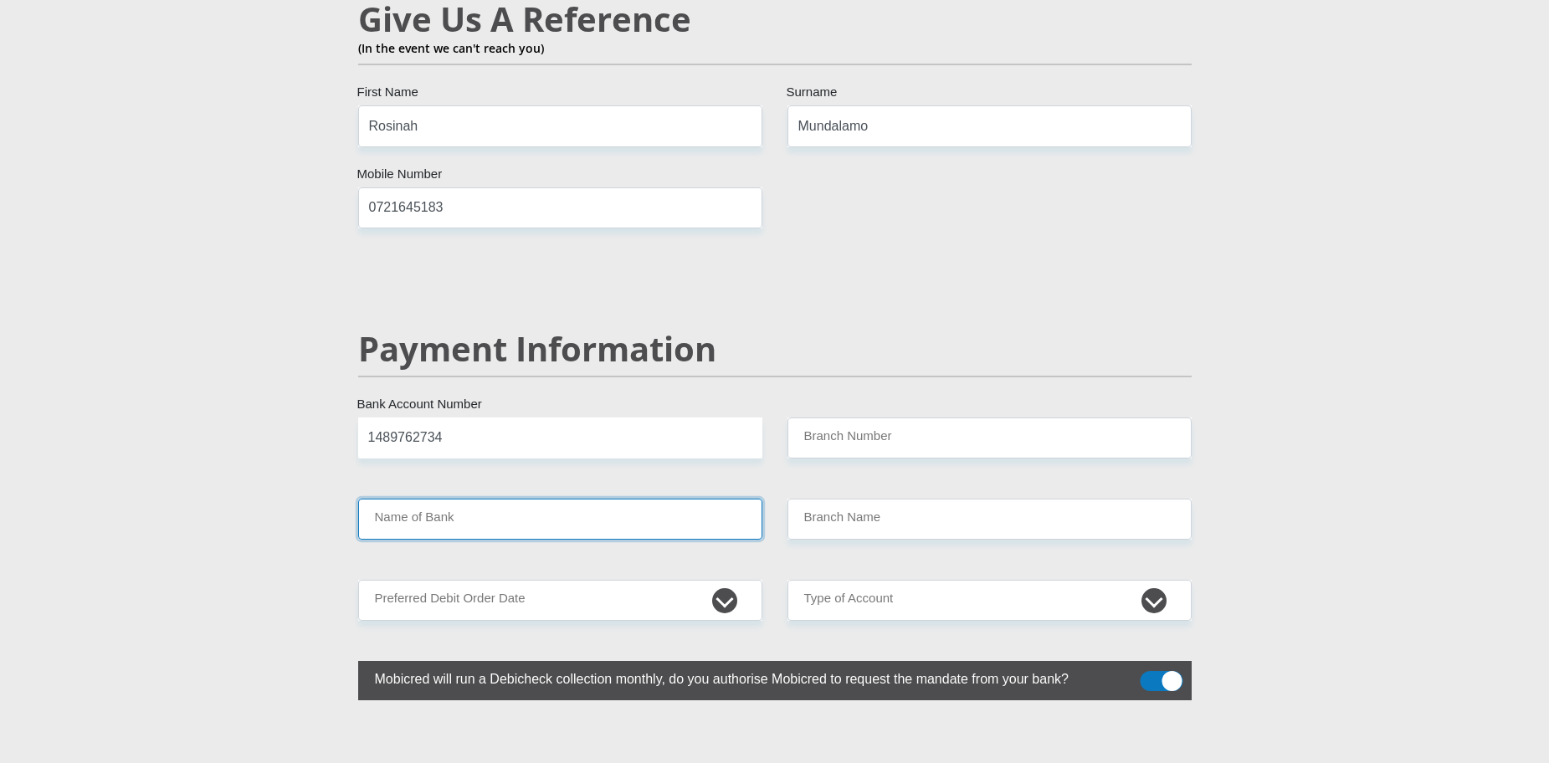
click at [593, 499] on input "Name of Bank" at bounding box center [560, 519] width 404 height 41
click at [582, 499] on input "Name of Bank" at bounding box center [560, 519] width 404 height 41
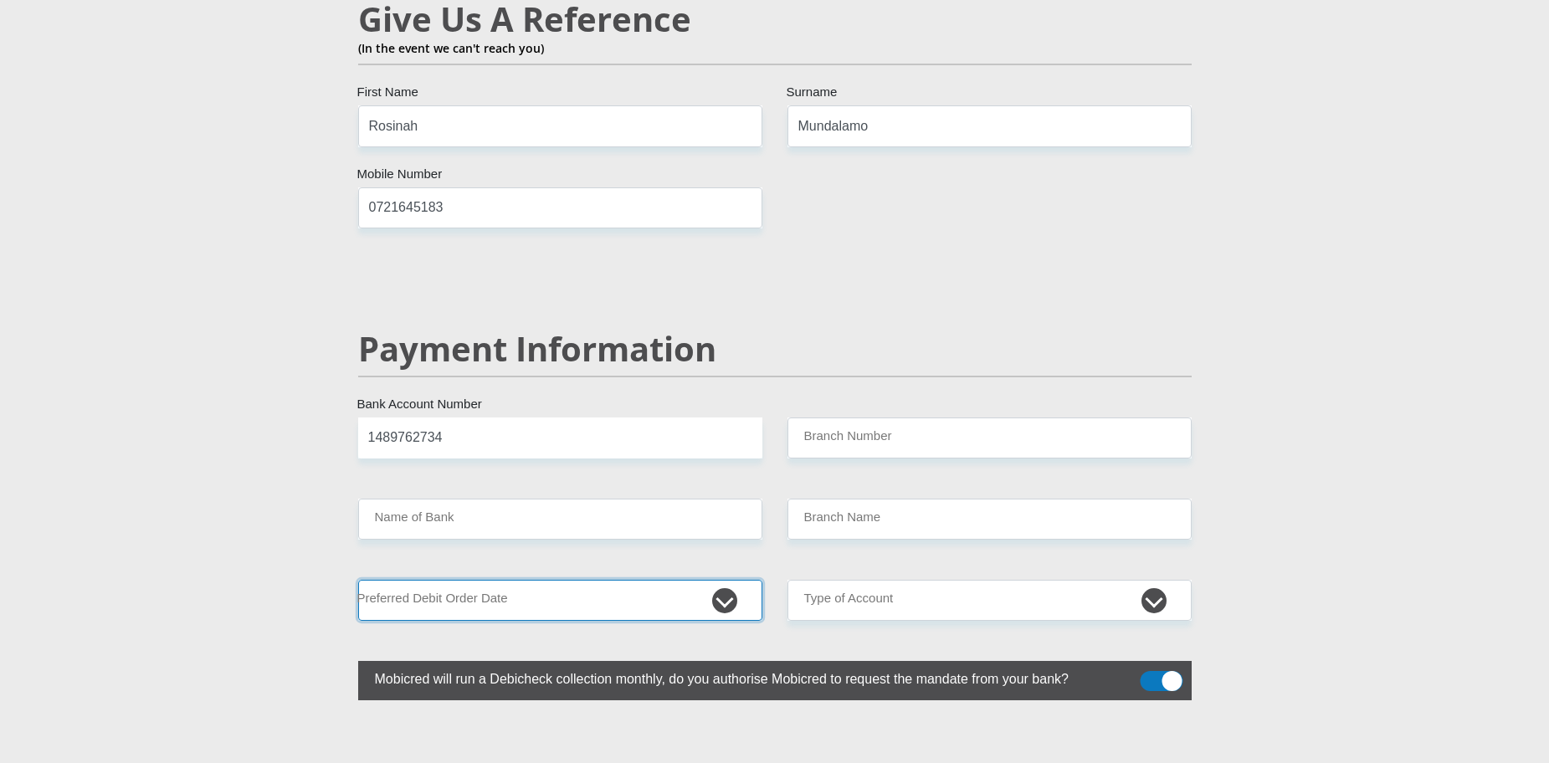
drag, startPoint x: 572, startPoint y: 566, endPoint x: 577, endPoint y: 557, distance: 10.2
click at [572, 580] on select "1st 2nd 3rd 4th 5th 7th 18th 19th 20th 21st 22nd 23rd 24th 25th 26th 27th 28th …" at bounding box center [560, 600] width 404 height 41
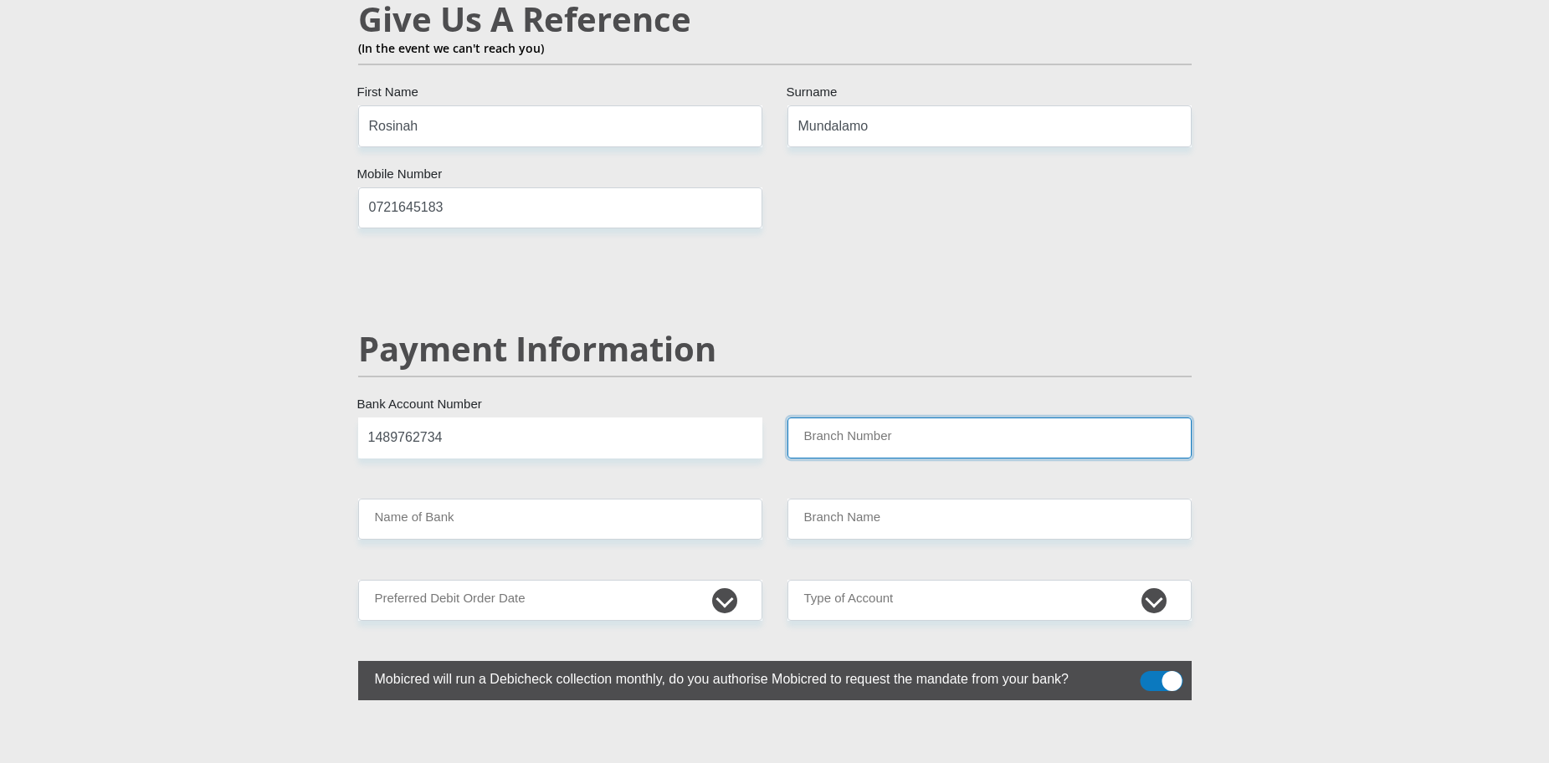
click at [852, 418] on input "Branch Number" at bounding box center [989, 438] width 404 height 41
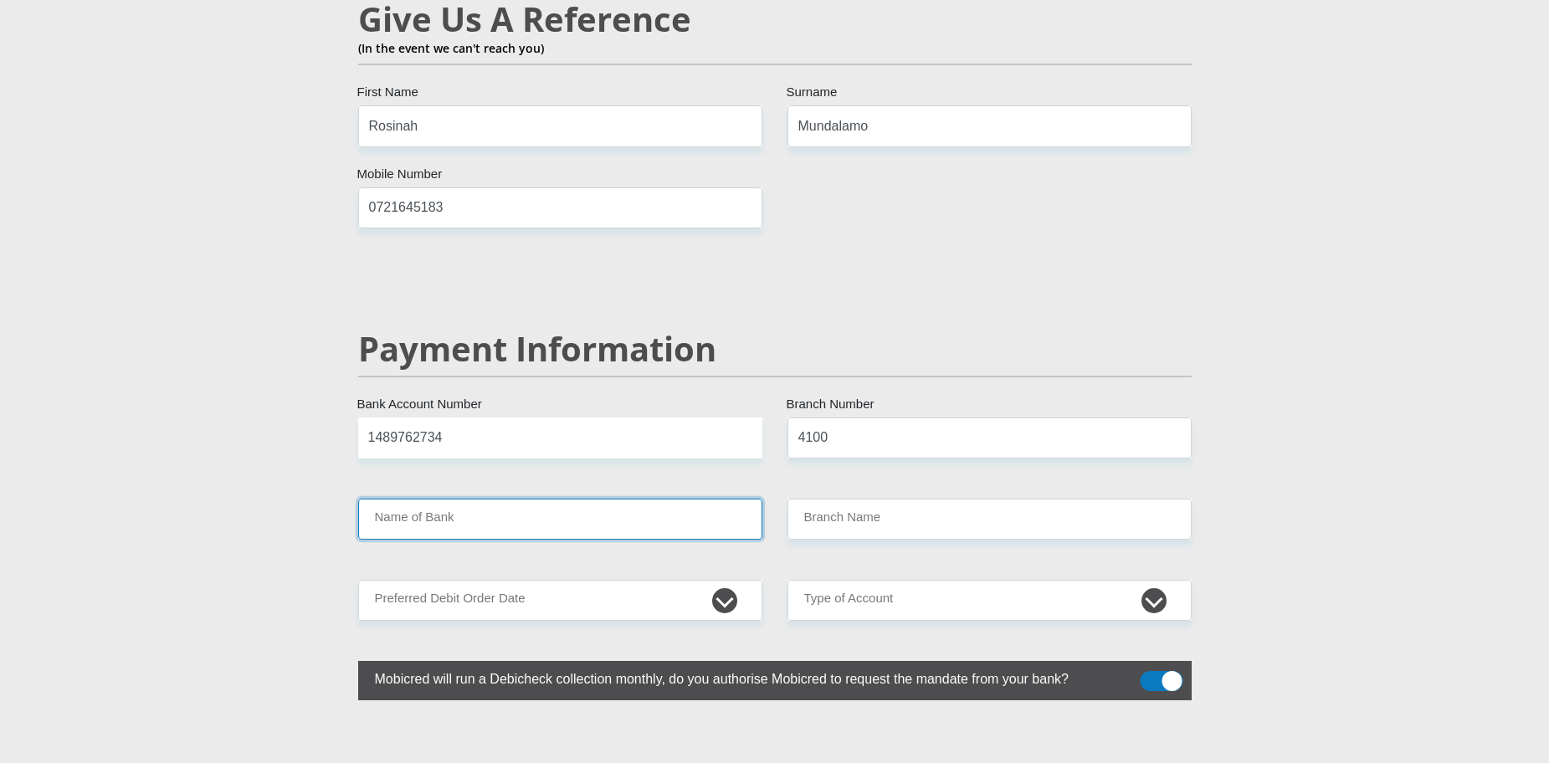
click at [608, 499] on input "Name of Bank" at bounding box center [560, 519] width 404 height 41
click at [848, 418] on input "4100" at bounding box center [989, 438] width 404 height 41
drag, startPoint x: 842, startPoint y: 405, endPoint x: 777, endPoint y: 400, distance: 64.6
click at [777, 418] on div "4100 Branch Number" at bounding box center [989, 438] width 429 height 41
paste input "7001"
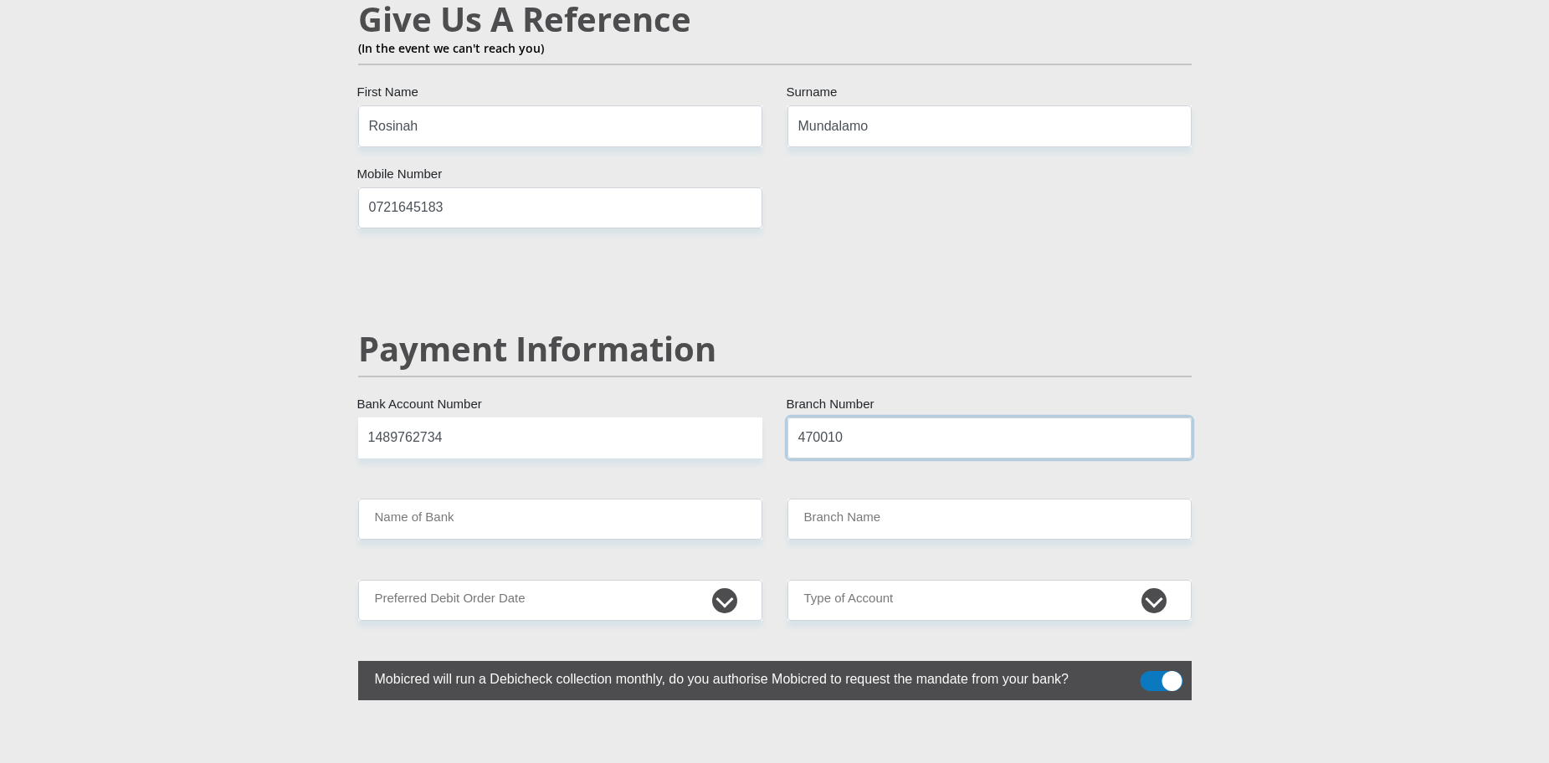
type input "470010"
click at [530, 500] on input "Name of Bank" at bounding box center [560, 519] width 404 height 41
type input "CAPITEC BANK LIMITED"
type input "CAPITEC BANK CPC"
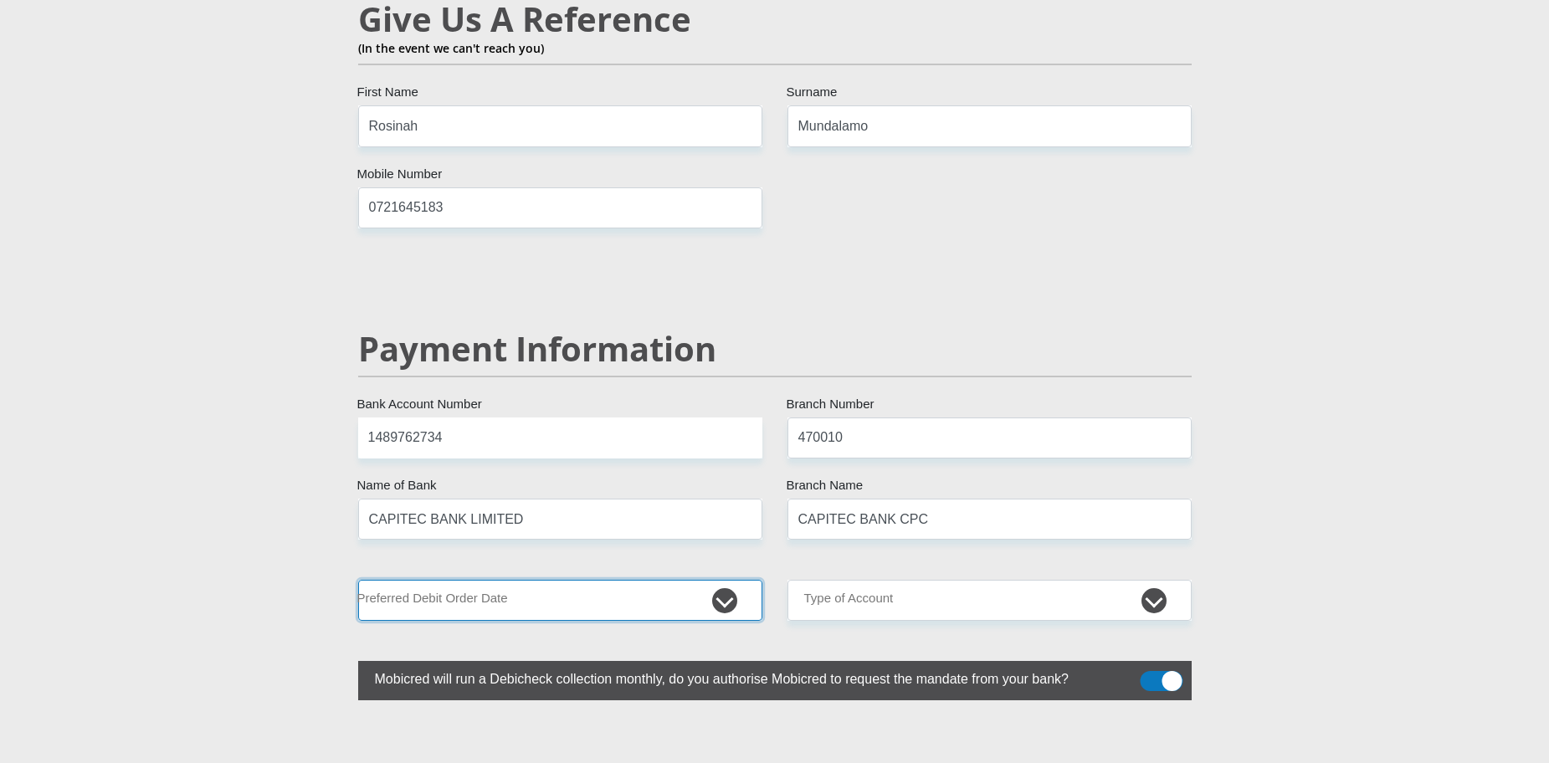
click at [715, 580] on select "1st 2nd 3rd 4th 5th 7th 18th 19th 20th 21st 22nd 23rd 24th 25th 26th 27th 28th …" at bounding box center [560, 600] width 404 height 41
select select "5"
click at [358, 580] on select "1st 2nd 3rd 4th 5th 7th 18th 19th 20th 21st 22nd 23rd 24th 25th 26th 27th 28th …" at bounding box center [560, 600] width 404 height 41
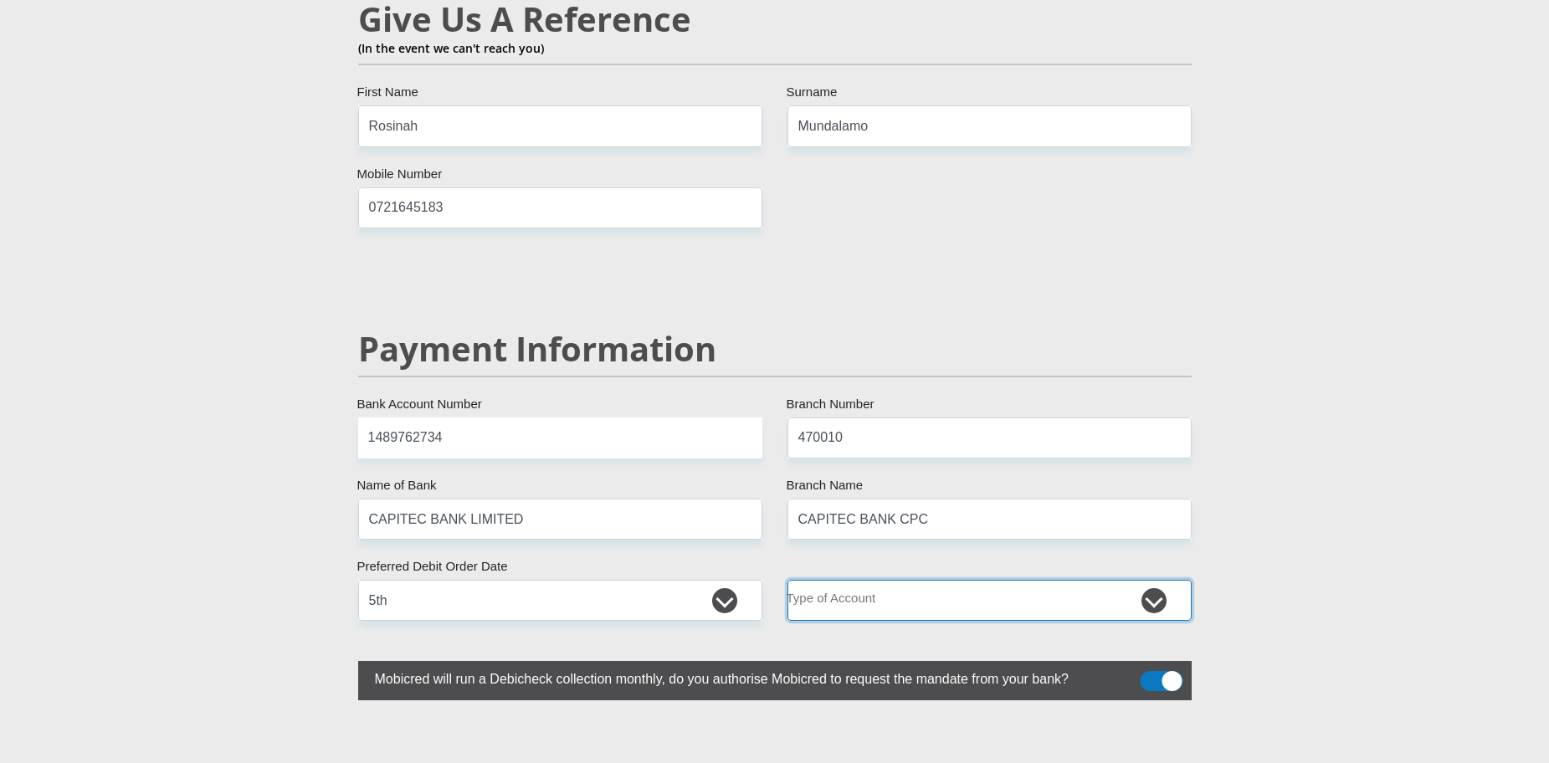
click at [1151, 580] on select "Cheque Savings" at bounding box center [989, 600] width 404 height 41
select select "SAV"
click at [787, 580] on select "Cheque Savings" at bounding box center [989, 600] width 404 height 41
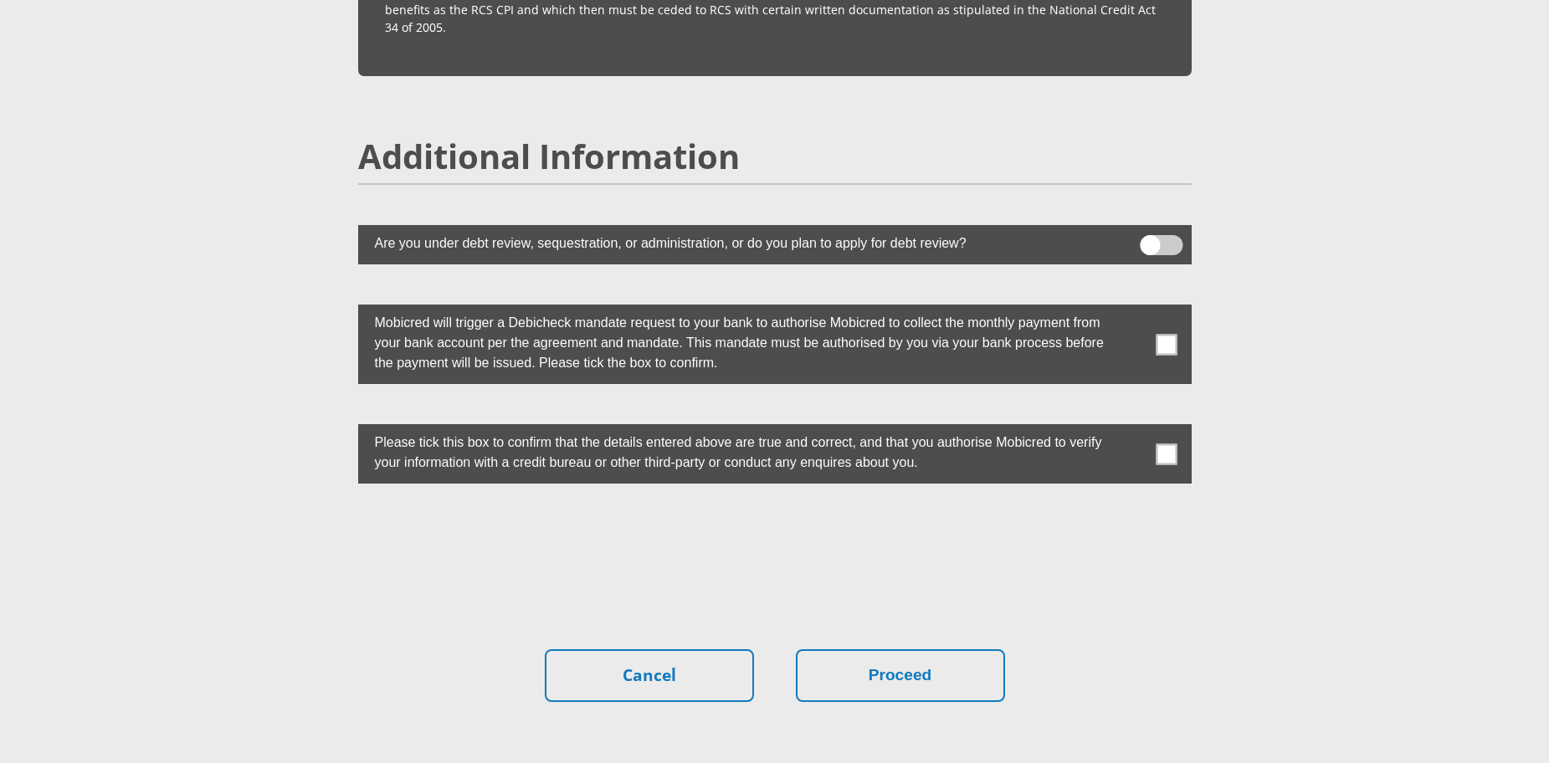
scroll to position [4477, 0]
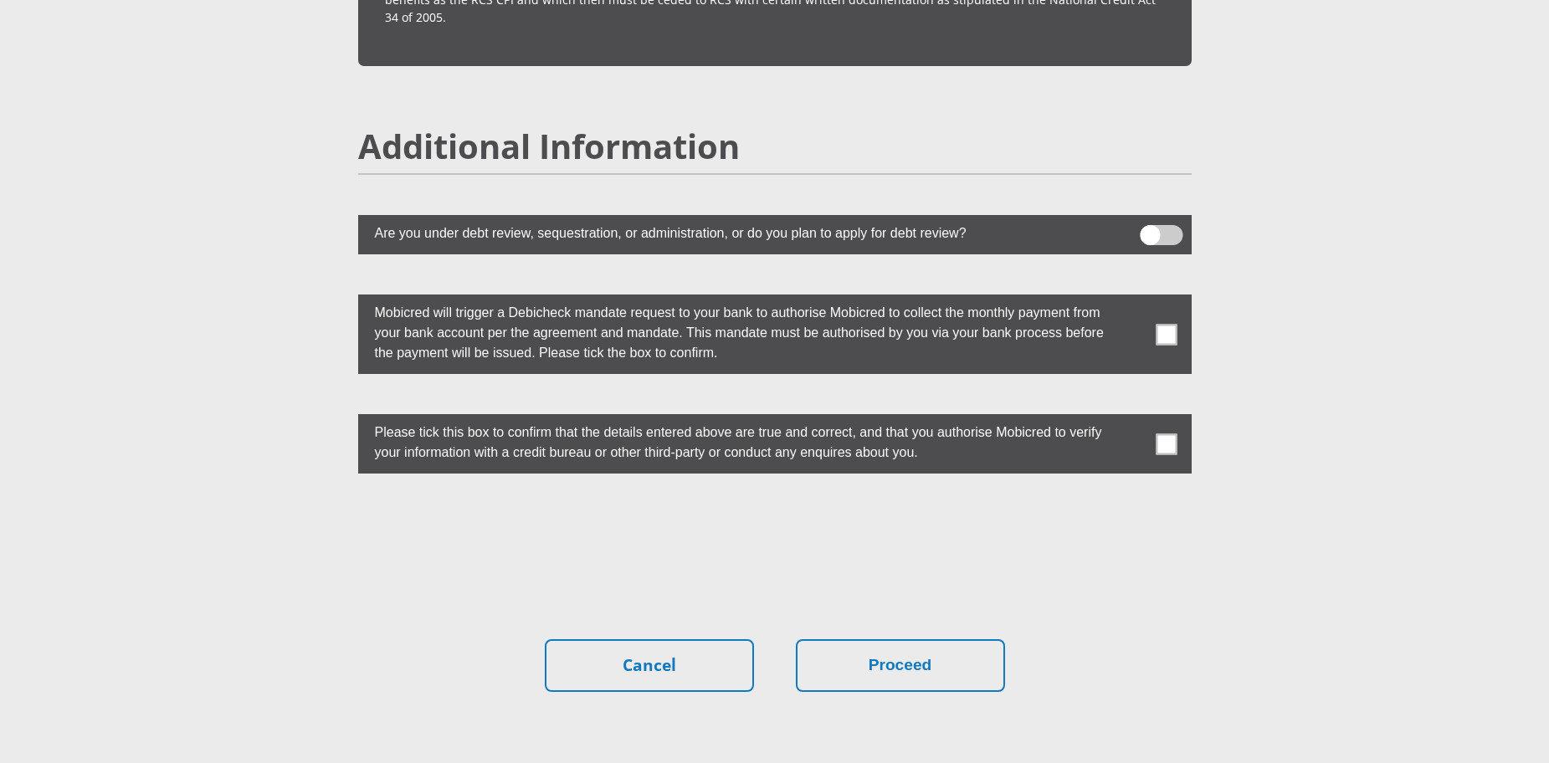
click at [1169, 324] on span at bounding box center [1166, 334] width 21 height 21
click at [1133, 299] on input "checkbox" at bounding box center [1133, 299] width 0 height 0
click at [1169, 433] on span at bounding box center [1166, 443] width 21 height 21
click at [1133, 418] on input "checkbox" at bounding box center [1133, 418] width 0 height 0
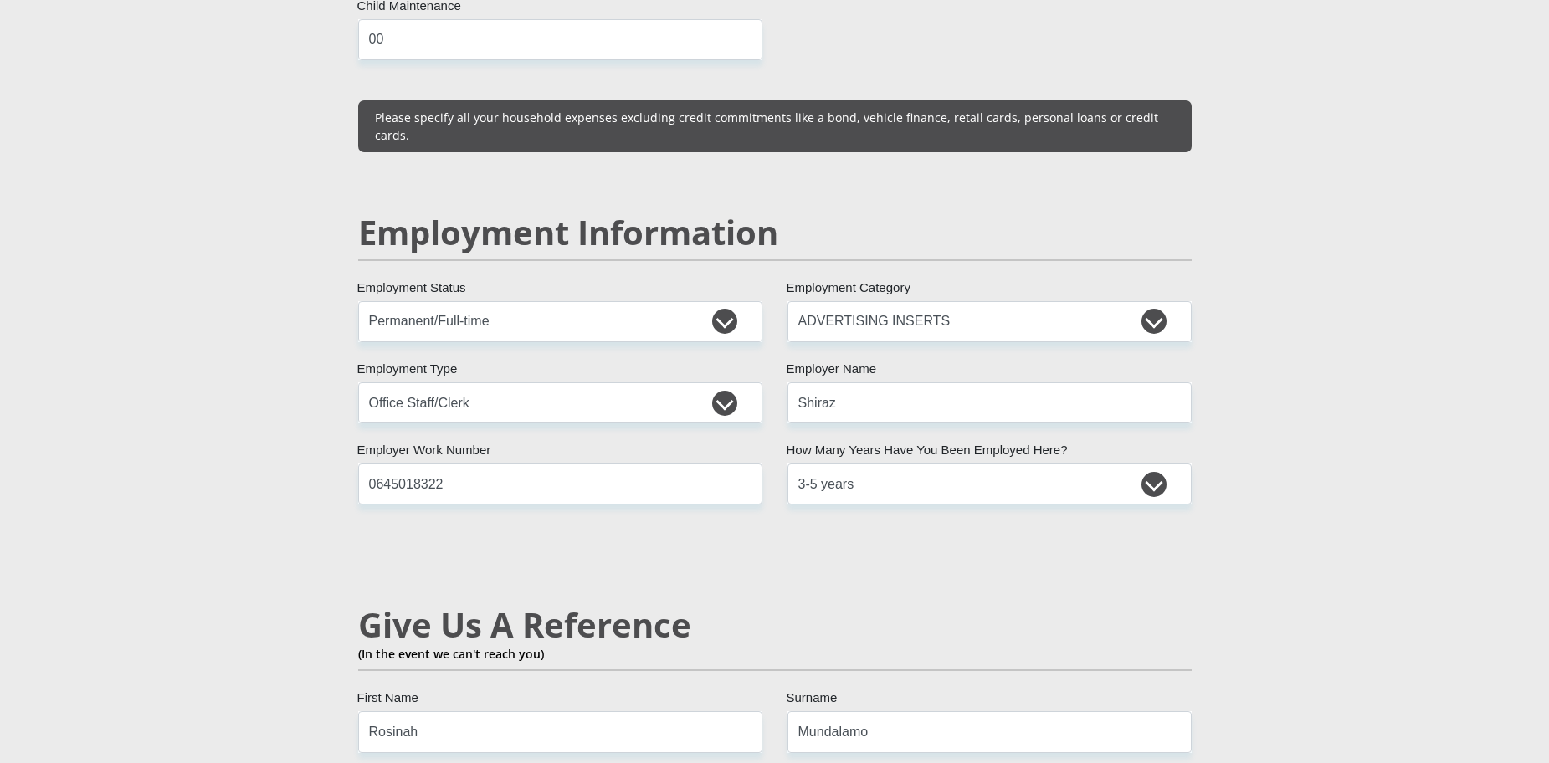
scroll to position [2385, 0]
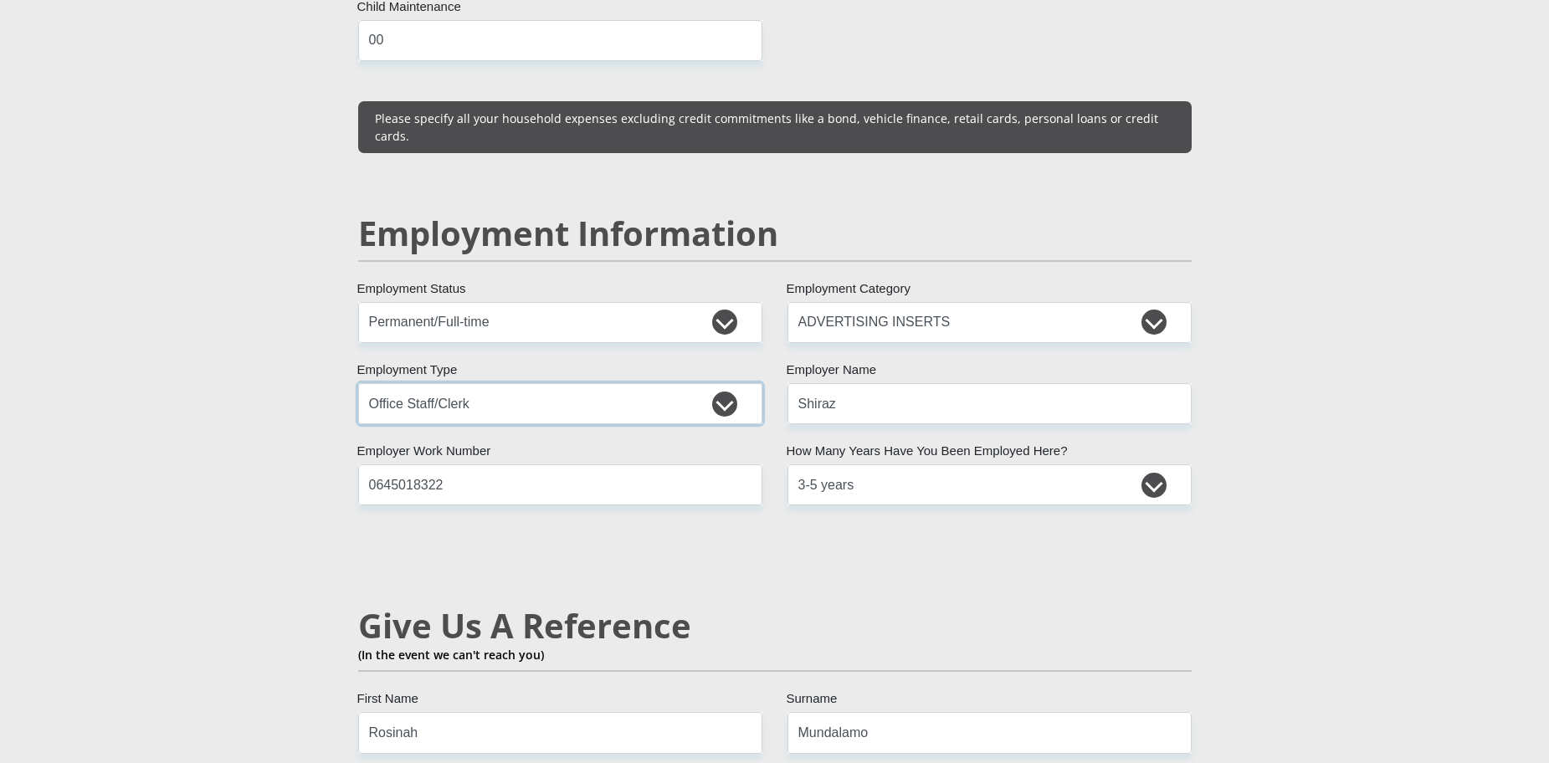
click at [723, 383] on select "College/Lecturer Craft Seller Creative Driver Executive Farmer Forces - Non Com…" at bounding box center [560, 403] width 404 height 41
click at [358, 383] on select "College/Lecturer Craft Seller Creative Driver Executive Farmer Forces - Non Com…" at bounding box center [560, 403] width 404 height 41
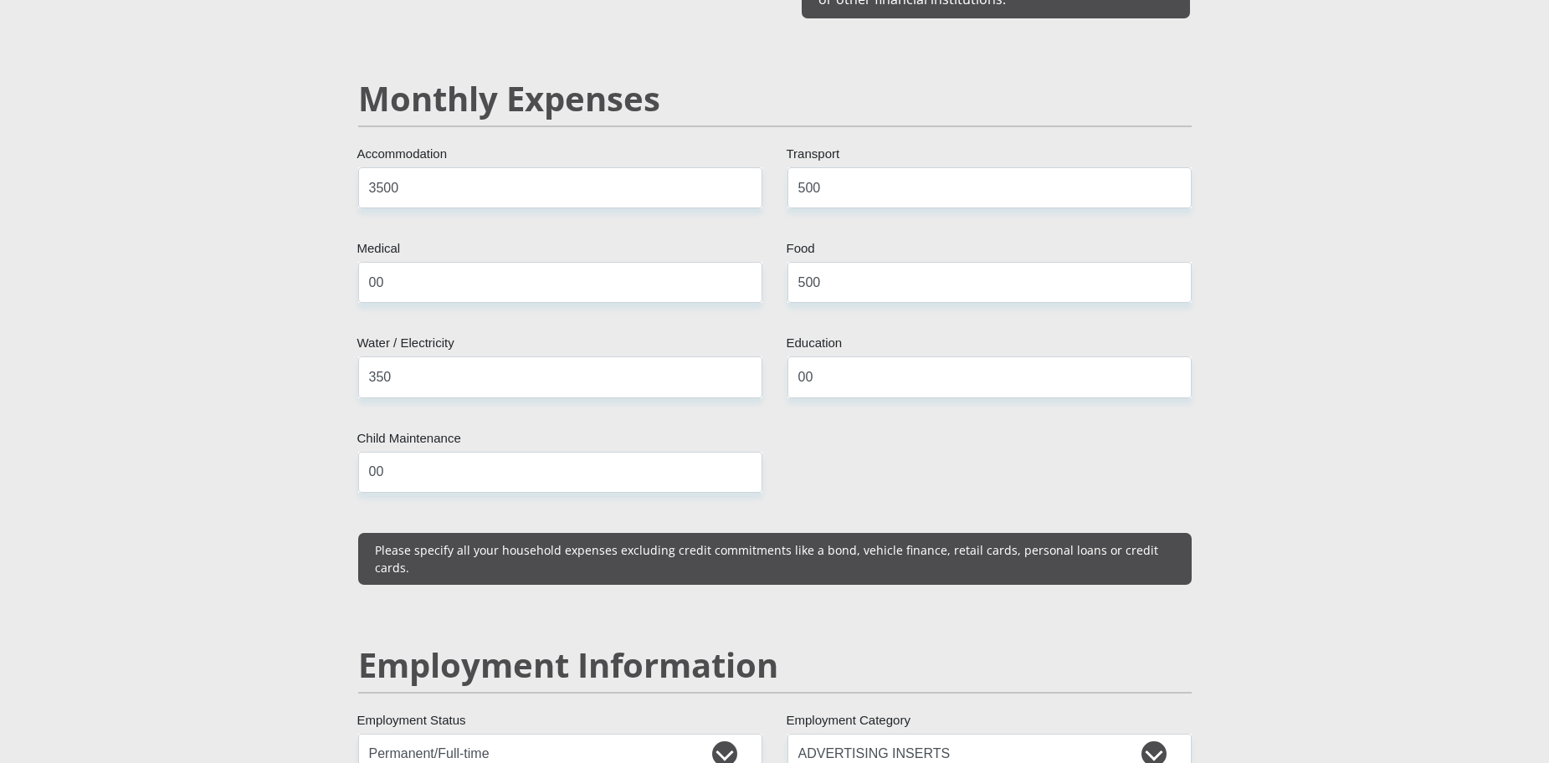
scroll to position [1945, 0]
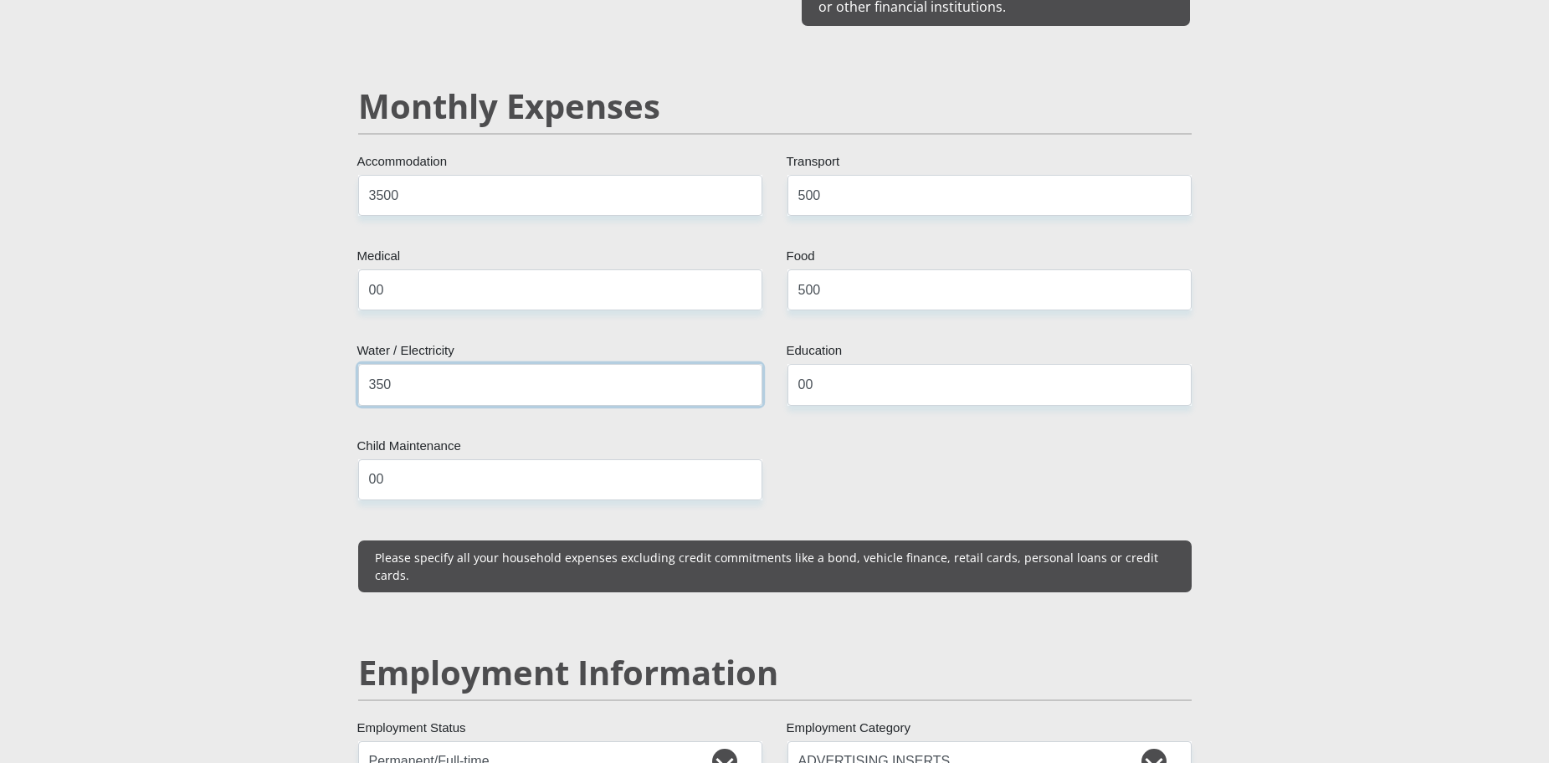
drag, startPoint x: 392, startPoint y: 366, endPoint x: 362, endPoint y: 367, distance: 29.3
click at [362, 367] on input "350" at bounding box center [560, 384] width 404 height 41
type input "400"
click at [305, 418] on div "Personal Details Mr Ms Mrs Dr Other Title Mutshinyani First Name Mundalamo Surn…" at bounding box center [775, 735] width 954 height 5055
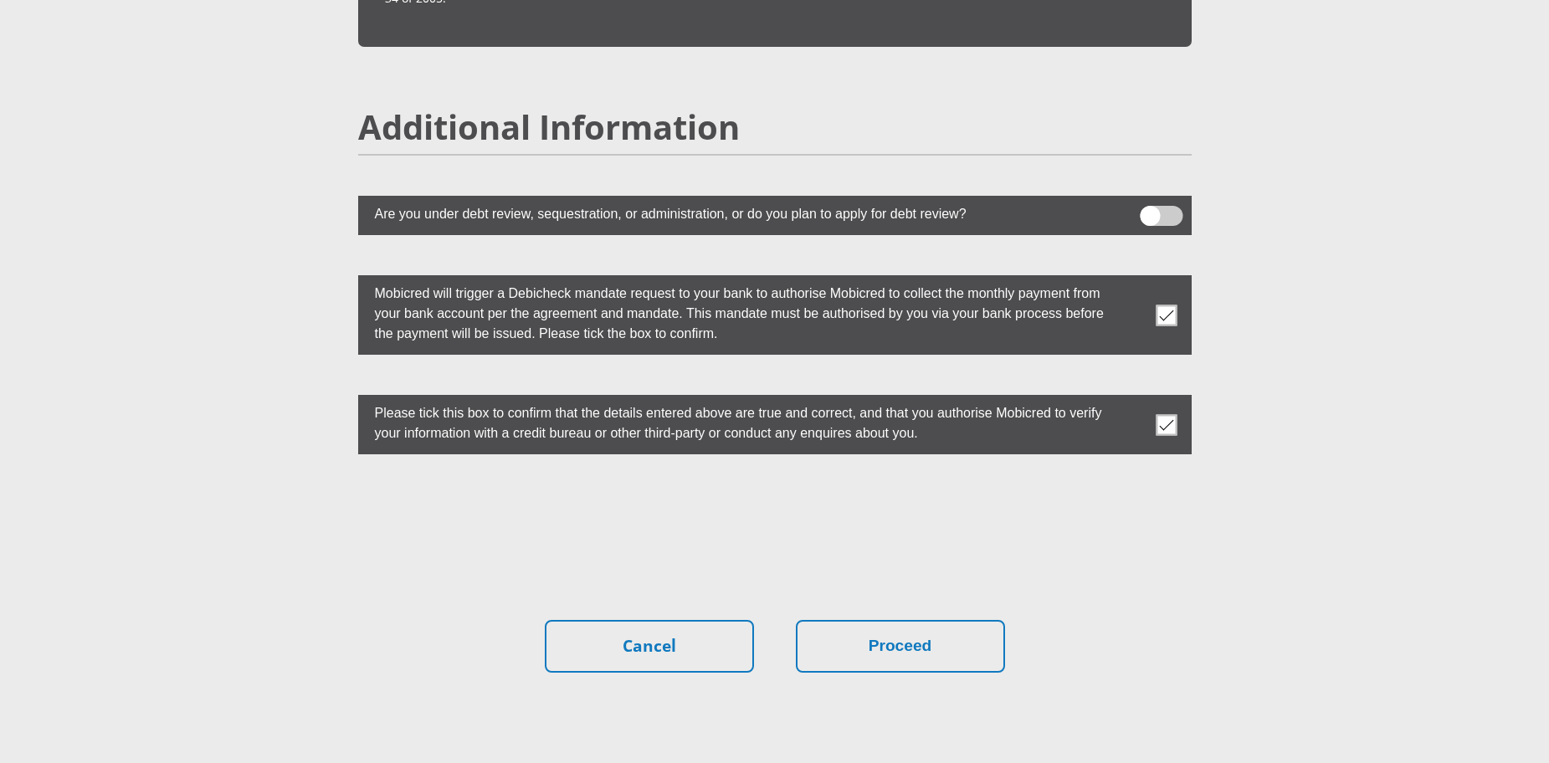
scroll to position [4564, 0]
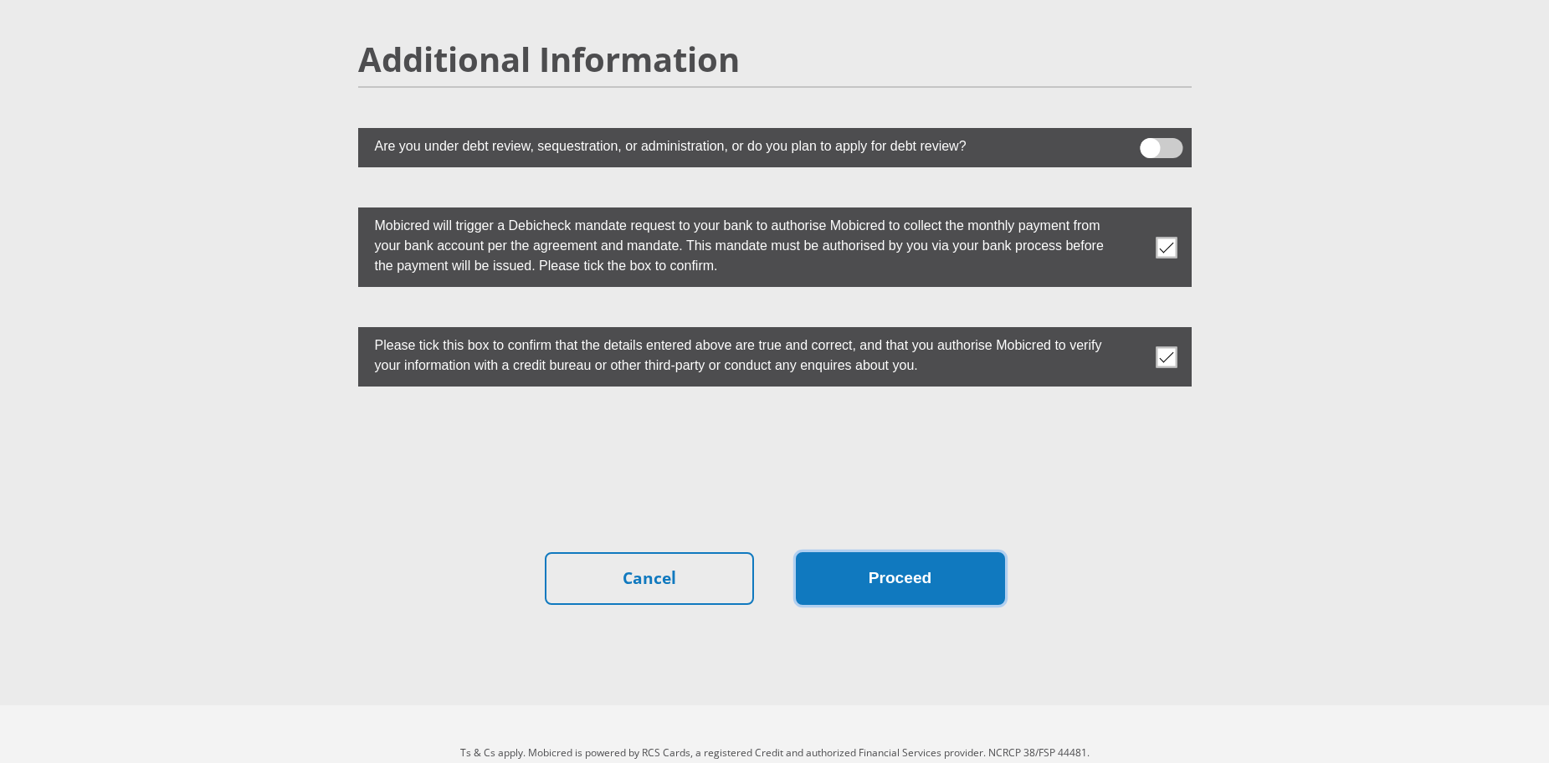
click at [925, 552] on button "Proceed" at bounding box center [900, 578] width 209 height 53
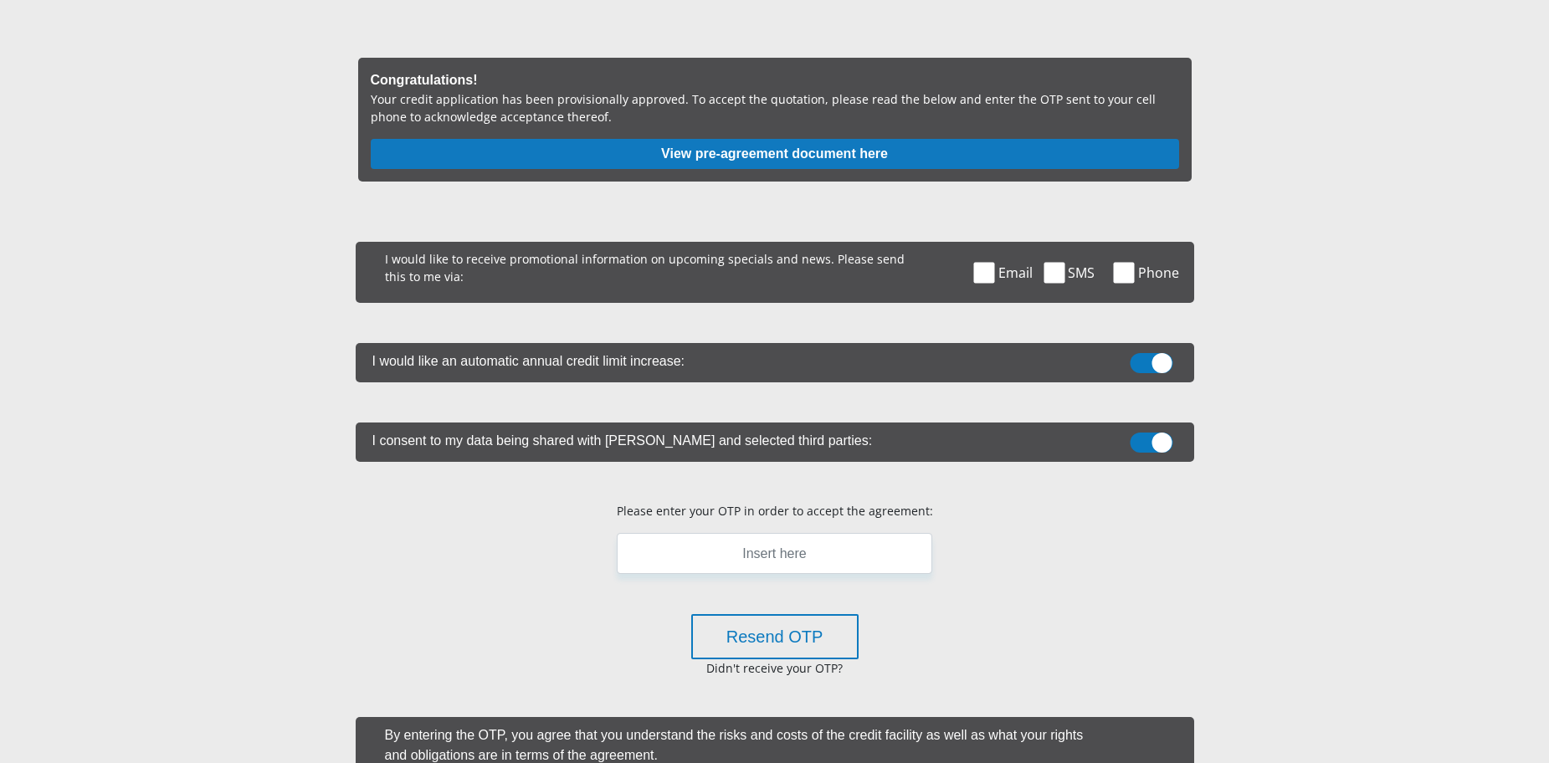
scroll to position [209, 0]
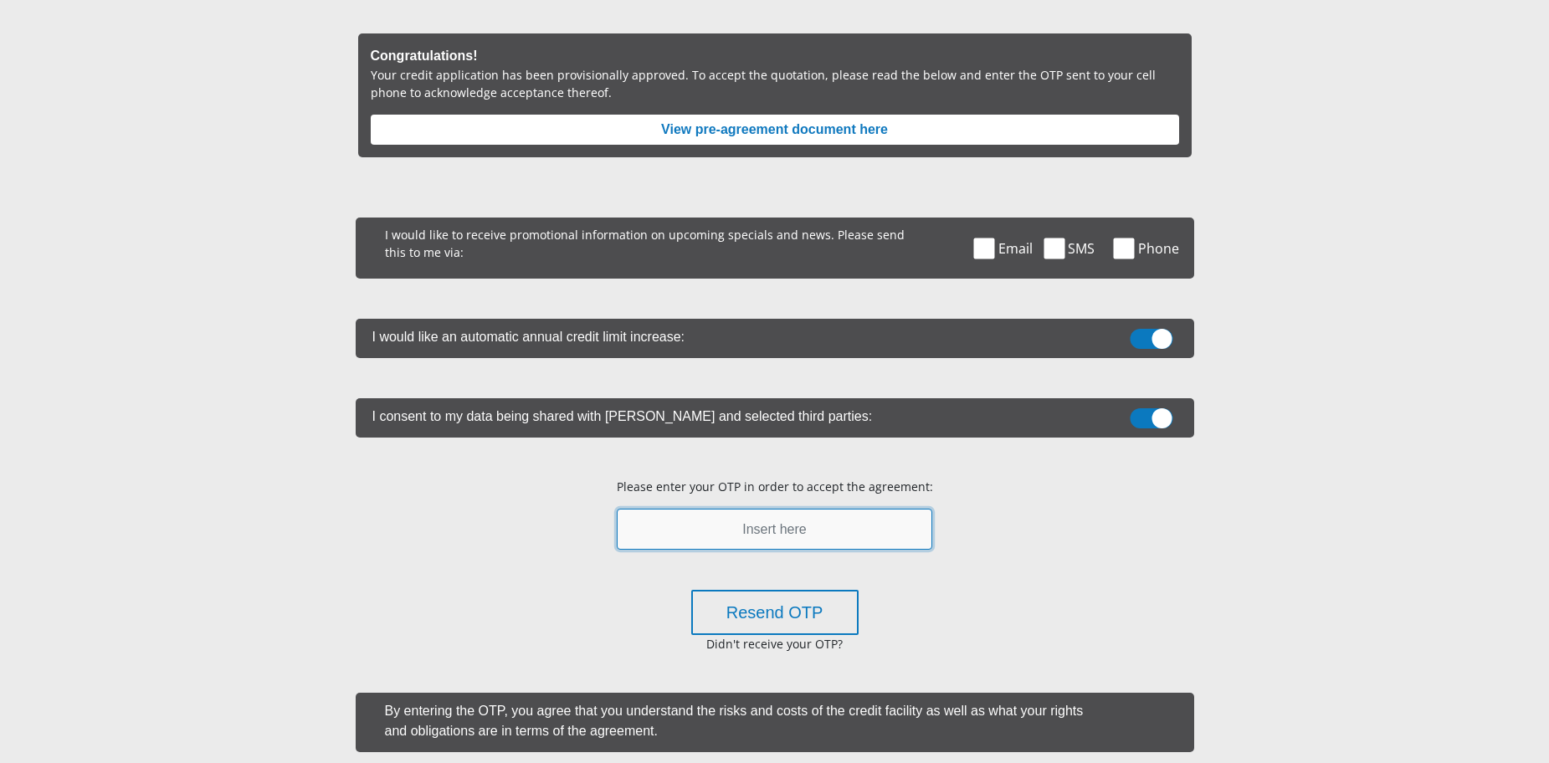
click at [813, 531] on input "text" at bounding box center [774, 529] width 315 height 41
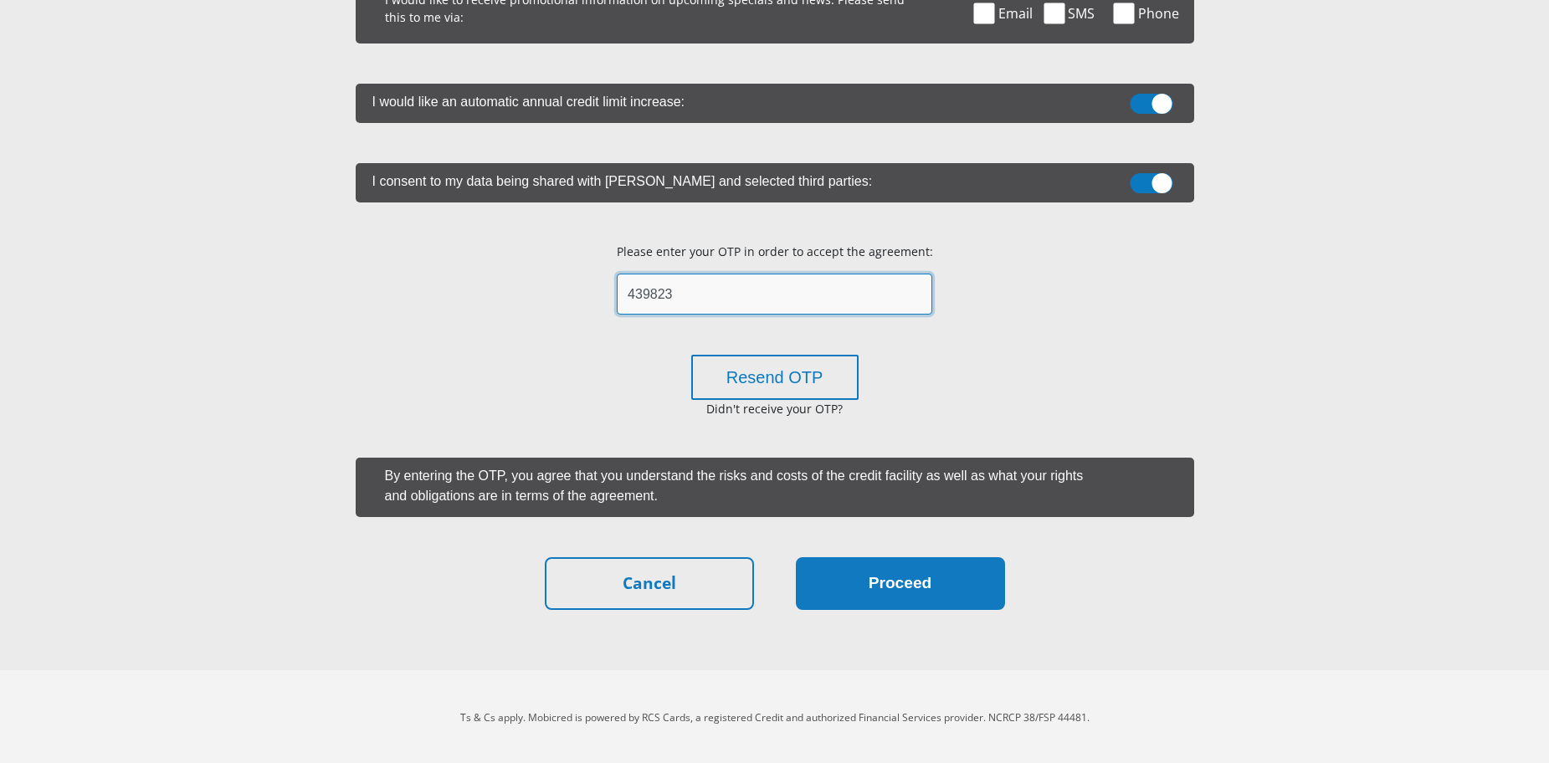
scroll to position [447, 0]
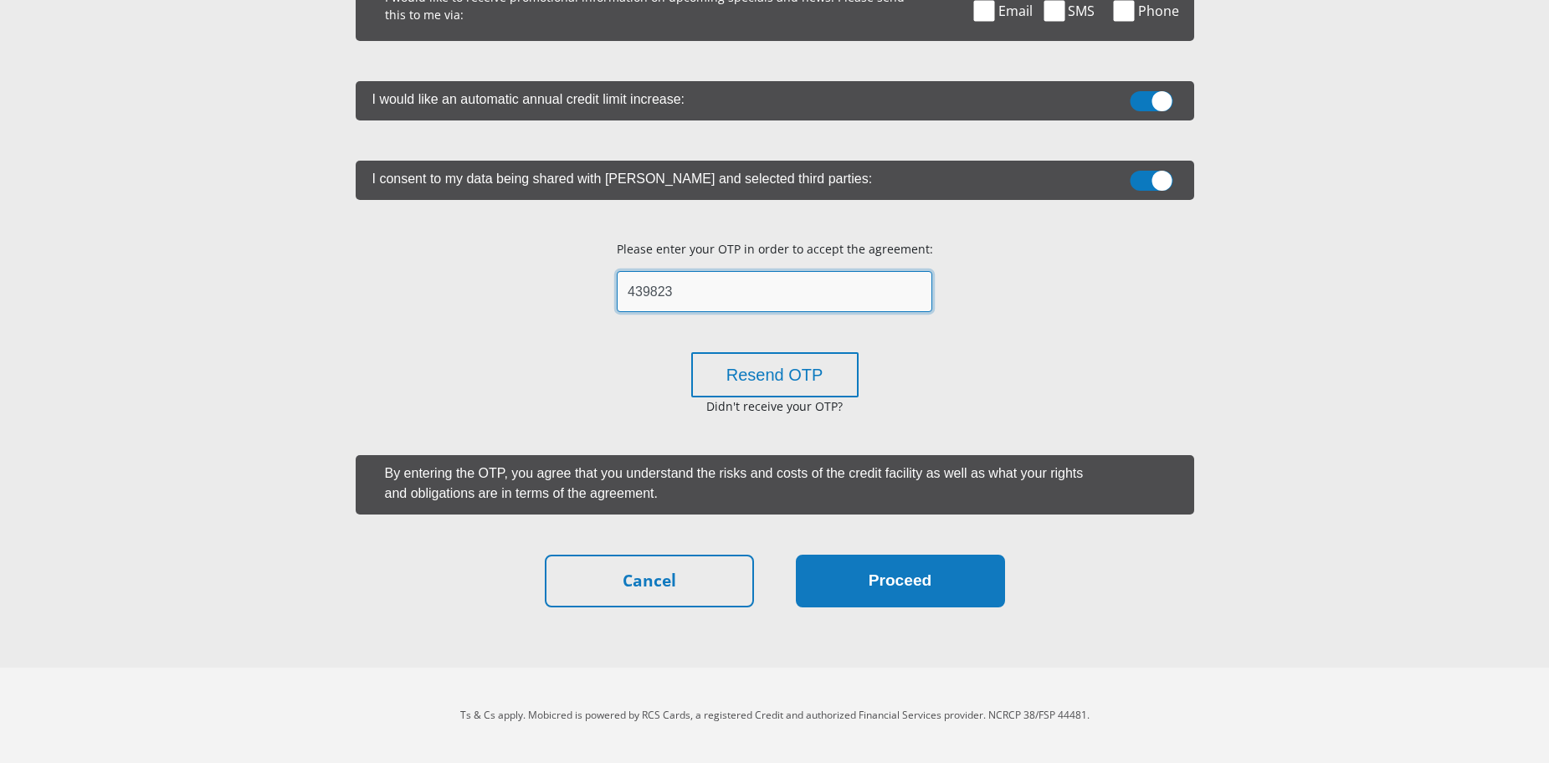
type input "439823"
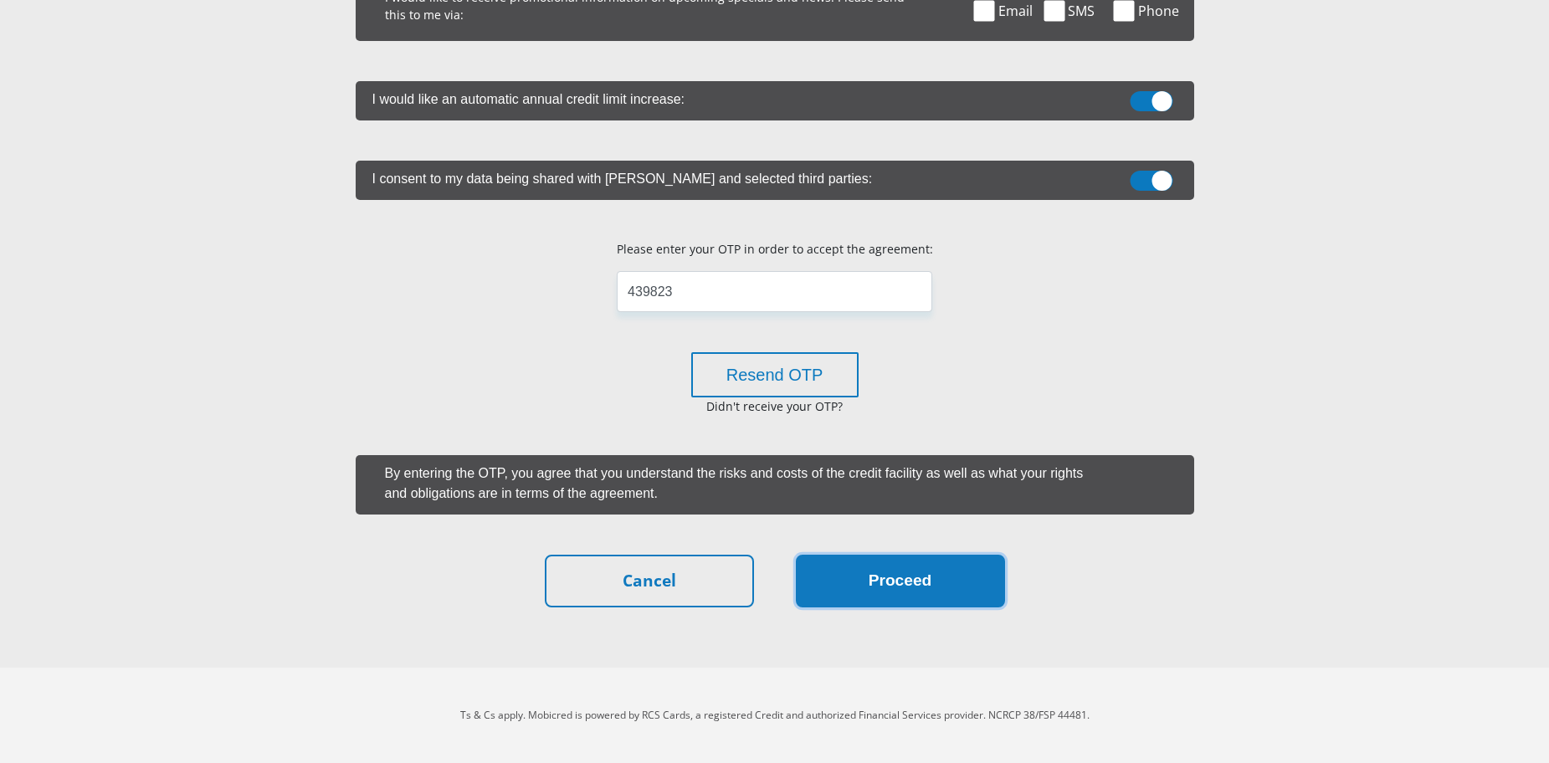
click at [906, 593] on button "Proceed" at bounding box center [900, 581] width 209 height 53
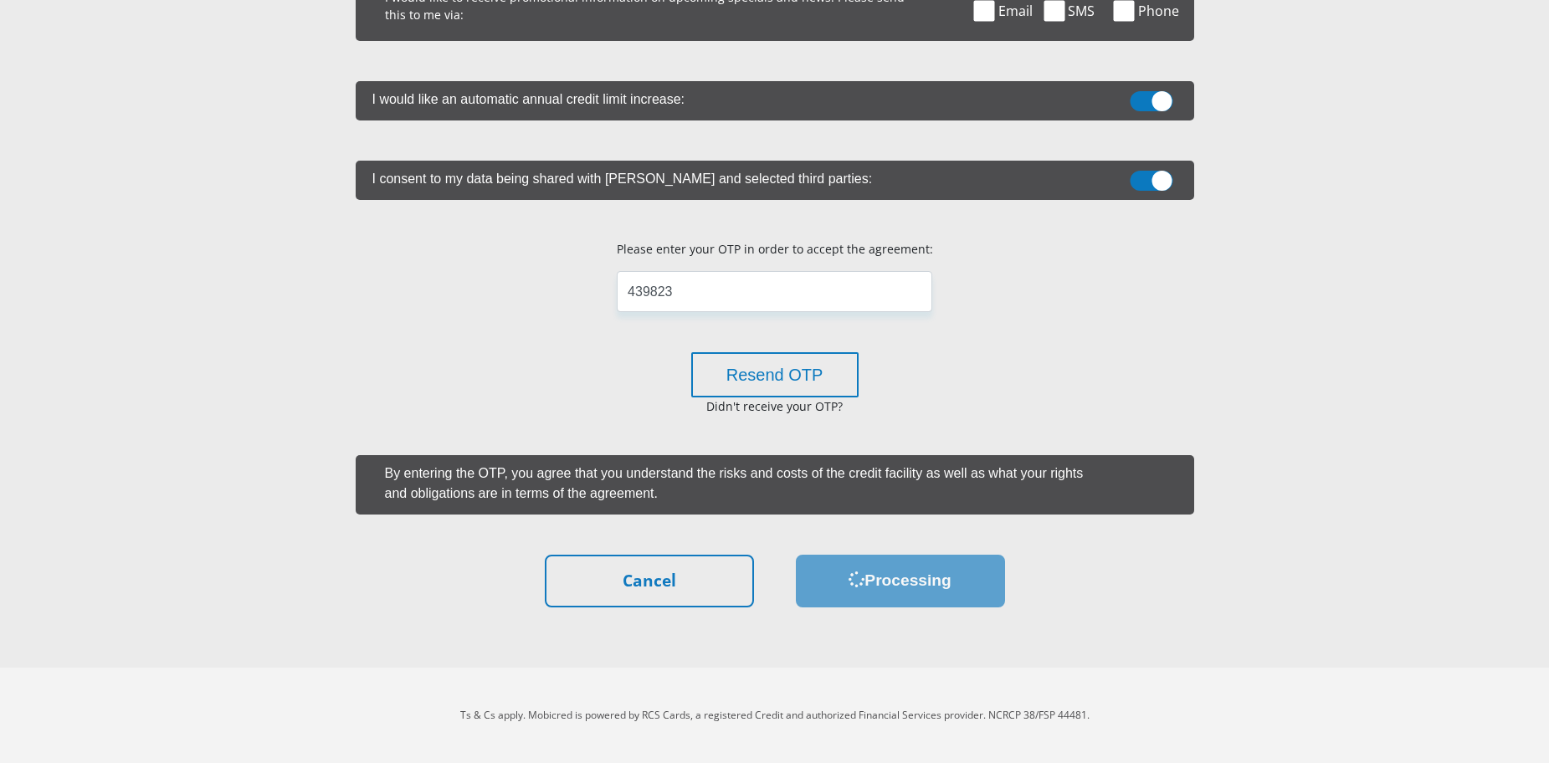
scroll to position [0, 0]
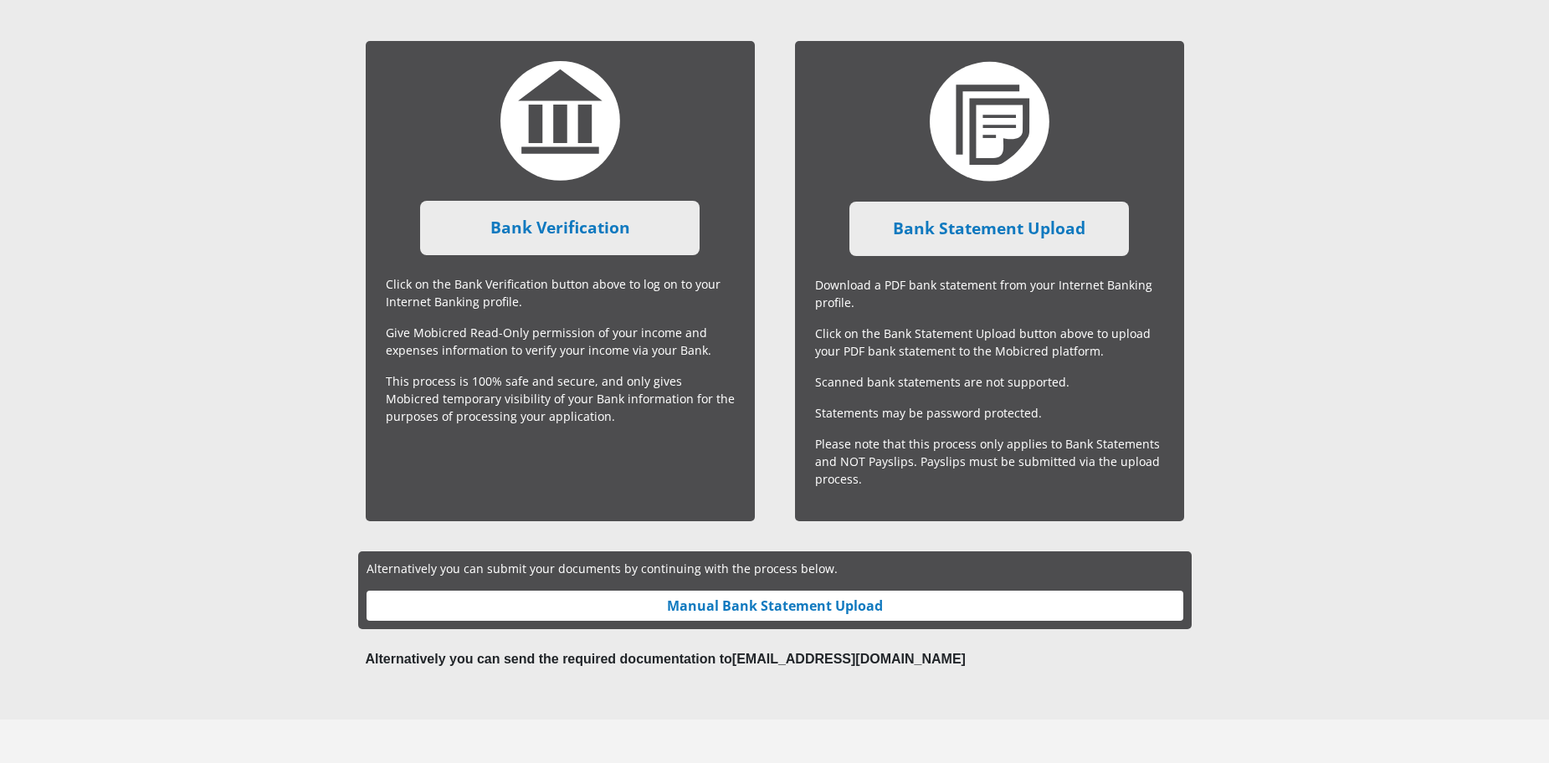
scroll to position [377, 0]
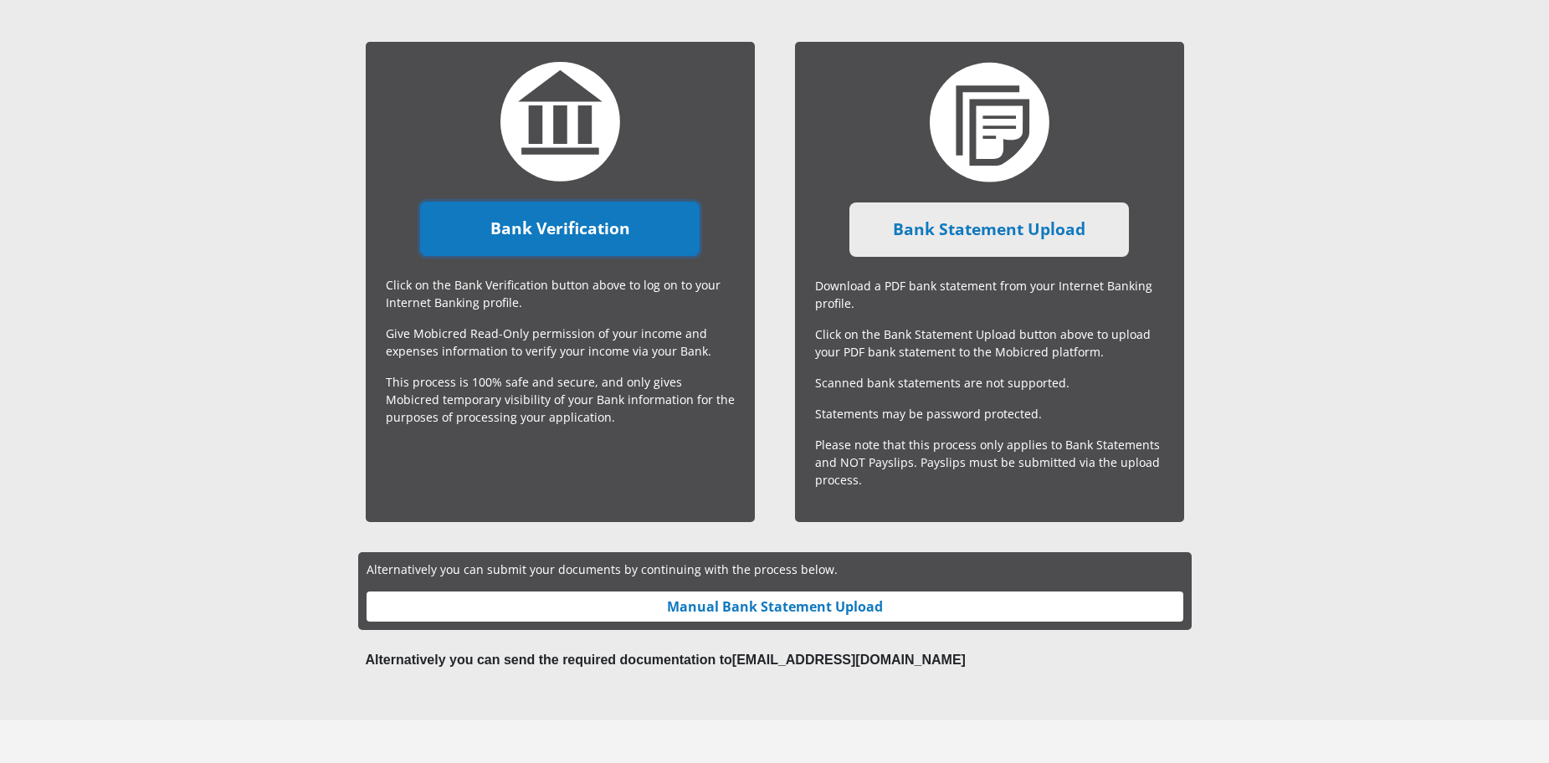
click at [583, 218] on link "Bank Verification" at bounding box center [559, 229] width 279 height 54
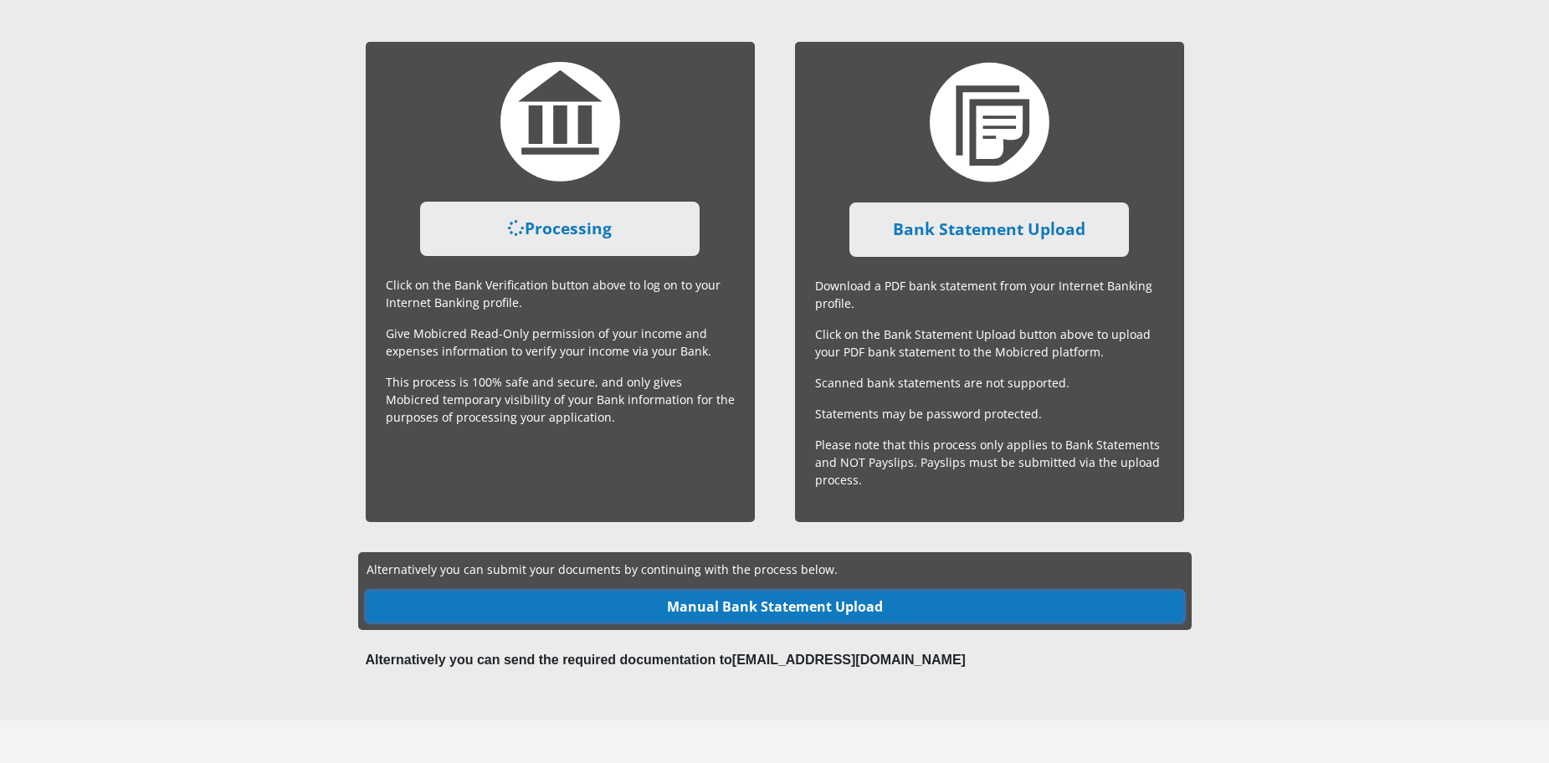
click at [681, 607] on link "Manual Bank Statement Upload" at bounding box center [775, 607] width 817 height 30
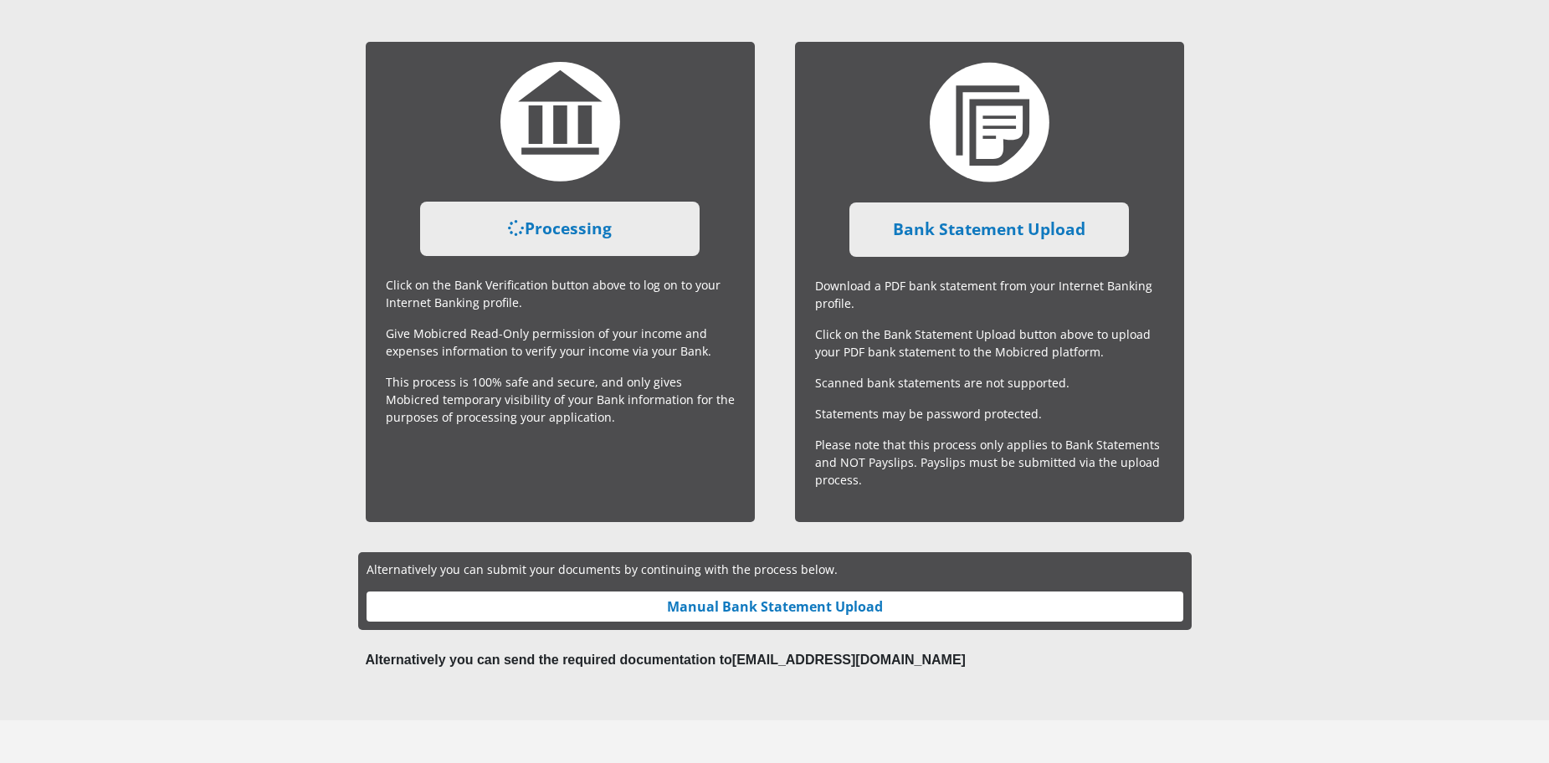
click at [1414, 361] on section "Documents Your applicaton has been provisionally approved and to finalise it, w…" at bounding box center [774, 218] width 1549 height 1003
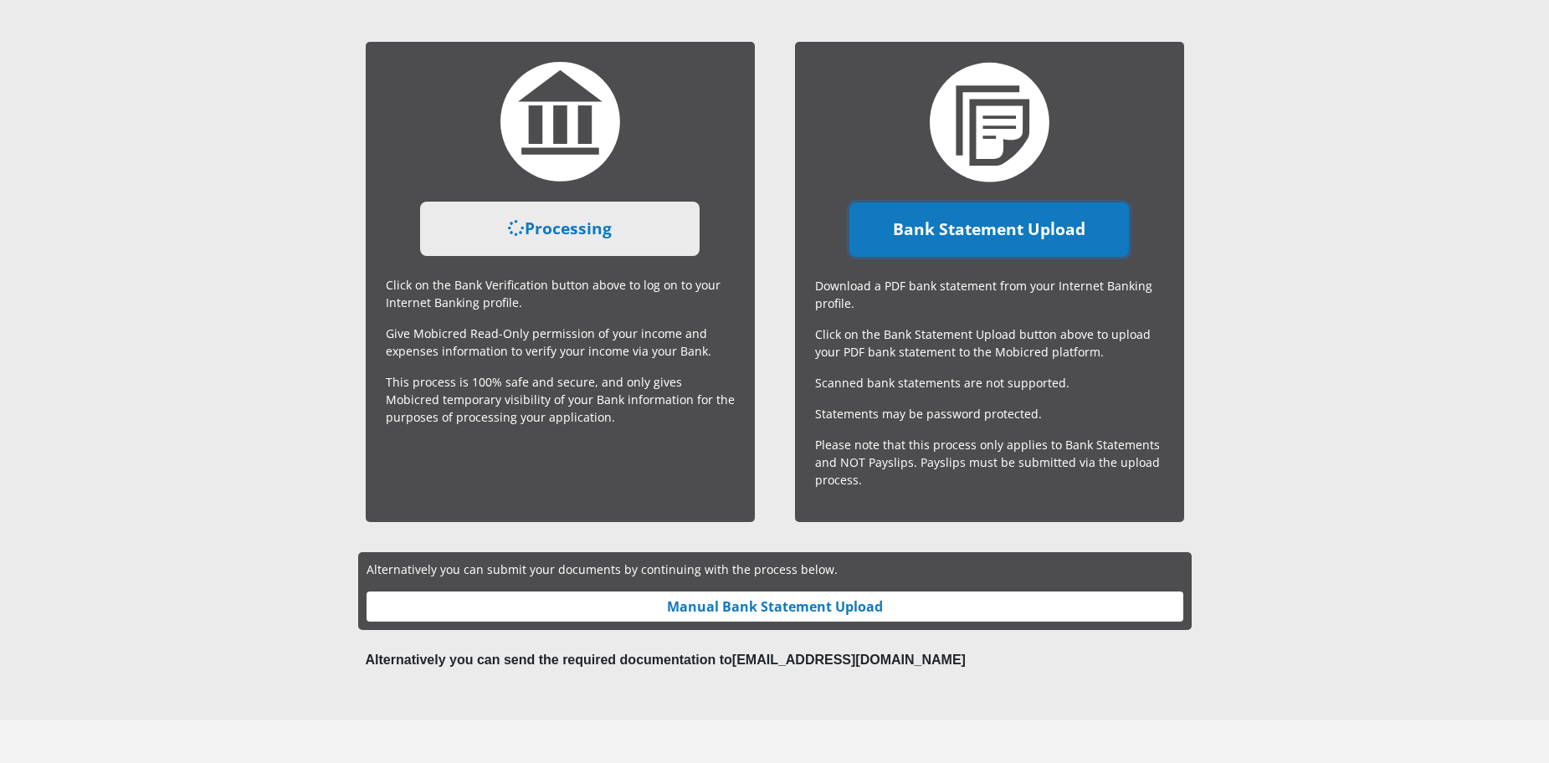
click at [925, 214] on link "Bank Statement Upload" at bounding box center [988, 229] width 279 height 54
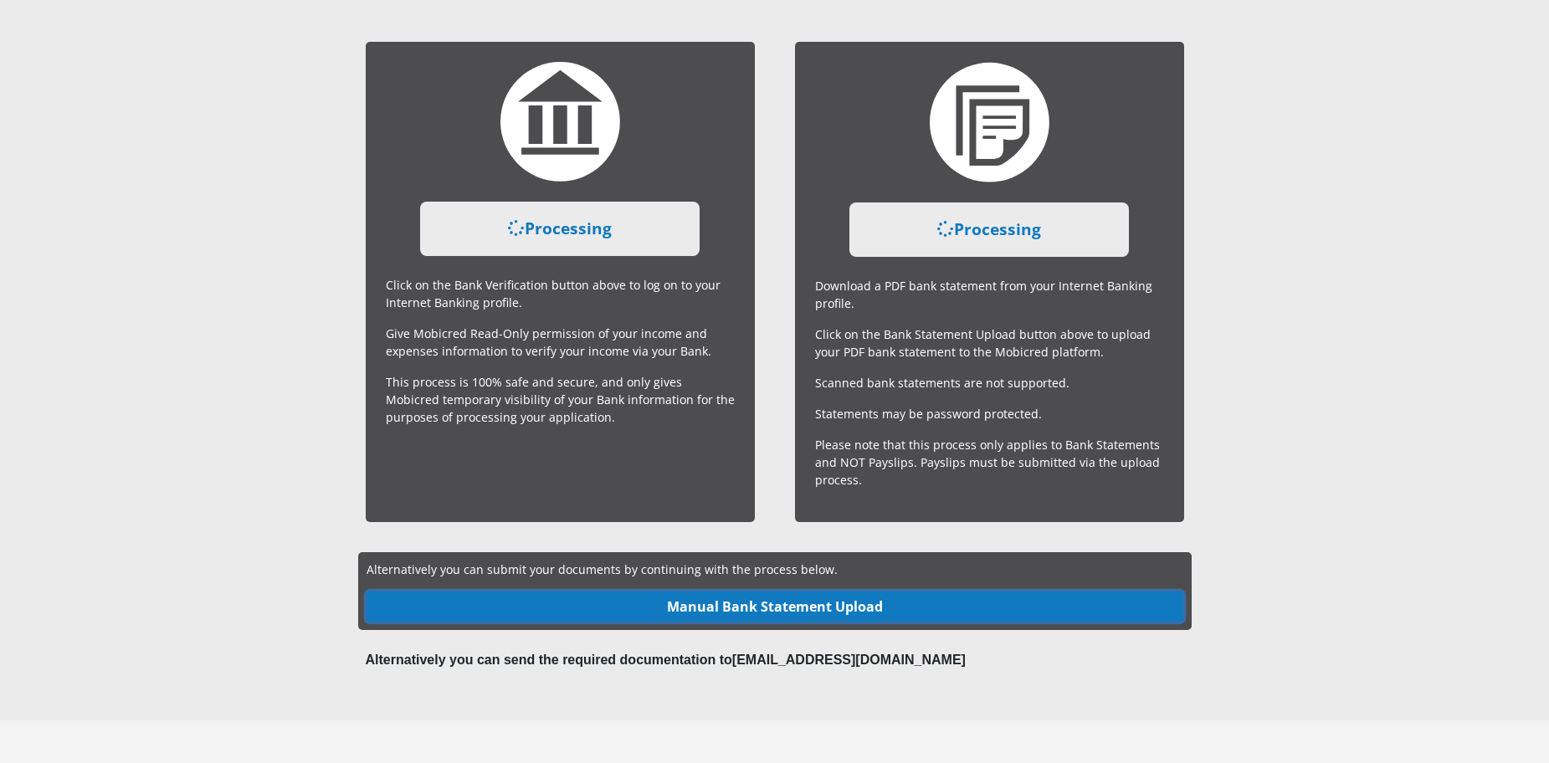
click at [731, 613] on link "Manual Bank Statement Upload" at bounding box center [775, 607] width 817 height 30
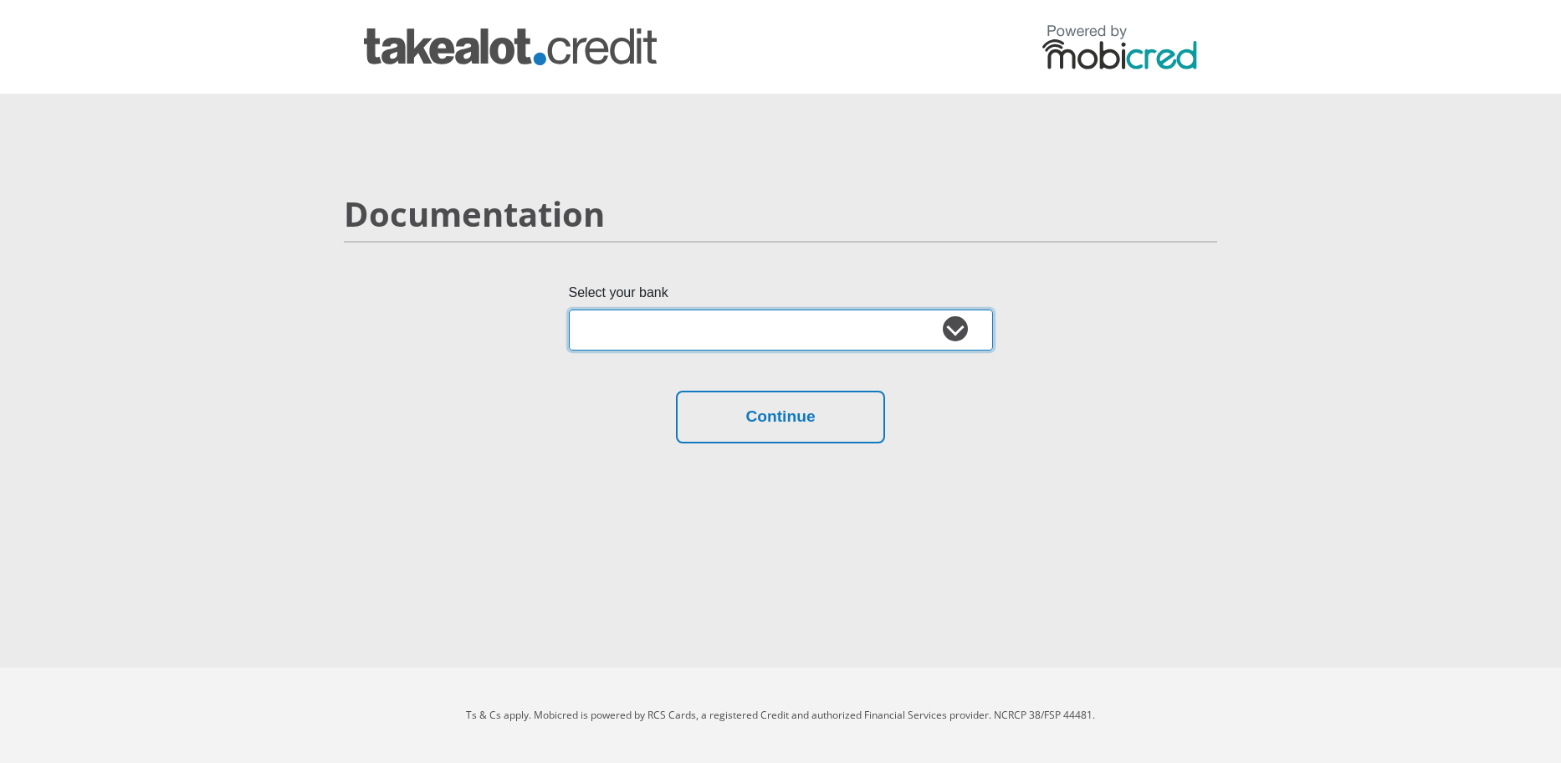
click at [651, 339] on select "Absa Capitec Bank Discovery Bank First National Bank Nedbank Standard Bank Tyme…" at bounding box center [781, 330] width 424 height 41
select select "{"id":"2","title":"Capitec Bank","institution":"Capitec","alias":"capitec","cou…"
click at [569, 310] on select "Absa Capitec Bank Discovery Bank First National Bank Nedbank Standard Bank Tyme…" at bounding box center [781, 330] width 424 height 41
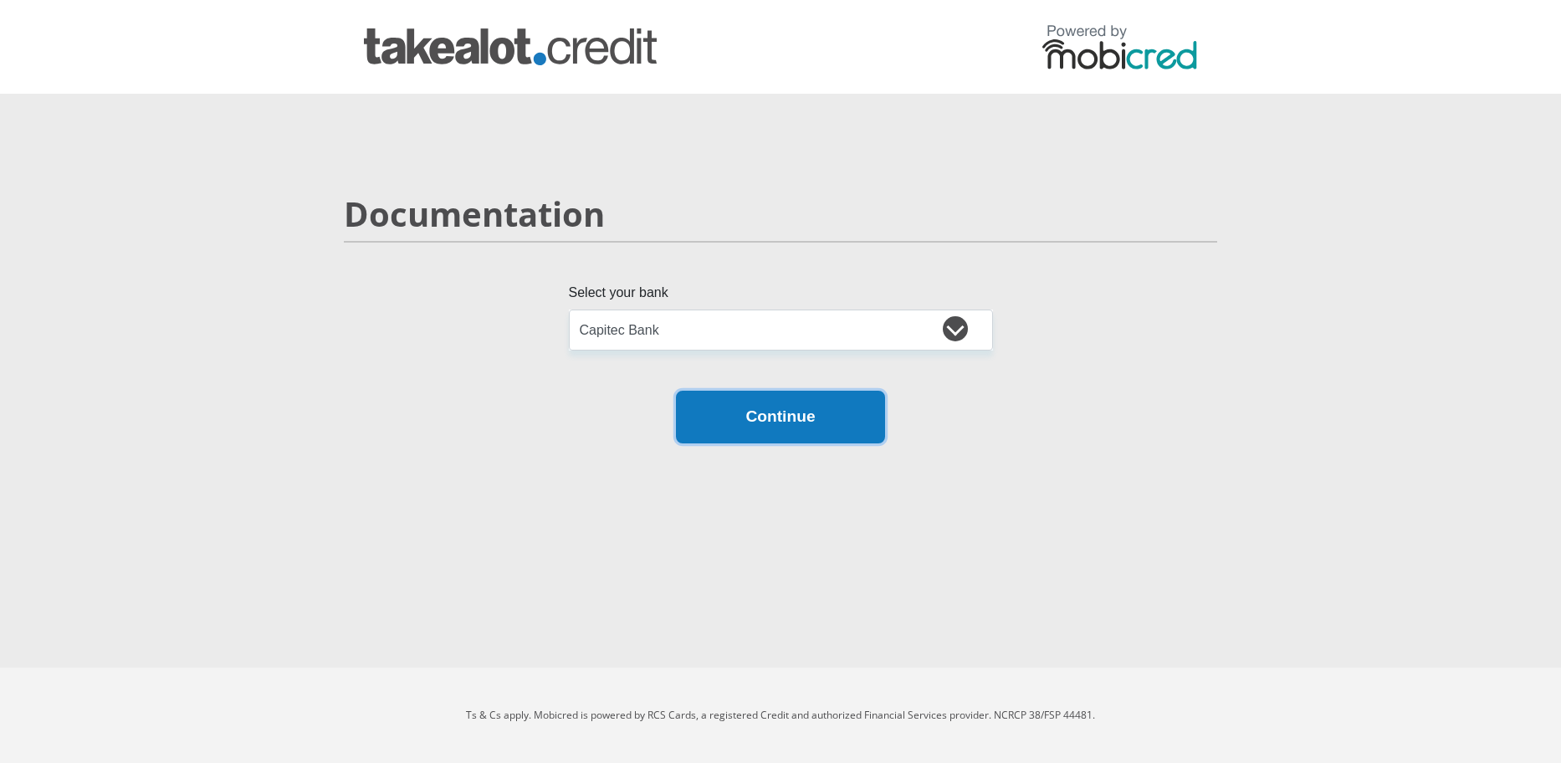
click at [769, 434] on button "Continue" at bounding box center [780, 417] width 209 height 53
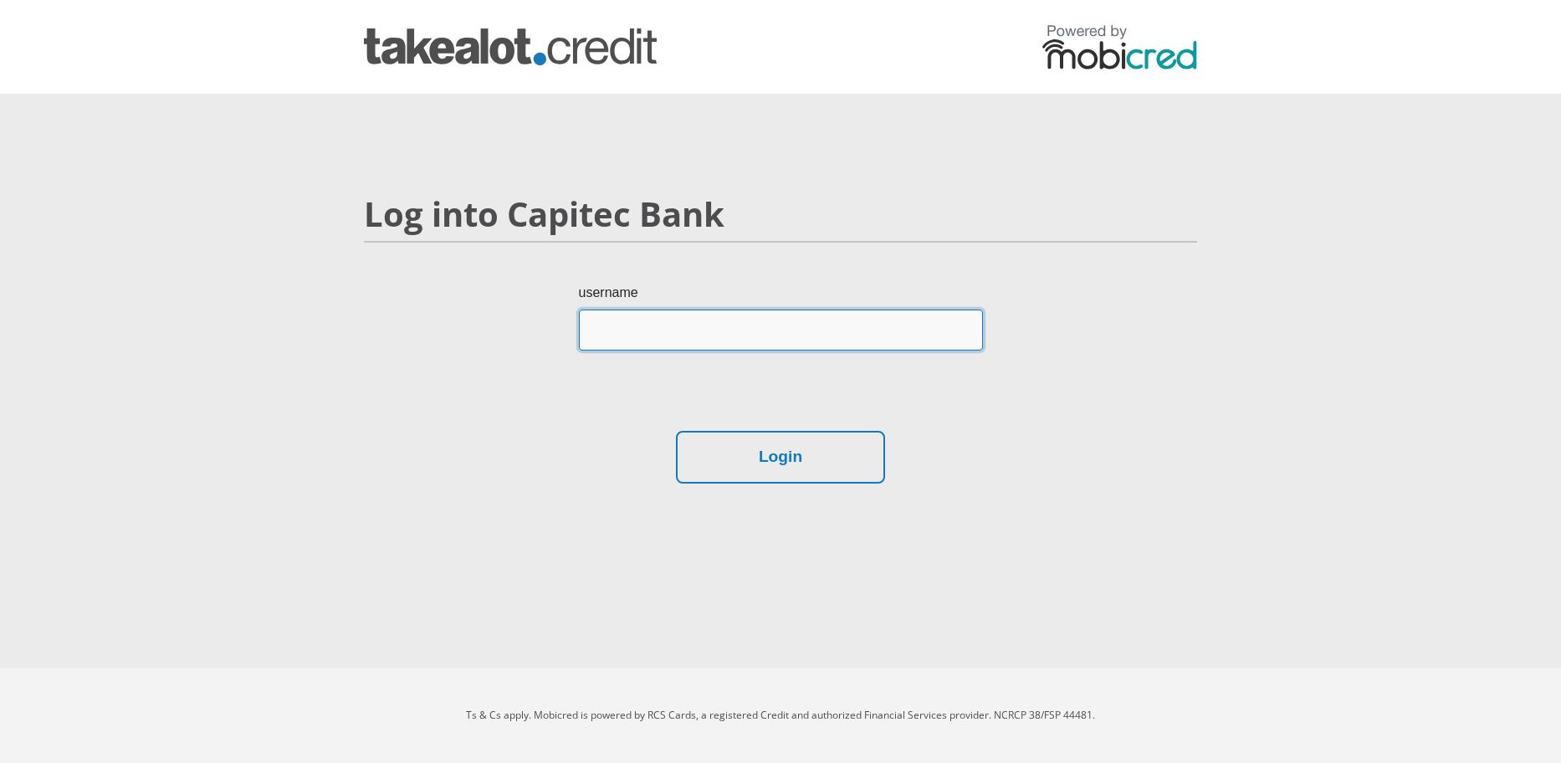
click at [700, 324] on input "username" at bounding box center [781, 330] width 404 height 41
drag, startPoint x: 673, startPoint y: 322, endPoint x: 515, endPoint y: 354, distance: 160.5
click at [515, 354] on div "username [PERSON_NAME]" at bounding box center [780, 357] width 859 height 148
type input "ms [PERSON_NAME]"
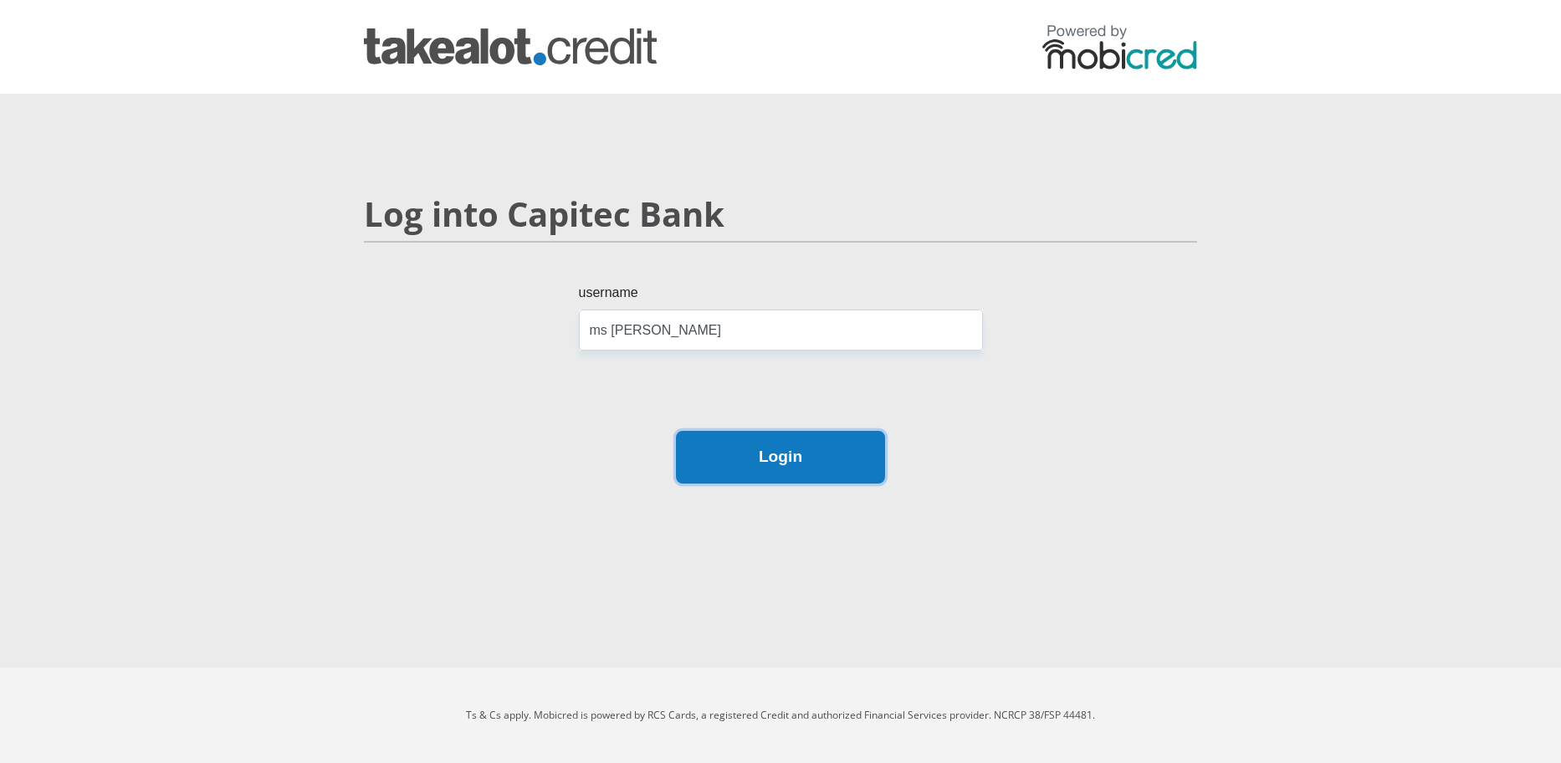
click at [751, 455] on button "Login" at bounding box center [780, 457] width 209 height 53
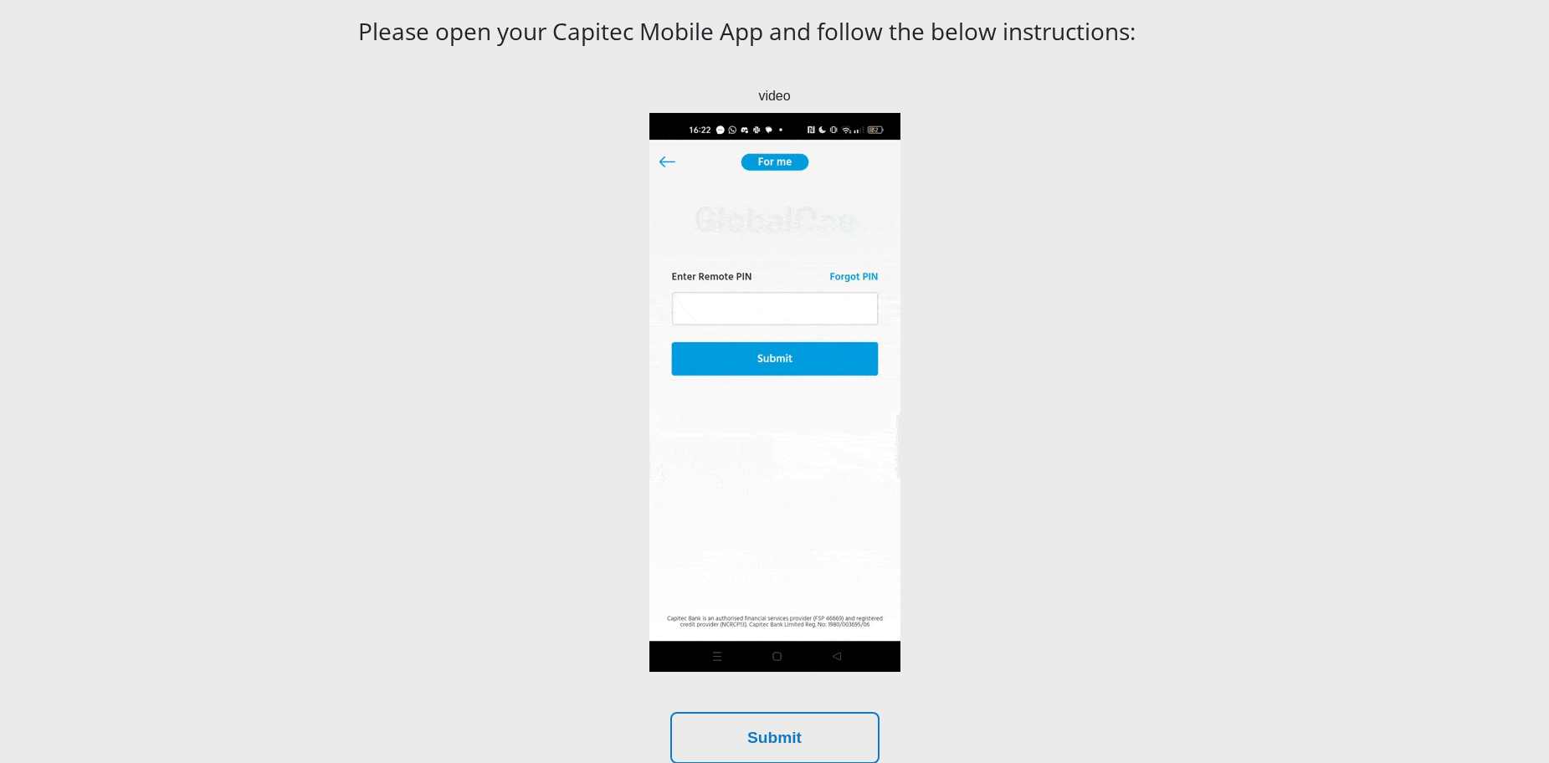
scroll to position [253, 0]
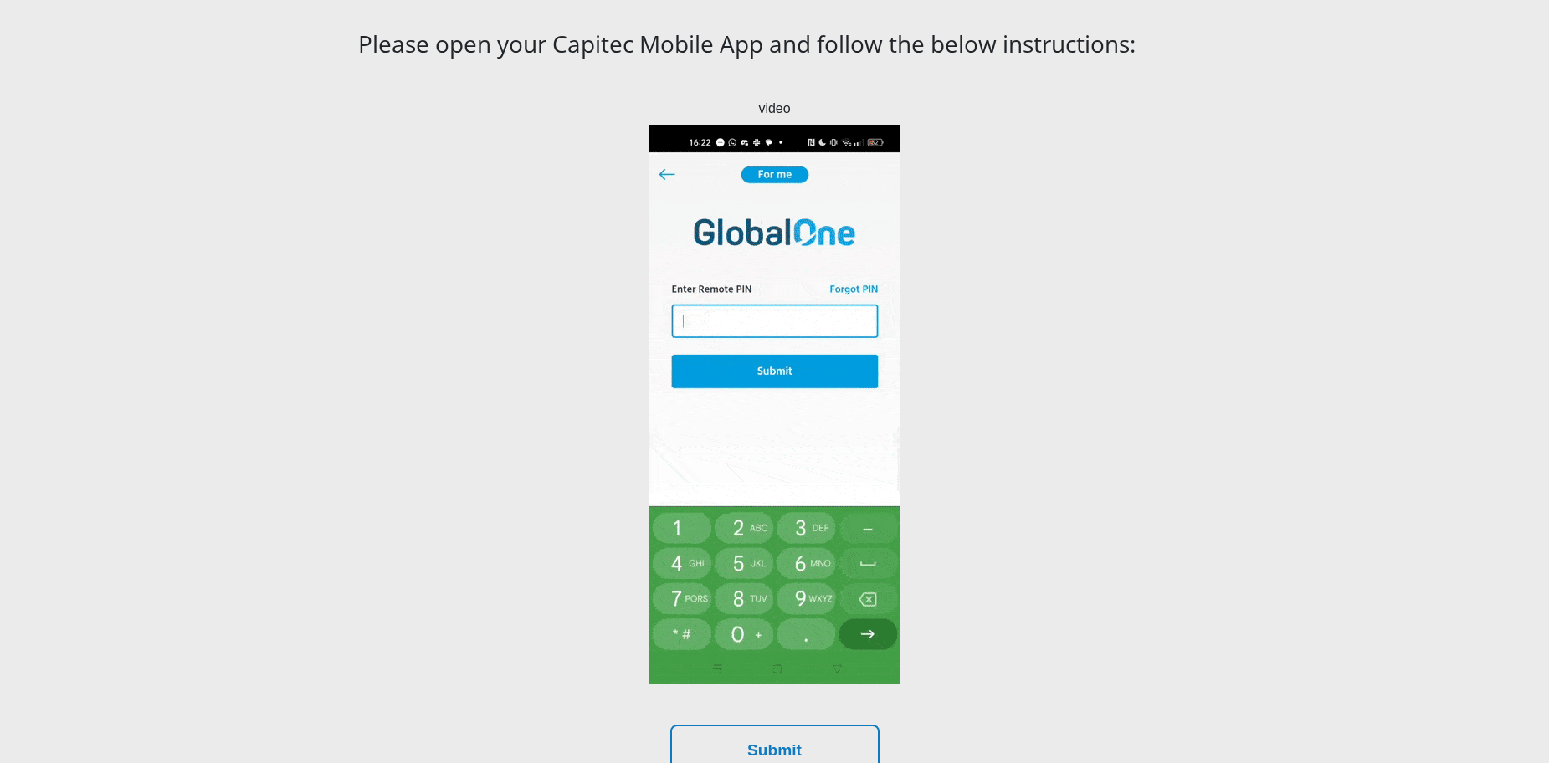
click at [786, 259] on img at bounding box center [774, 405] width 251 height 559
click at [812, 497] on img at bounding box center [774, 405] width 251 height 559
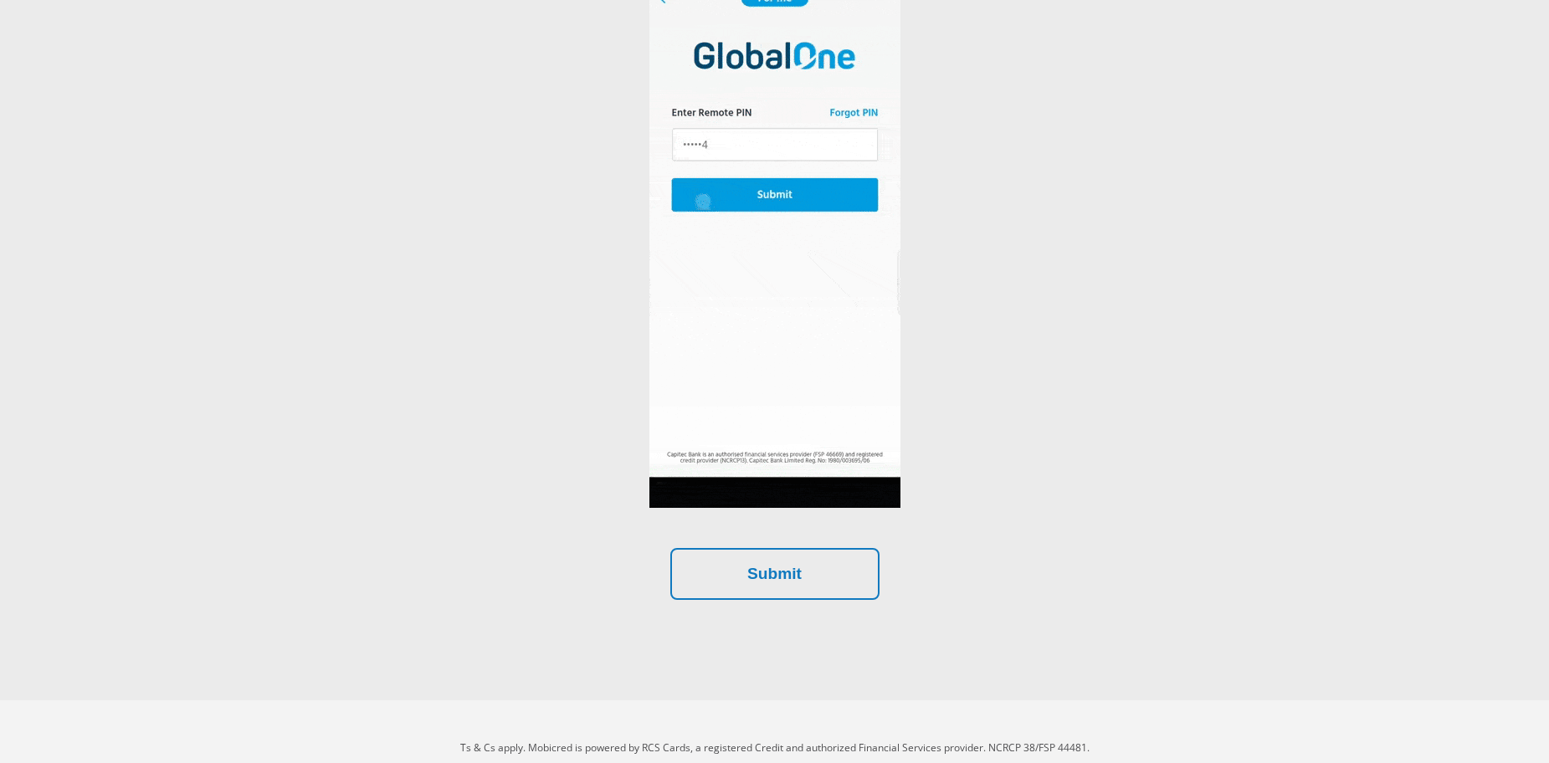
scroll to position [462, 0]
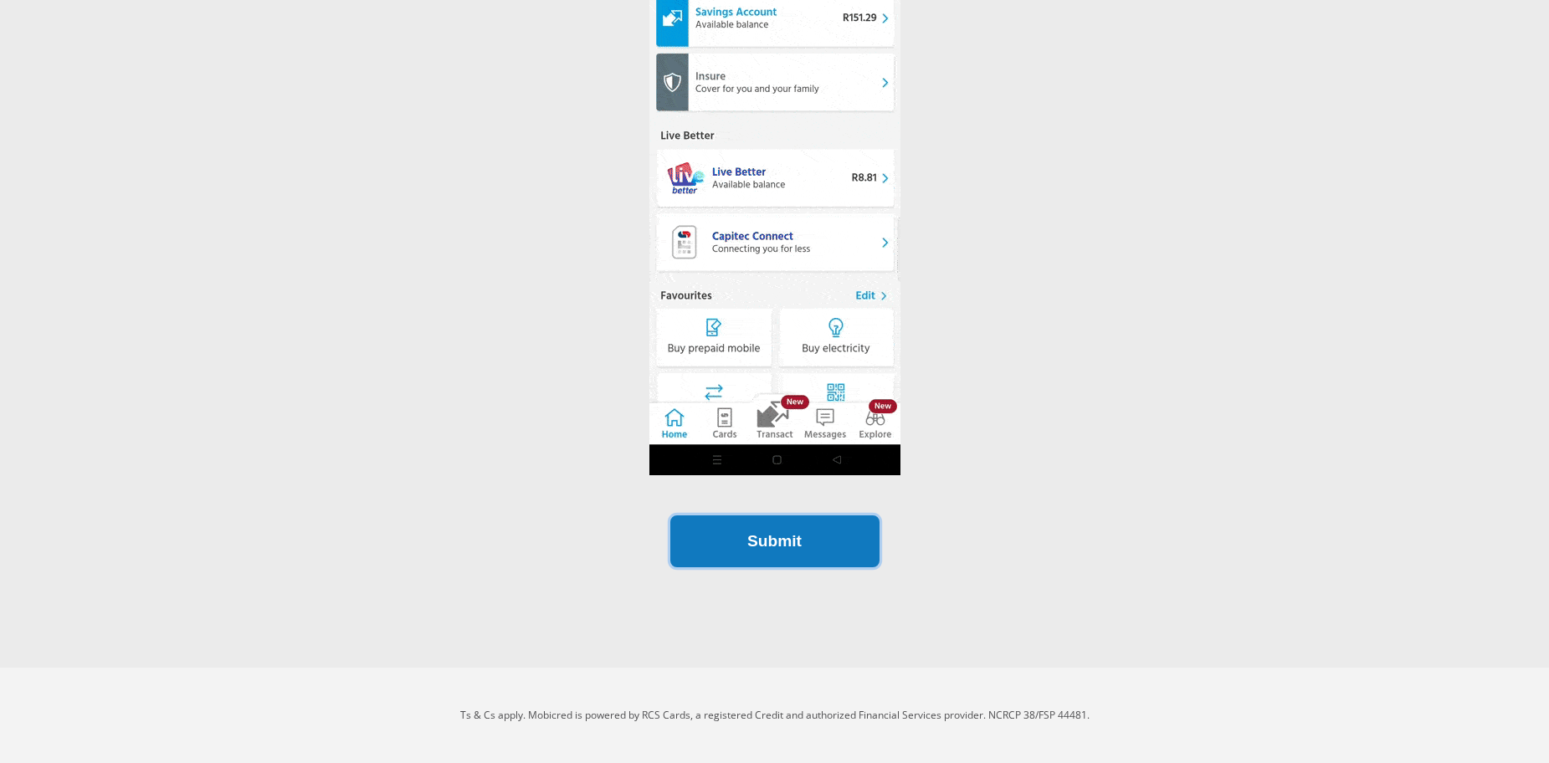
click at [802, 527] on button "Submit" at bounding box center [774, 541] width 209 height 53
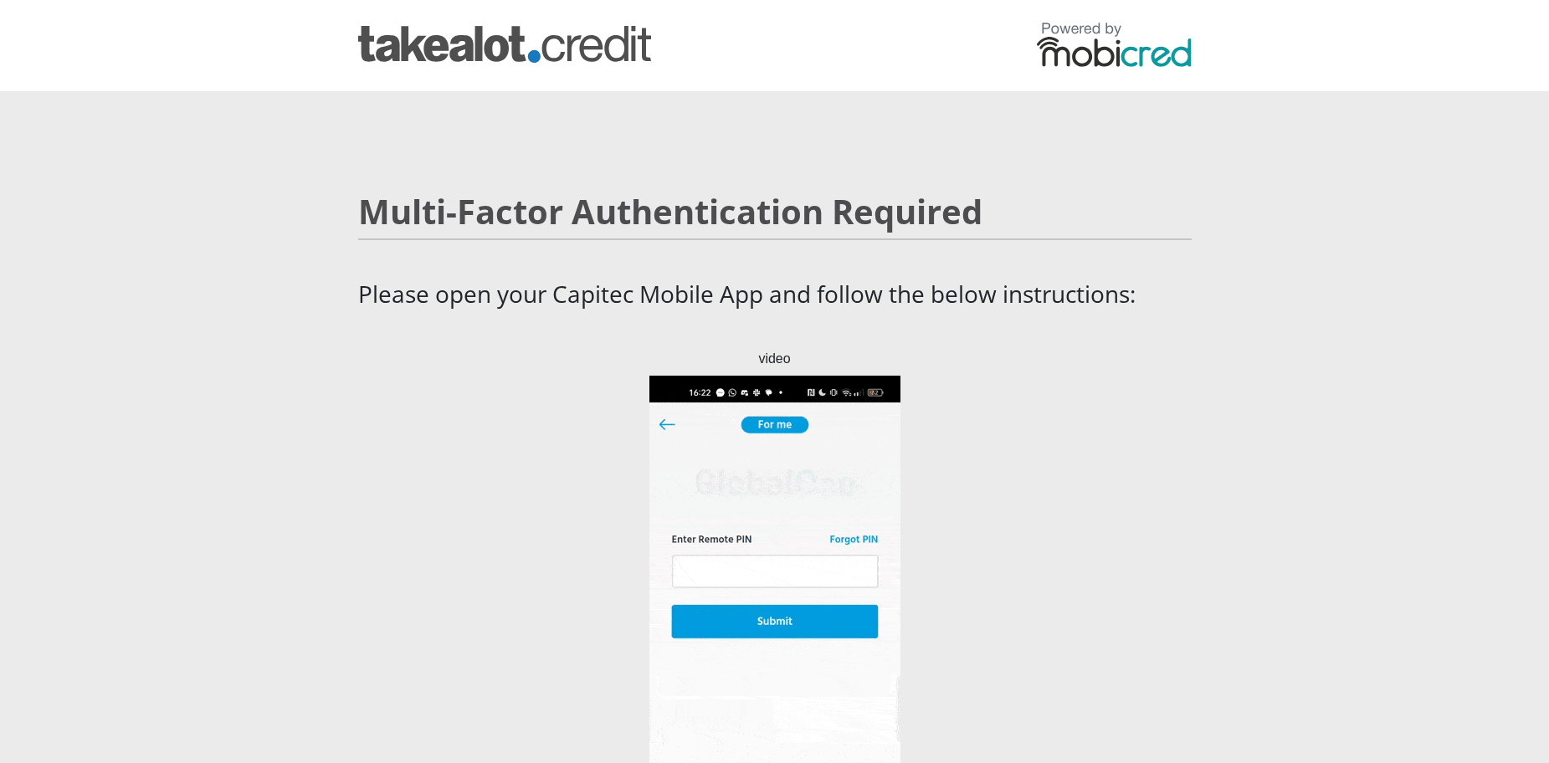
scroll to position [2, 0]
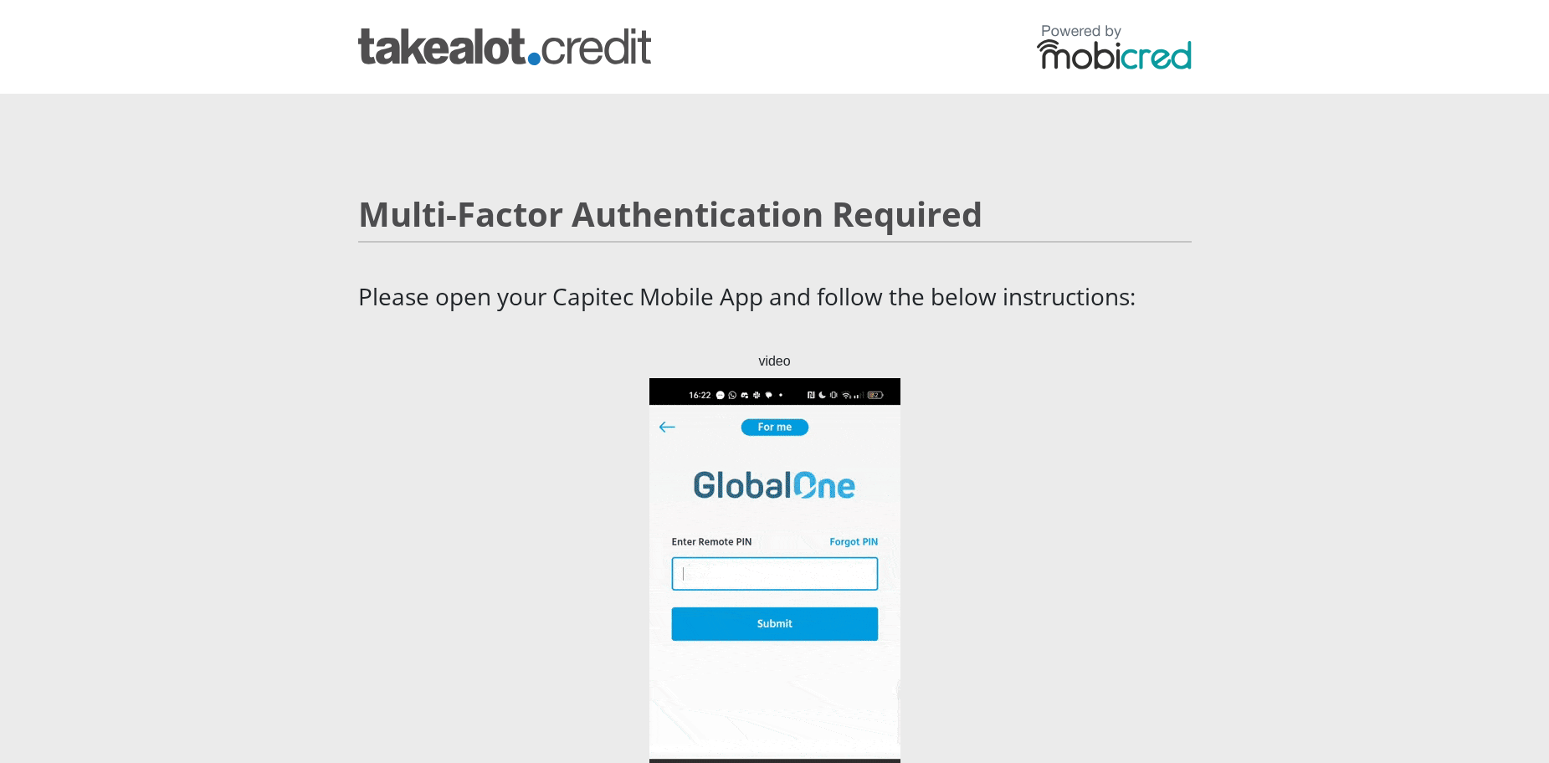
scroll to position [462, 0]
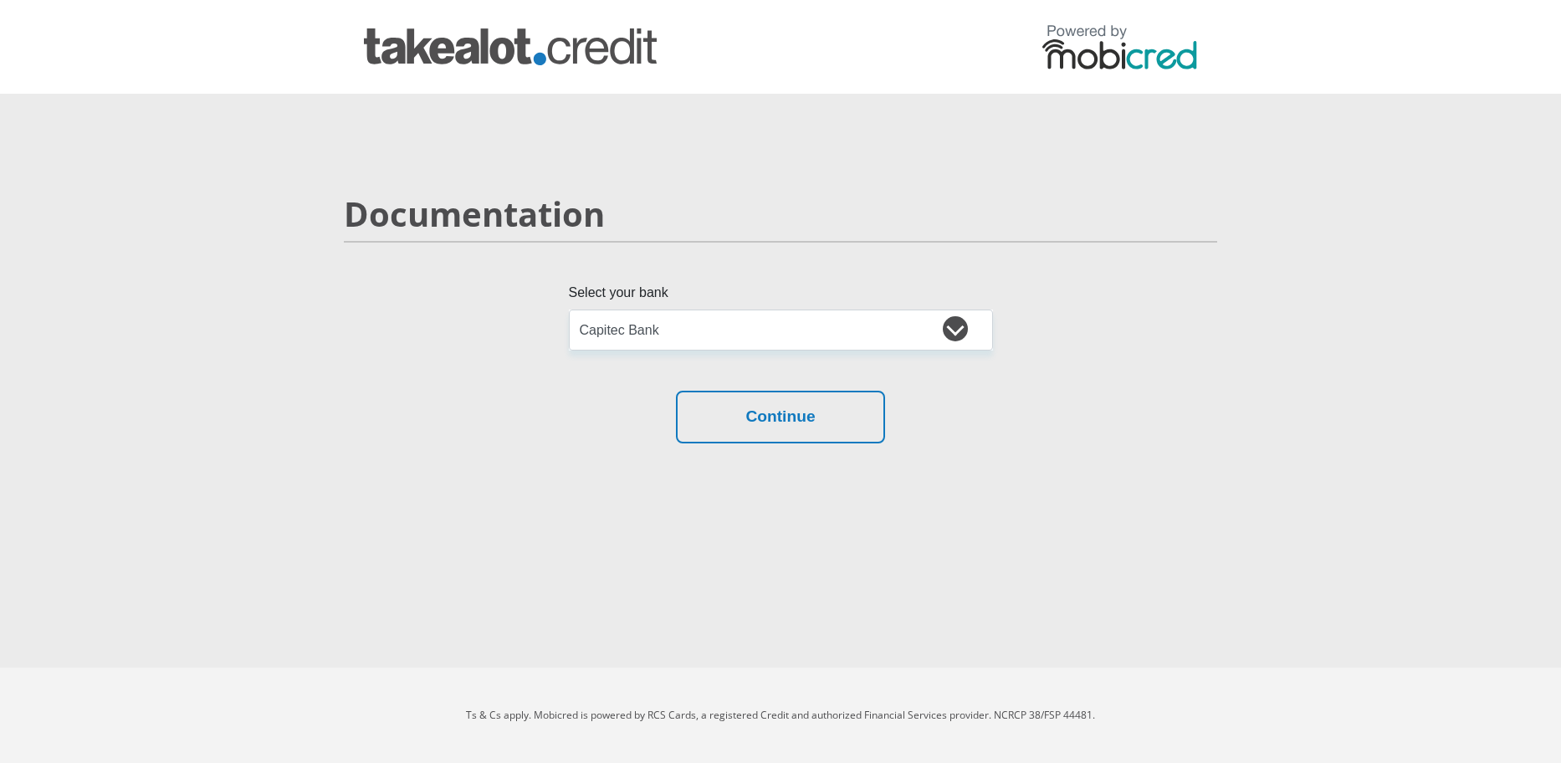
select select "{"id":"2","title":"Capitec Bank","institution":"Capitec","alias":"capitec","cou…"
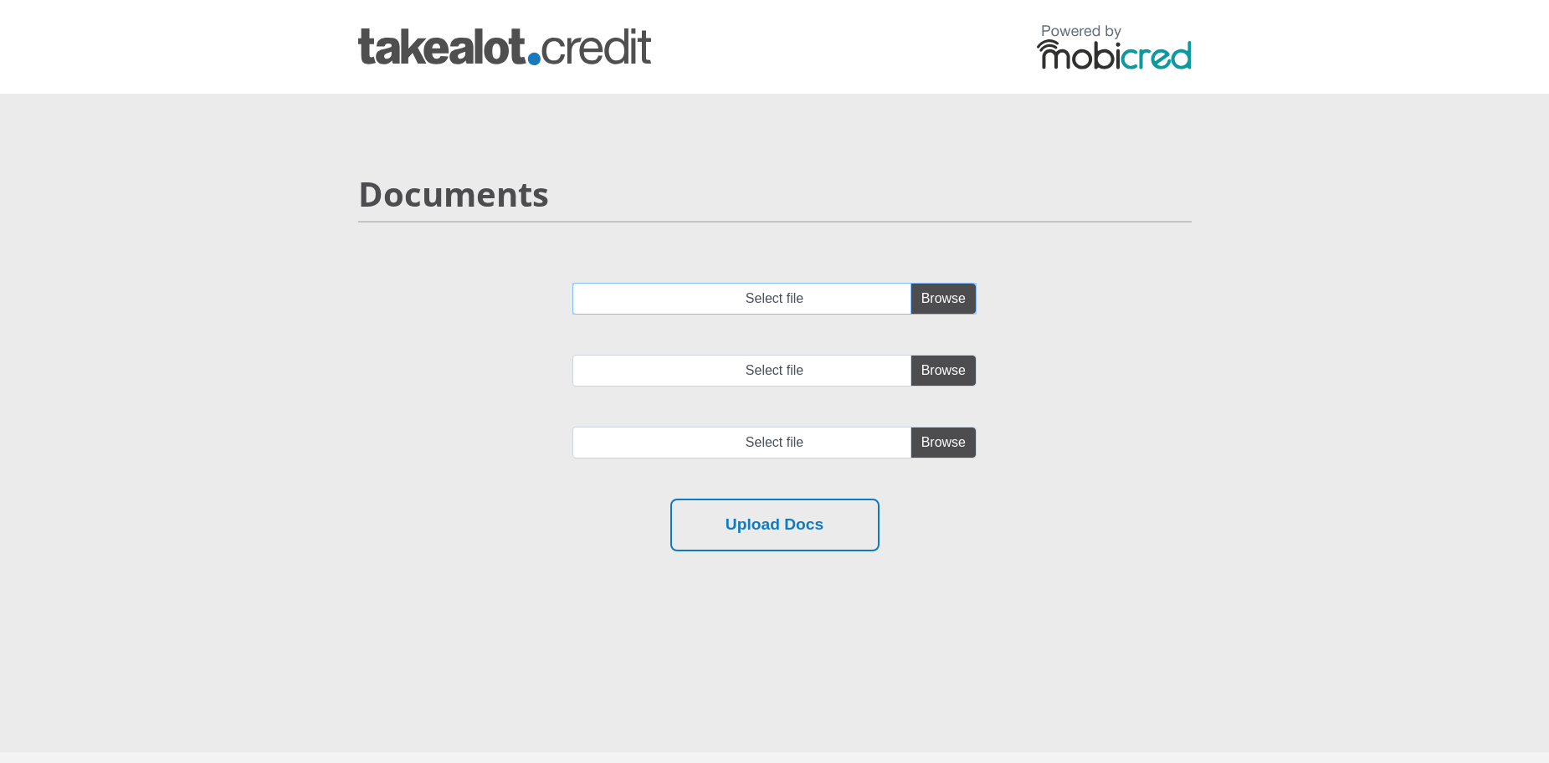
click at [939, 295] on input "Select file" at bounding box center [774, 299] width 404 height 32
type input "C:\fakepath\account_statement_[DATE]_to_[DATE].pdf"
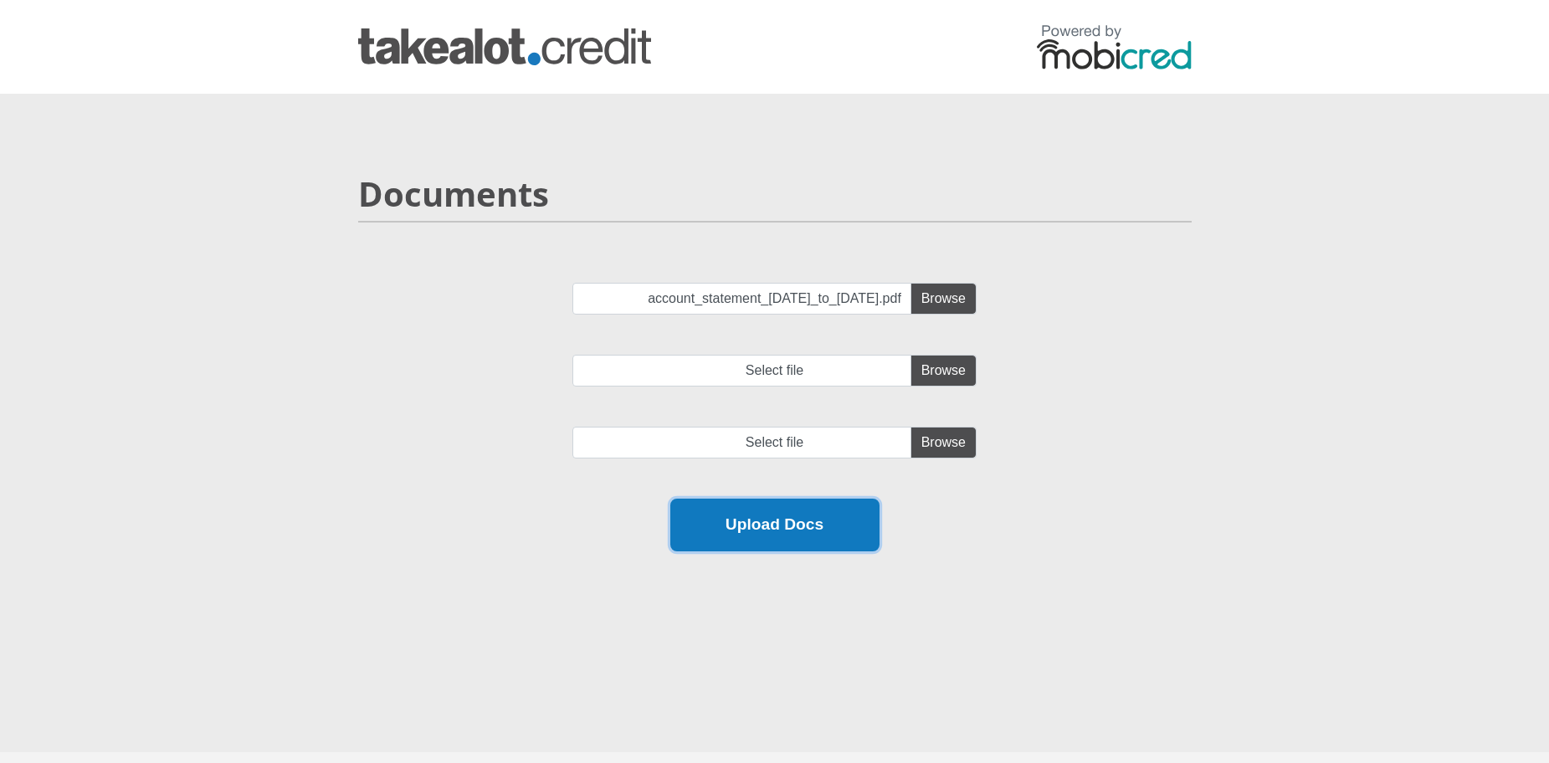
click at [785, 529] on button "Upload Docs" at bounding box center [774, 525] width 209 height 53
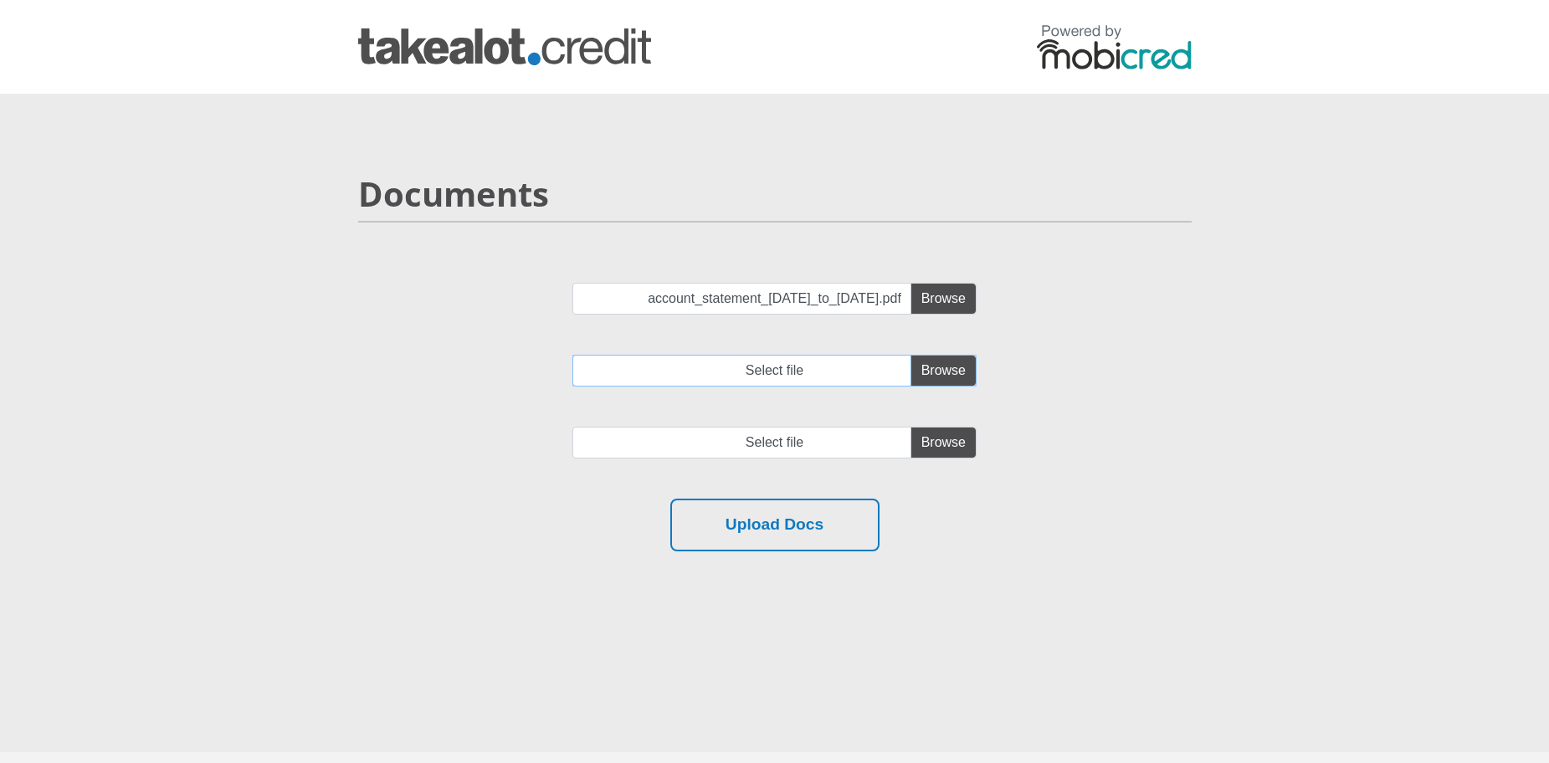
click at [938, 378] on input "Select file" at bounding box center [774, 371] width 404 height 32
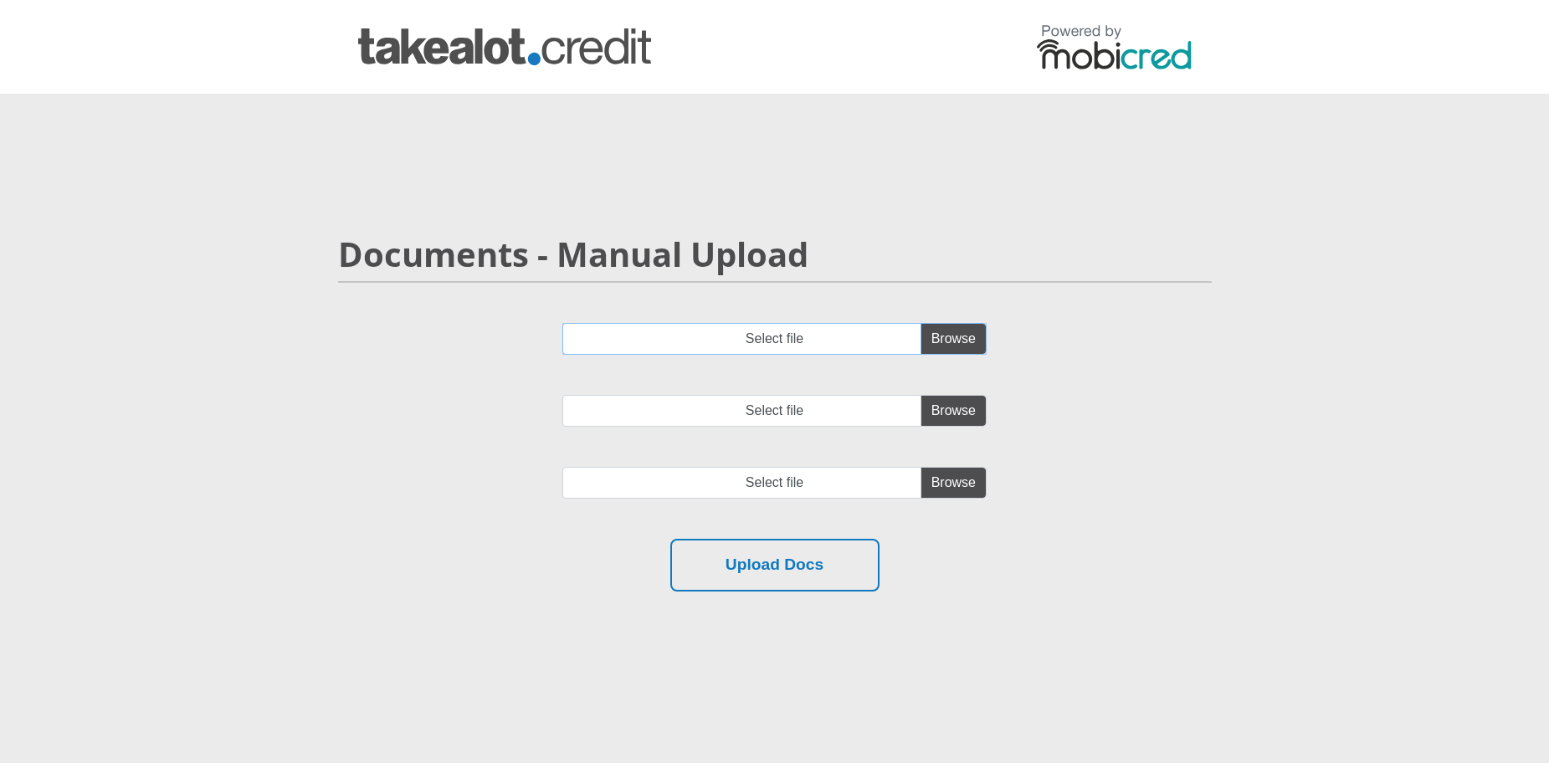
click at [953, 339] on input "Select file" at bounding box center [774, 339] width 424 height 32
type input "C:\fakepath\account_statement_1-Aug-2025_to_5-Sep-2025.pdf"
click at [948, 408] on input "Select file" at bounding box center [774, 411] width 424 height 32
type input "C:\fakepath\account_statement_1-Aug-2025_to_5-Sep-2025.pdf"
click at [954, 479] on input "file" at bounding box center [774, 483] width 424 height 32
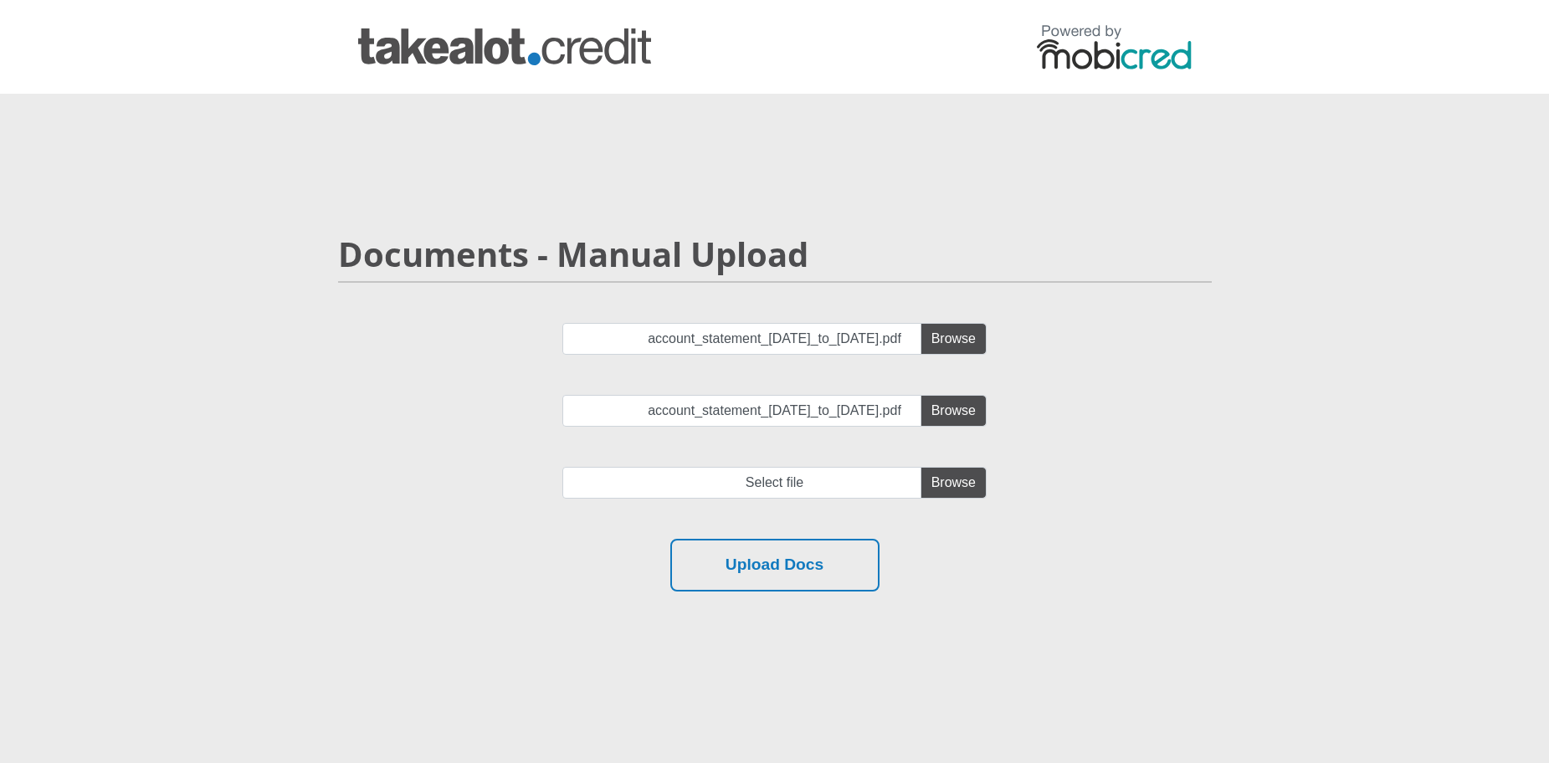
type input "C:\fakepath\account_statement_1-Aug-2025_to_5-Sep-2025.pdf"
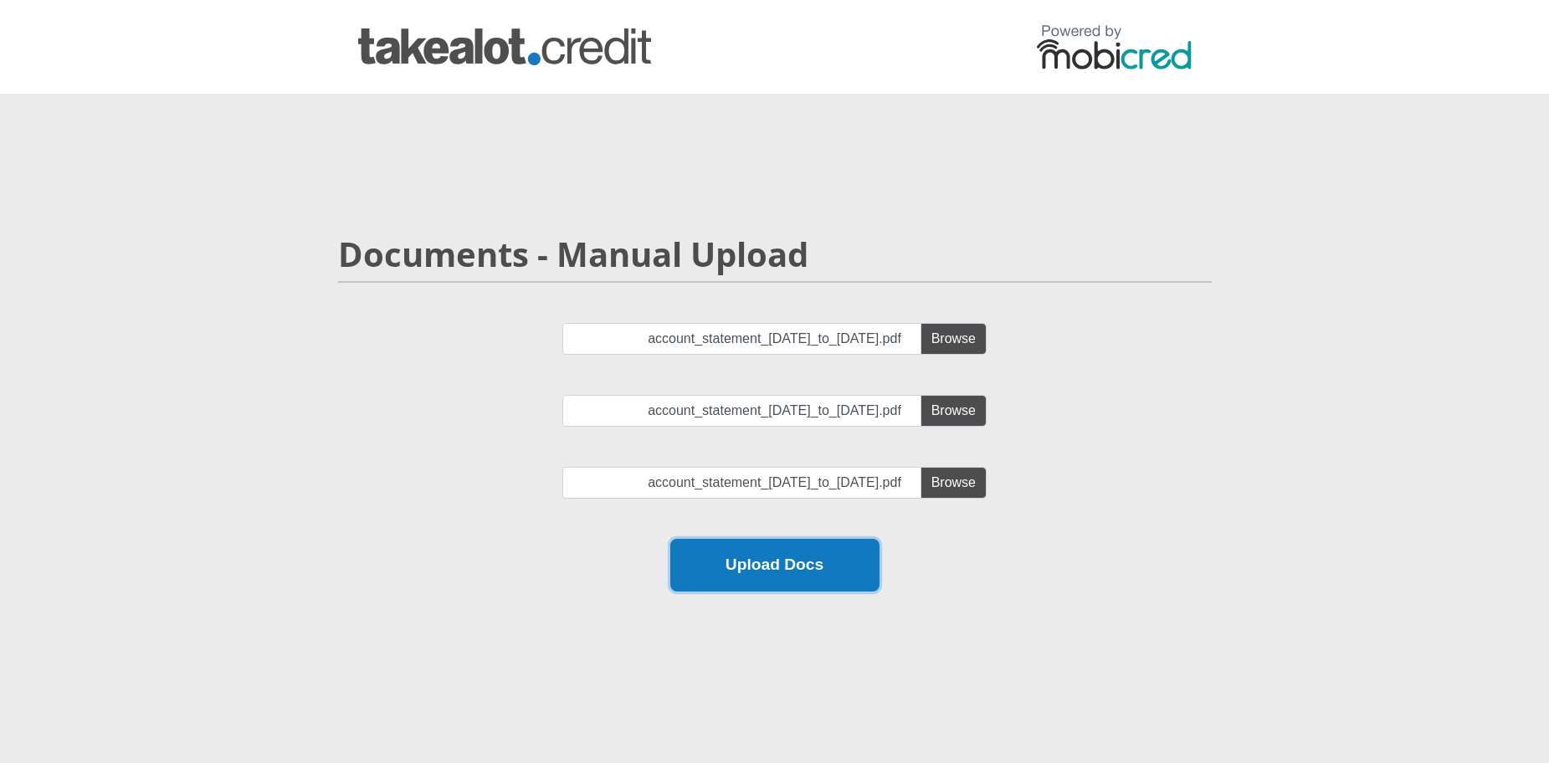
click at [838, 573] on button "Upload Docs" at bounding box center [774, 565] width 209 height 53
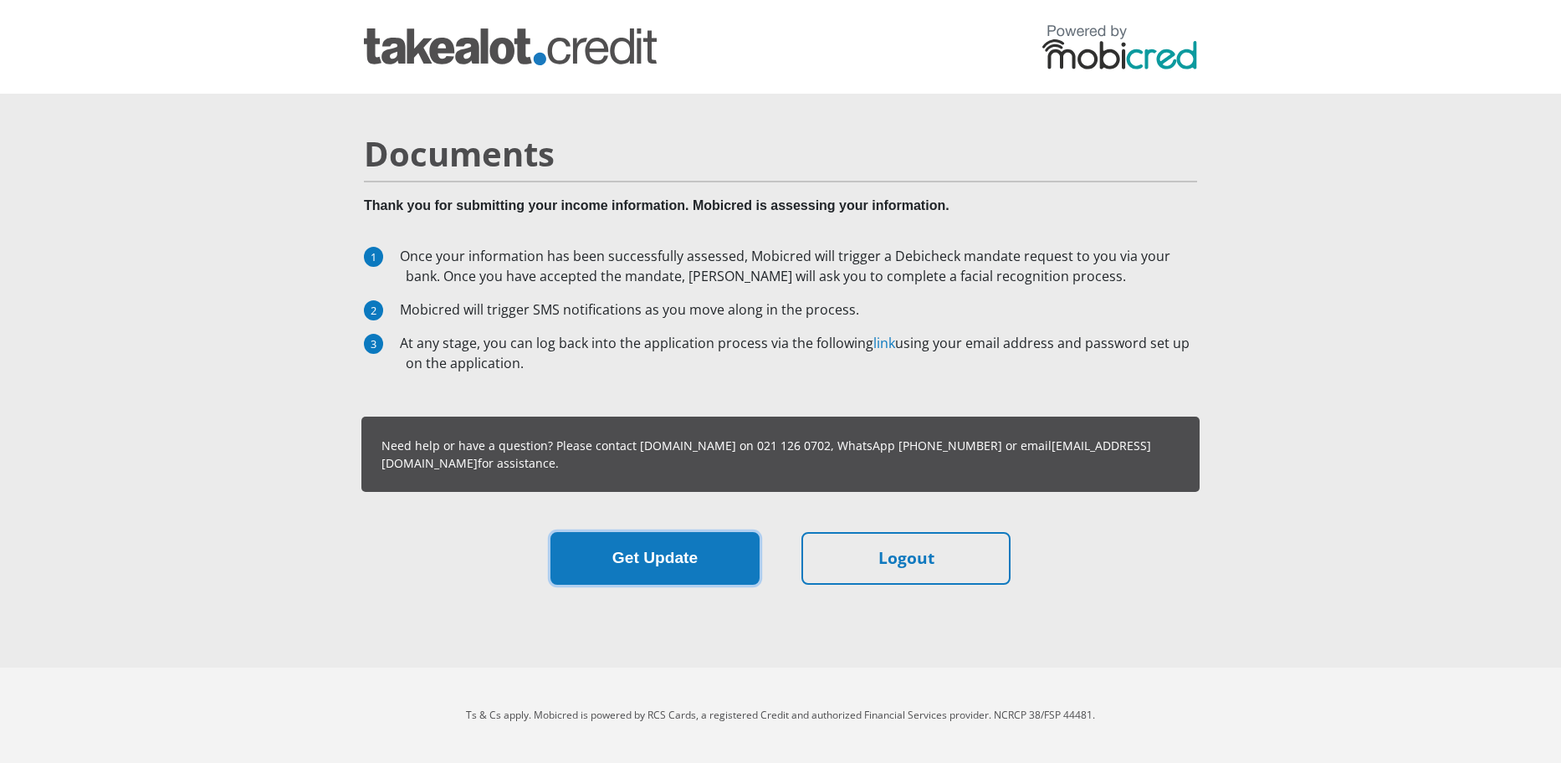
click at [656, 564] on button "Get Update" at bounding box center [655, 558] width 209 height 53
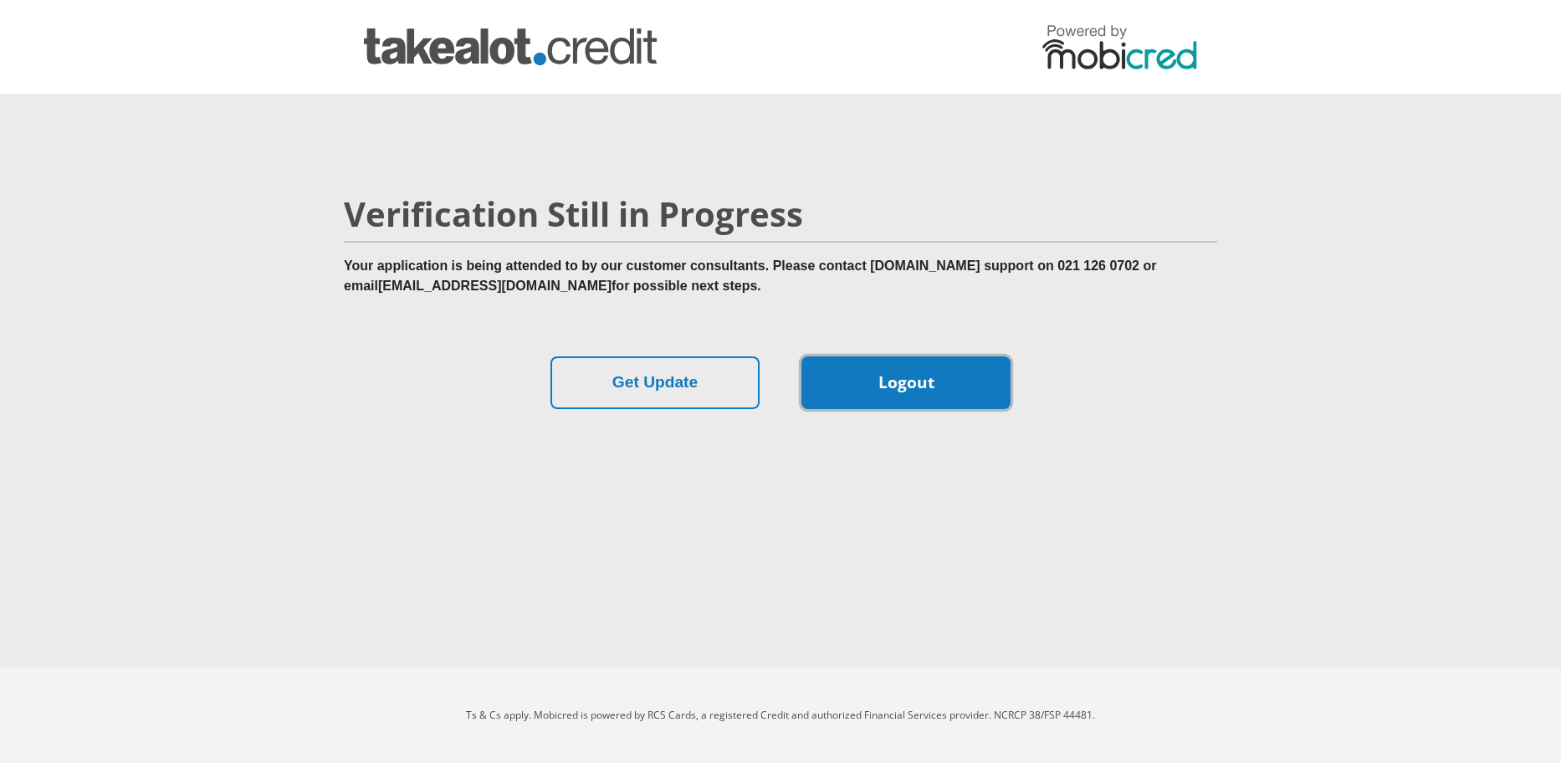
click at [920, 372] on link "Logout" at bounding box center [906, 382] width 209 height 53
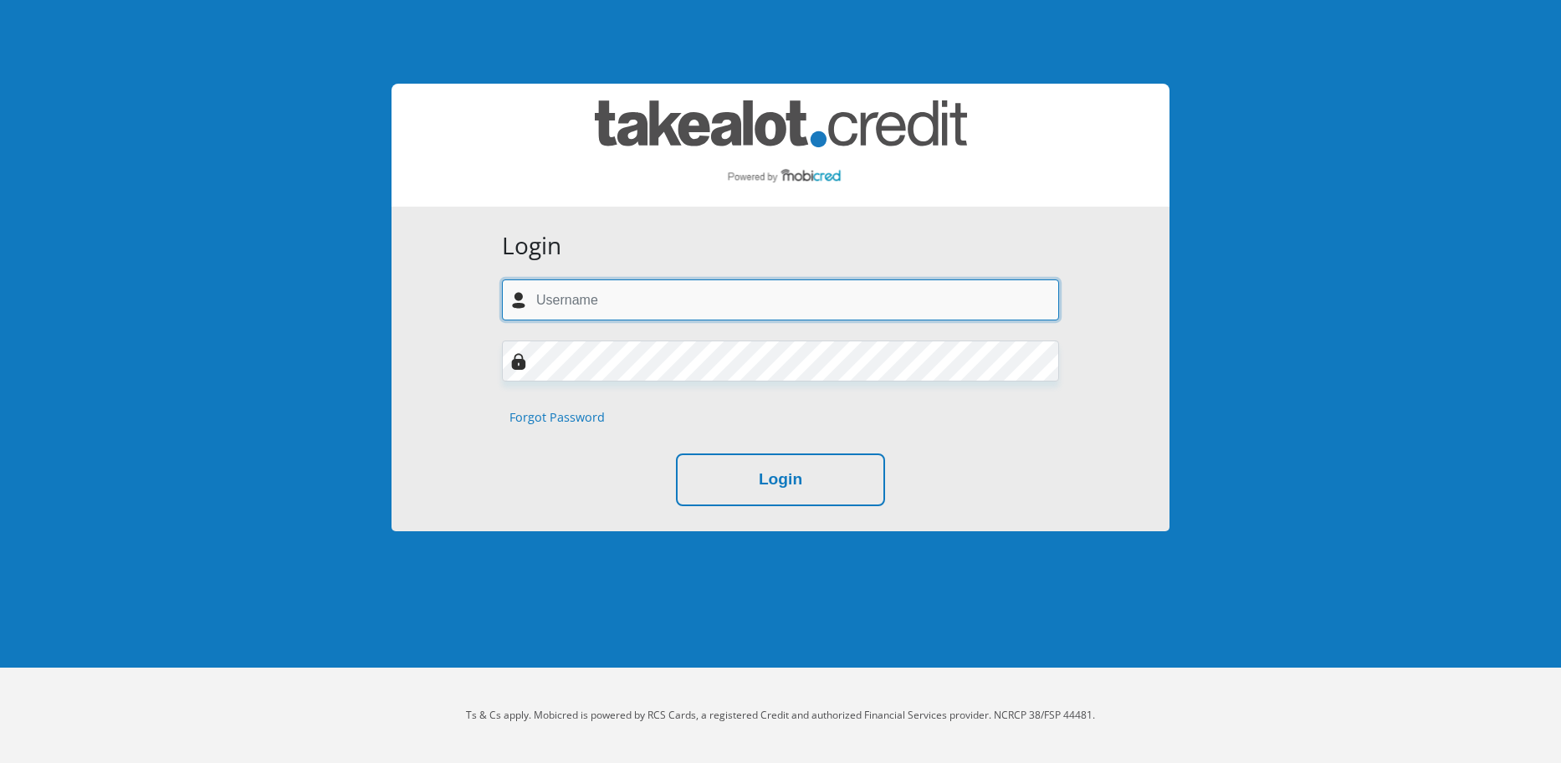
click at [879, 317] on input "text" at bounding box center [780, 299] width 557 height 41
type input "mundalamoc27@gmail.com"
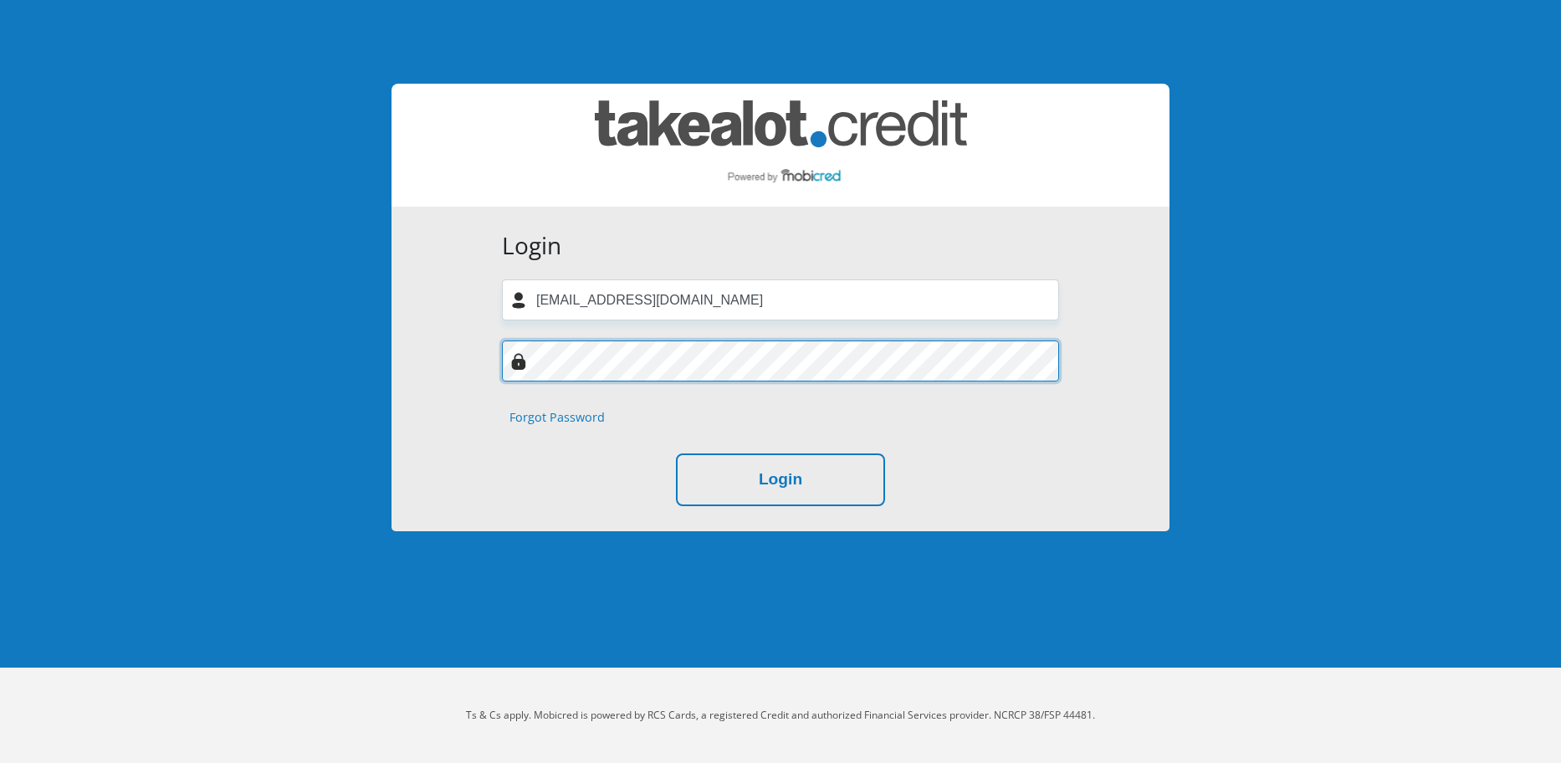
click at [676, 454] on button "Login" at bounding box center [780, 480] width 209 height 53
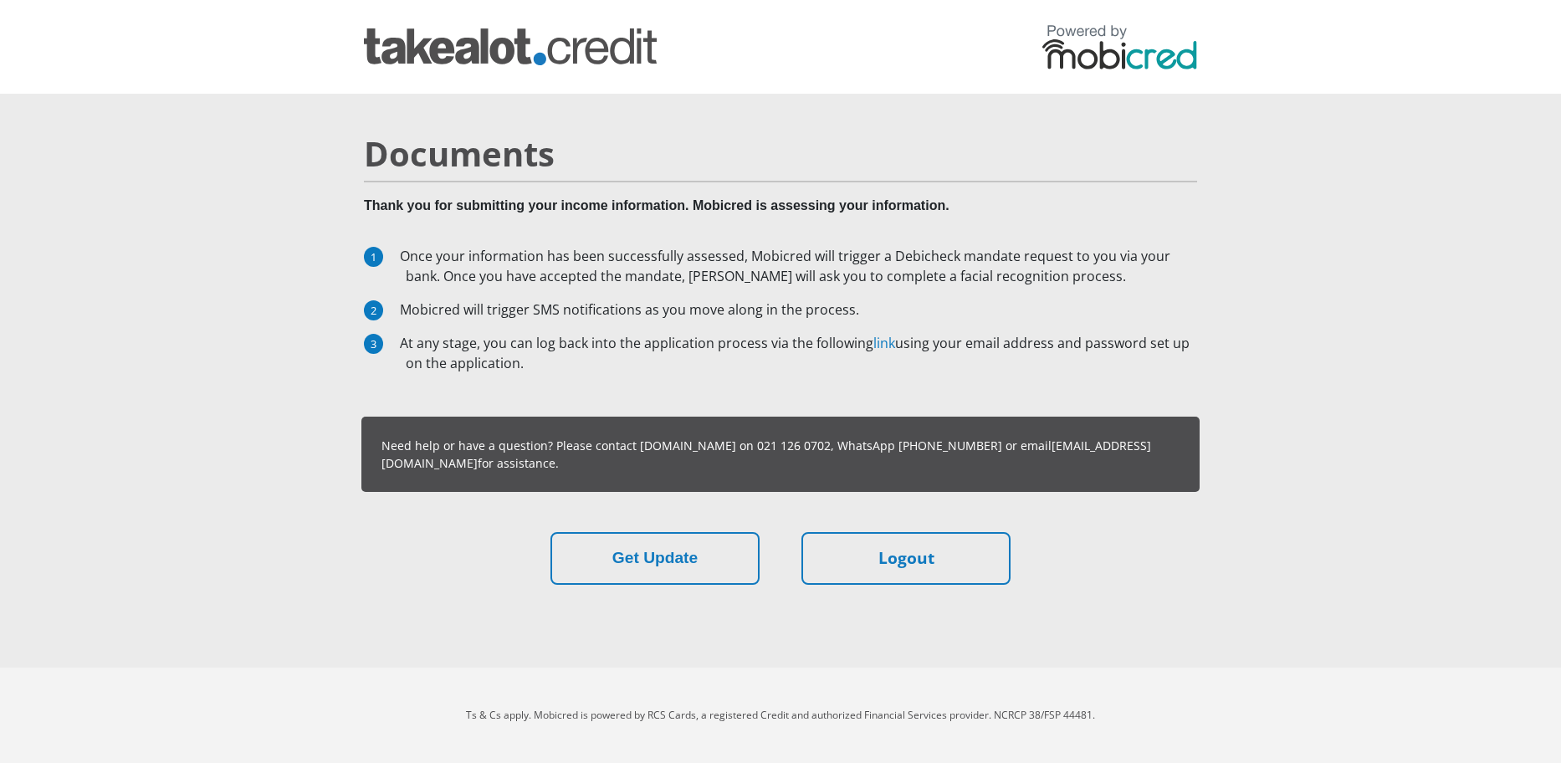
click at [1349, 402] on section "Documents Thank you for submitting your income information. Mobicred is assessi…" at bounding box center [780, 359] width 1561 height 531
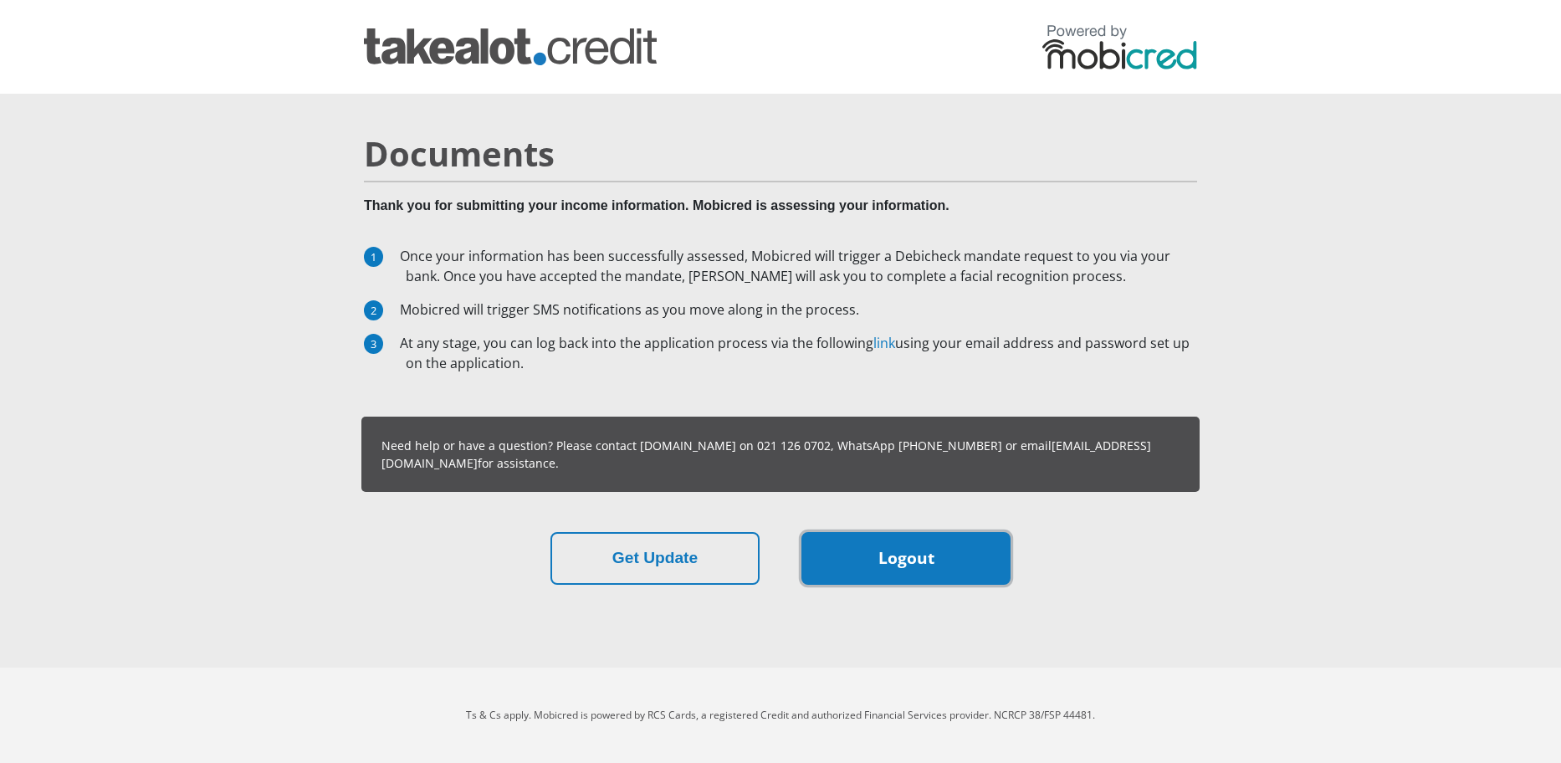
click at [853, 567] on link "Logout" at bounding box center [906, 558] width 209 height 53
